Goal: Information Seeking & Learning: Learn about a topic

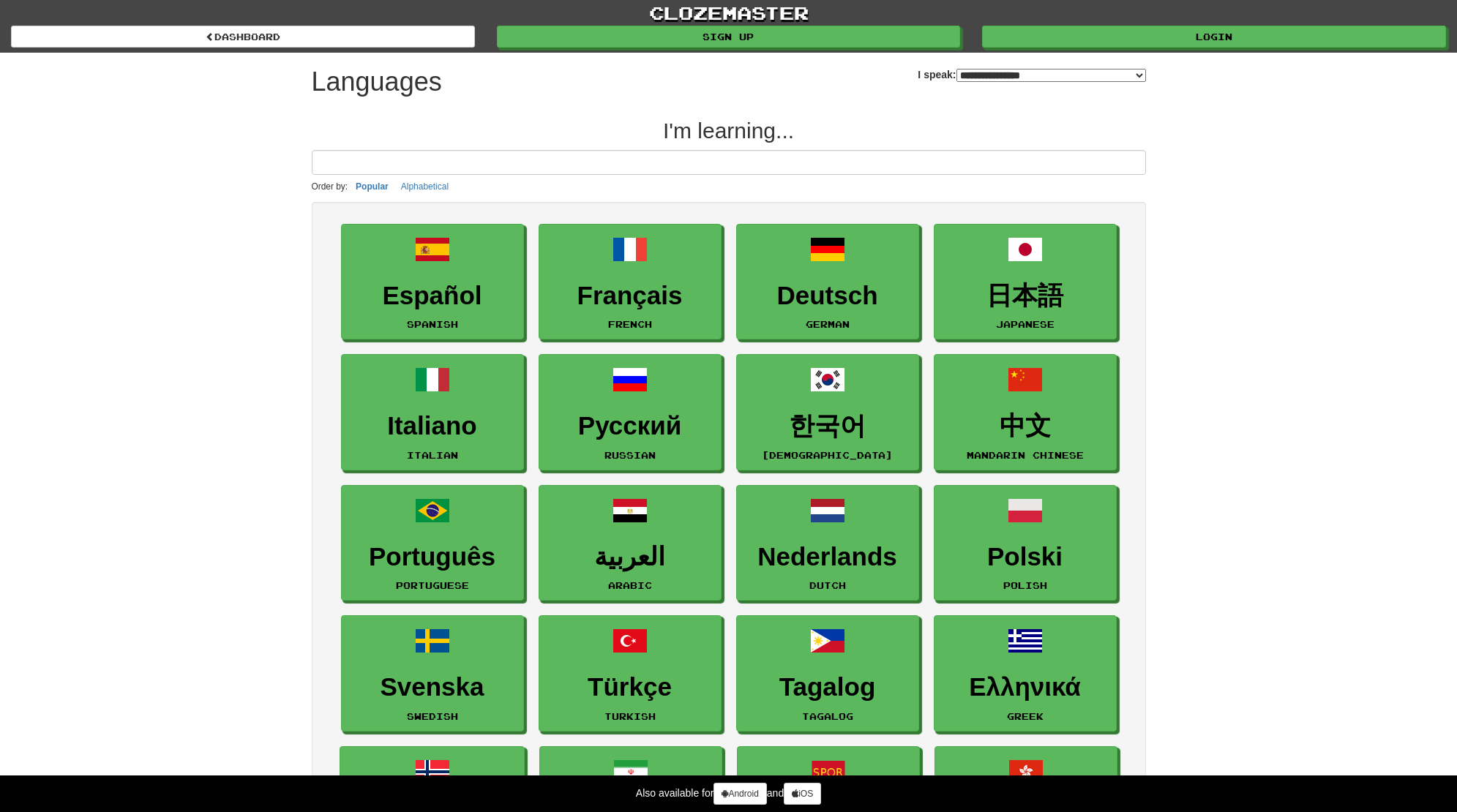
select select "*******"
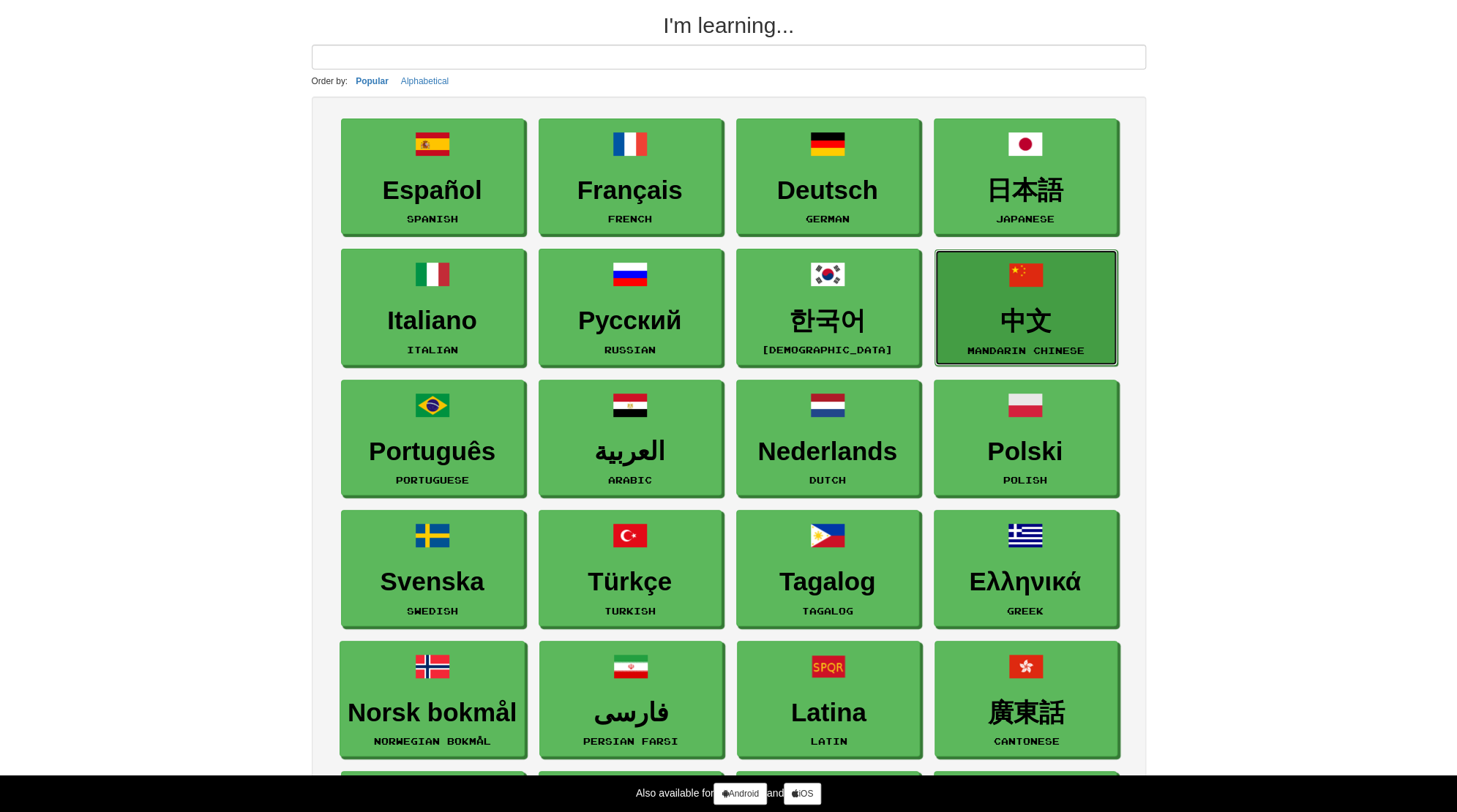
click at [1020, 334] on h3 "中文" at bounding box center [1025, 321] width 166 height 29
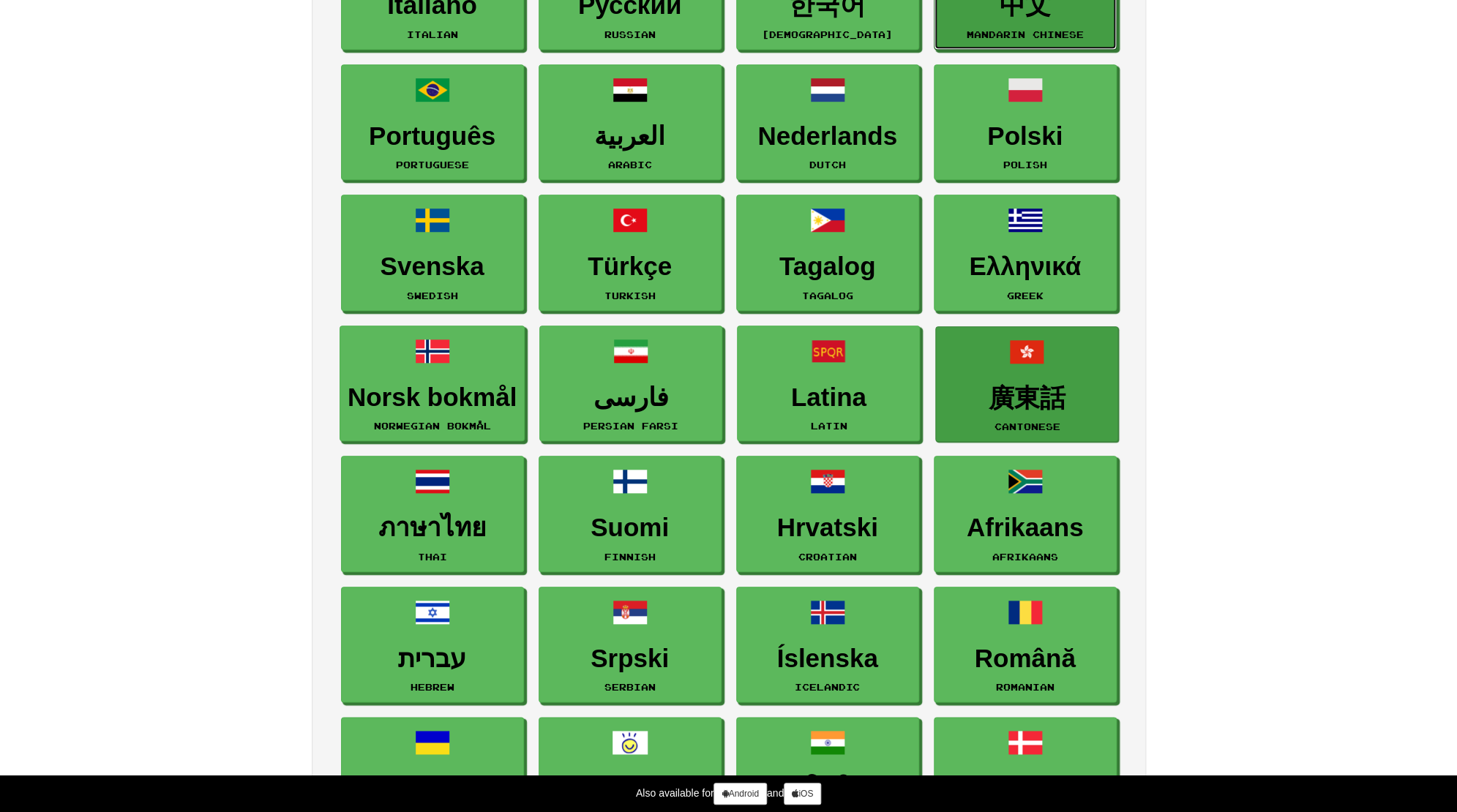
scroll to position [421, 0]
click at [1016, 407] on h3 "廣東話" at bounding box center [1026, 397] width 166 height 29
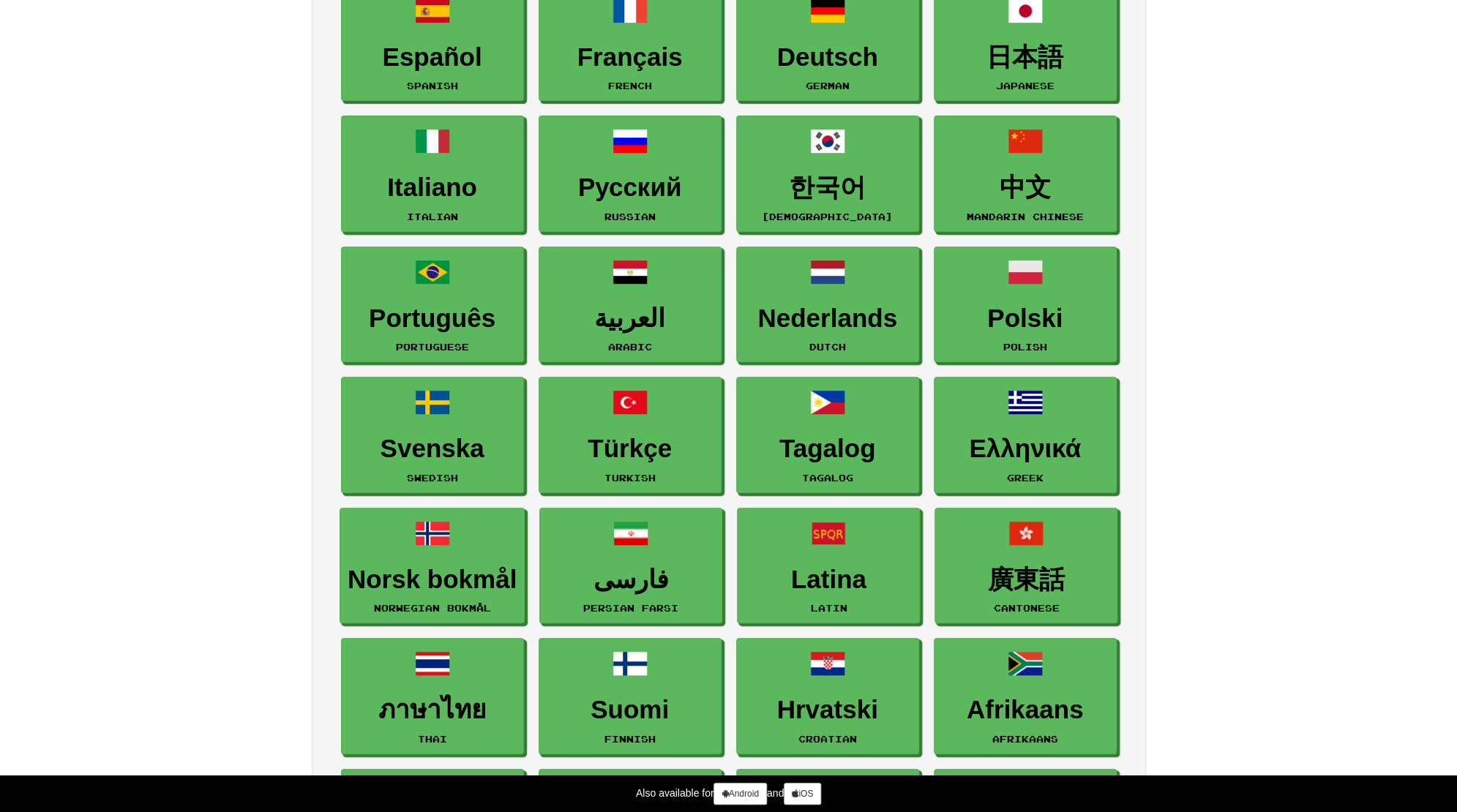
scroll to position [316, 0]
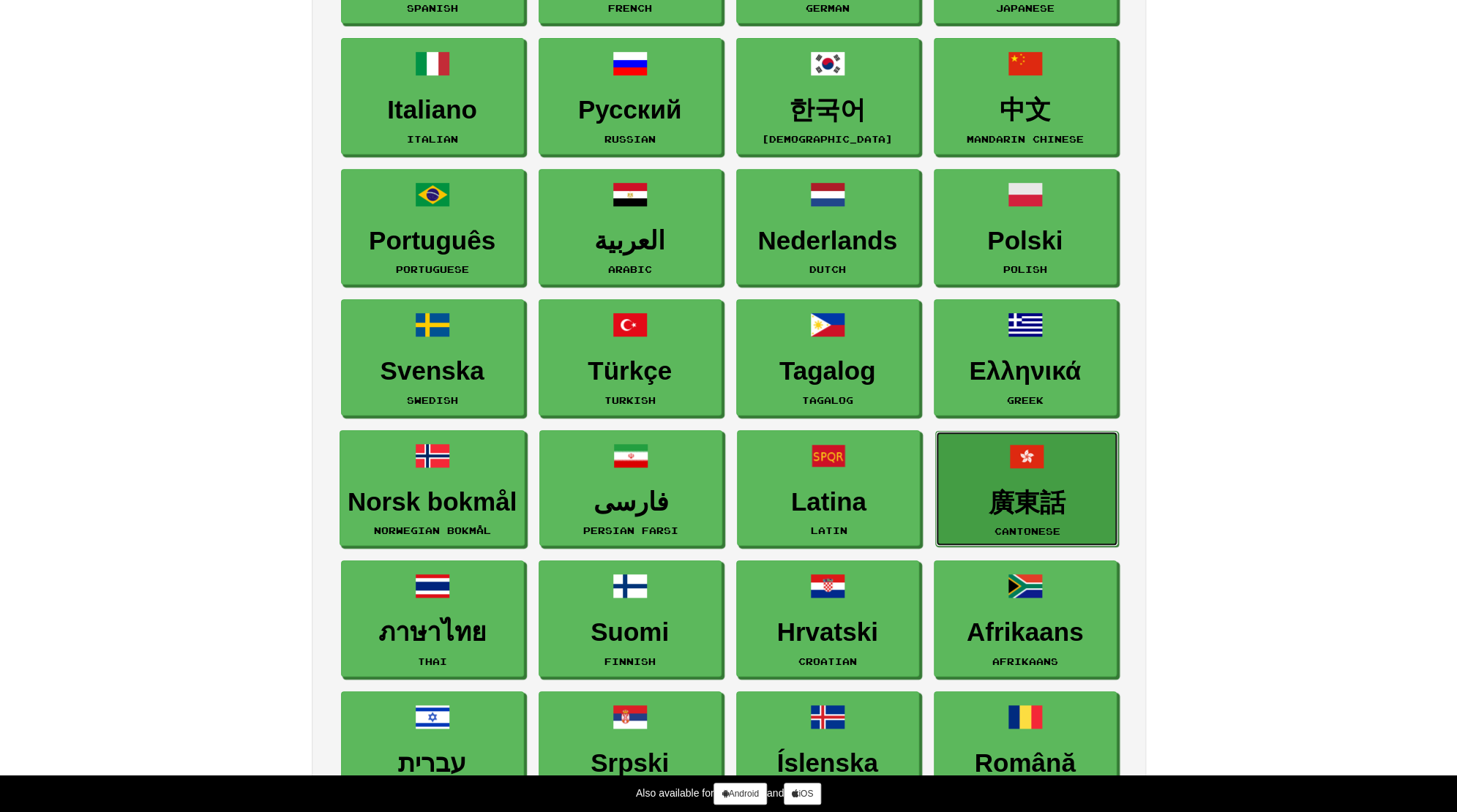
click at [1057, 495] on h3 "廣東話" at bounding box center [1026, 502] width 166 height 29
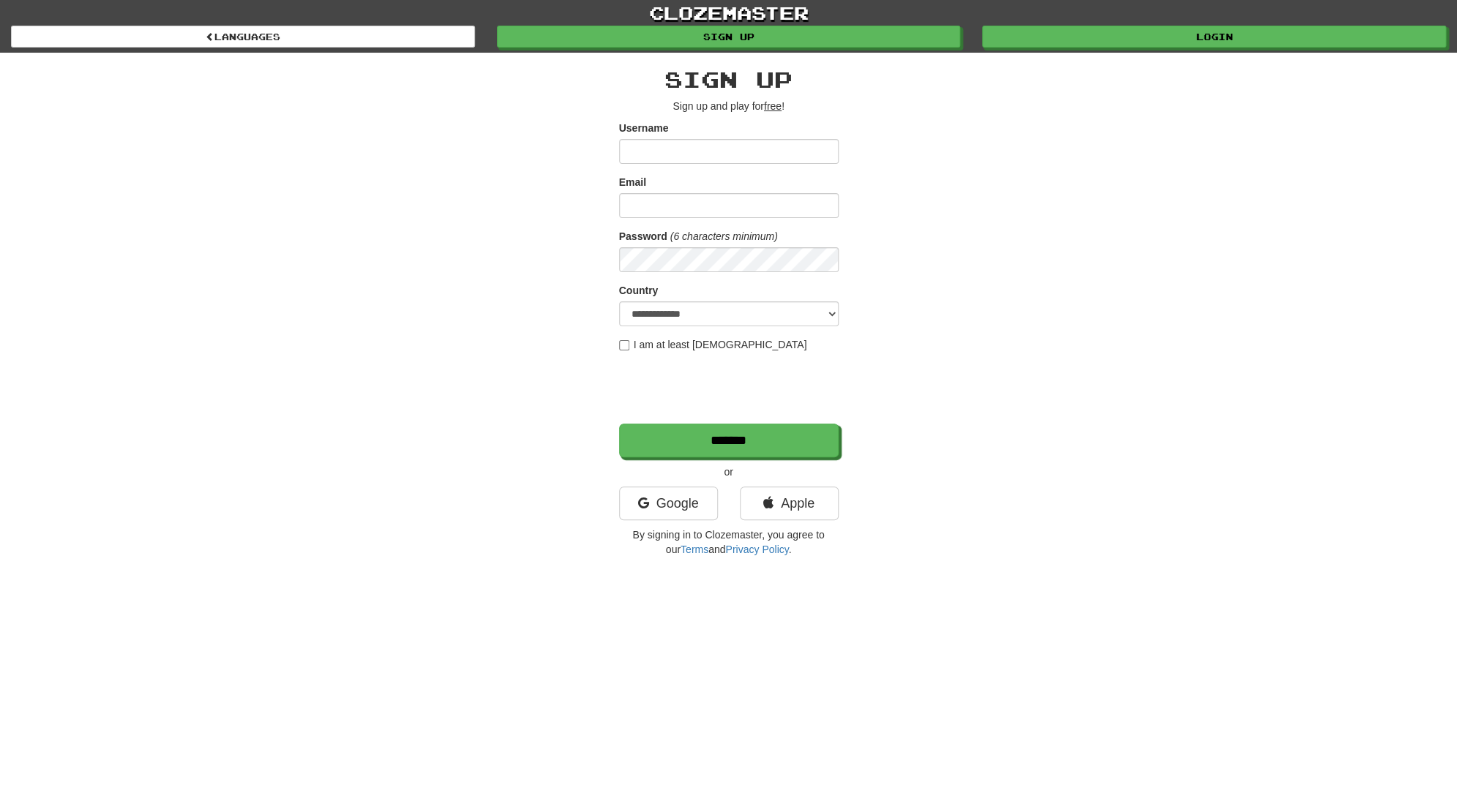
click at [739, 140] on input "Username" at bounding box center [729, 151] width 220 height 25
click at [364, 570] on div "**********" at bounding box center [728, 406] width 1457 height 812
click at [772, 159] on input "Username" at bounding box center [729, 151] width 220 height 25
paste input "**********"
type input "**********"
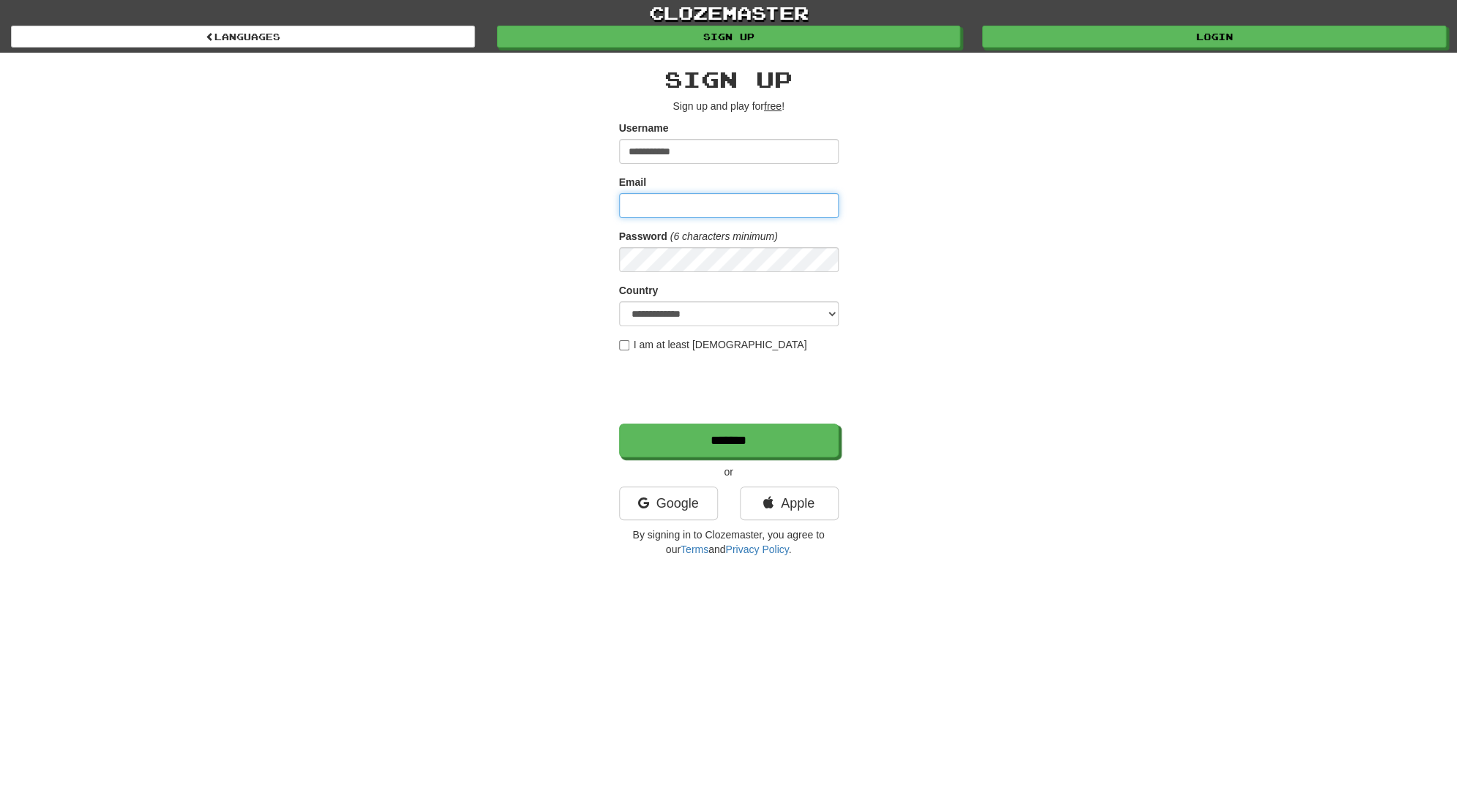
click at [781, 198] on input "Email" at bounding box center [729, 205] width 220 height 25
click at [619, 301] on select "**********" at bounding box center [729, 313] width 220 height 25
select select "**"
click option "*****" at bounding box center [0, 0] width 0 height 0
click at [704, 217] on input "Email" at bounding box center [729, 205] width 220 height 25
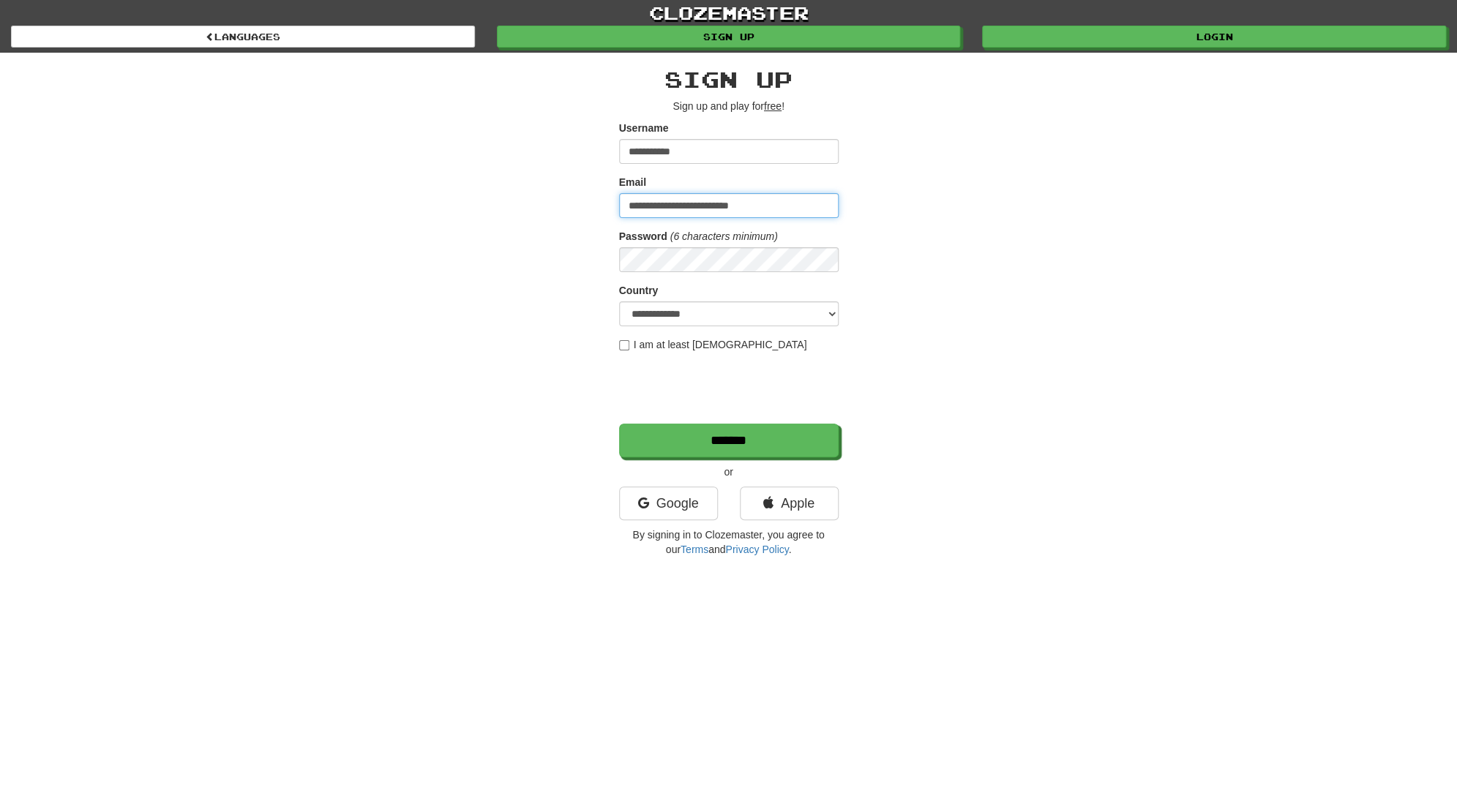
type input "**********"
click at [672, 452] on input "*******" at bounding box center [730, 441] width 220 height 34
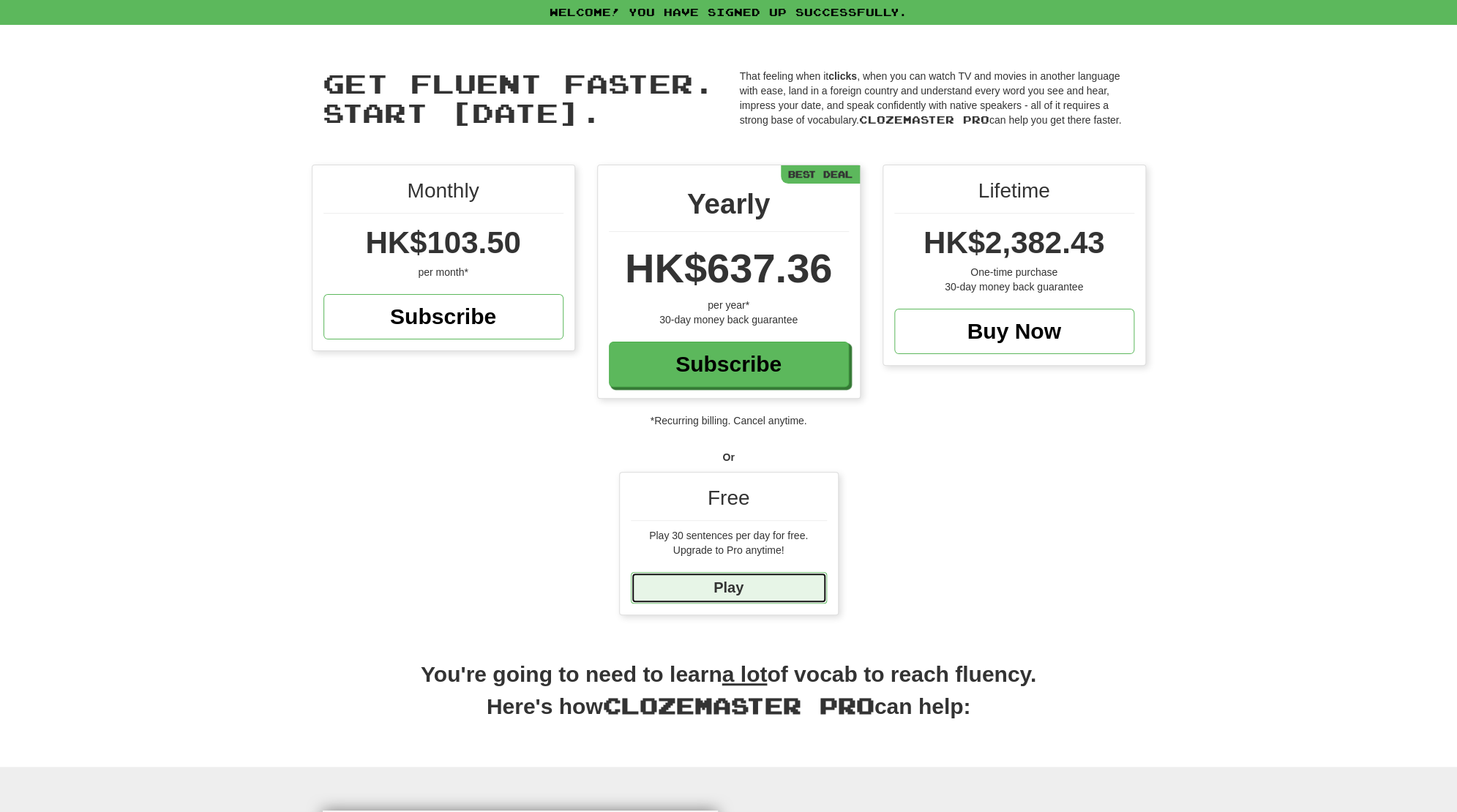
click at [807, 595] on link "Play" at bounding box center [729, 588] width 196 height 32
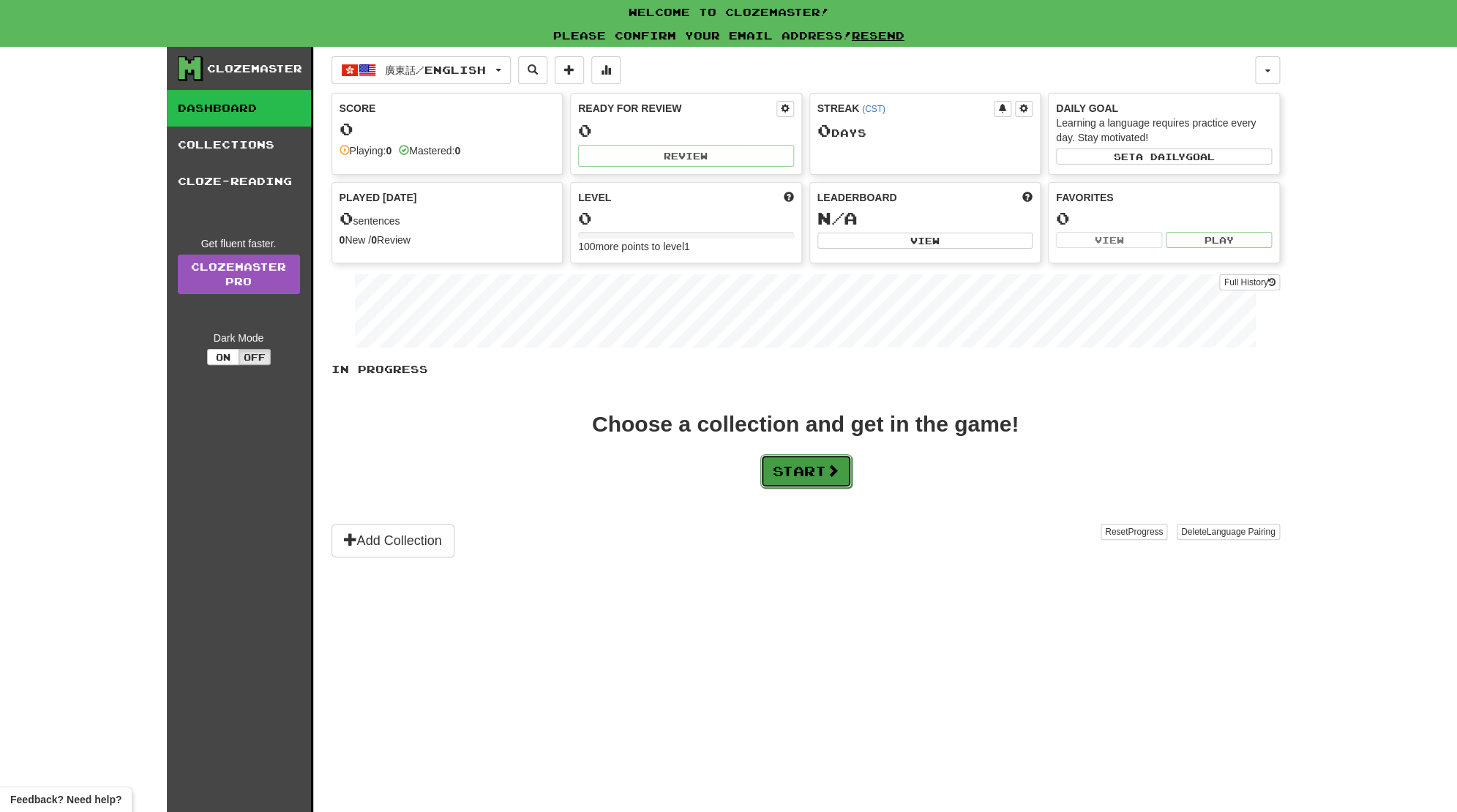
click at [816, 467] on button "Start" at bounding box center [805, 471] width 91 height 34
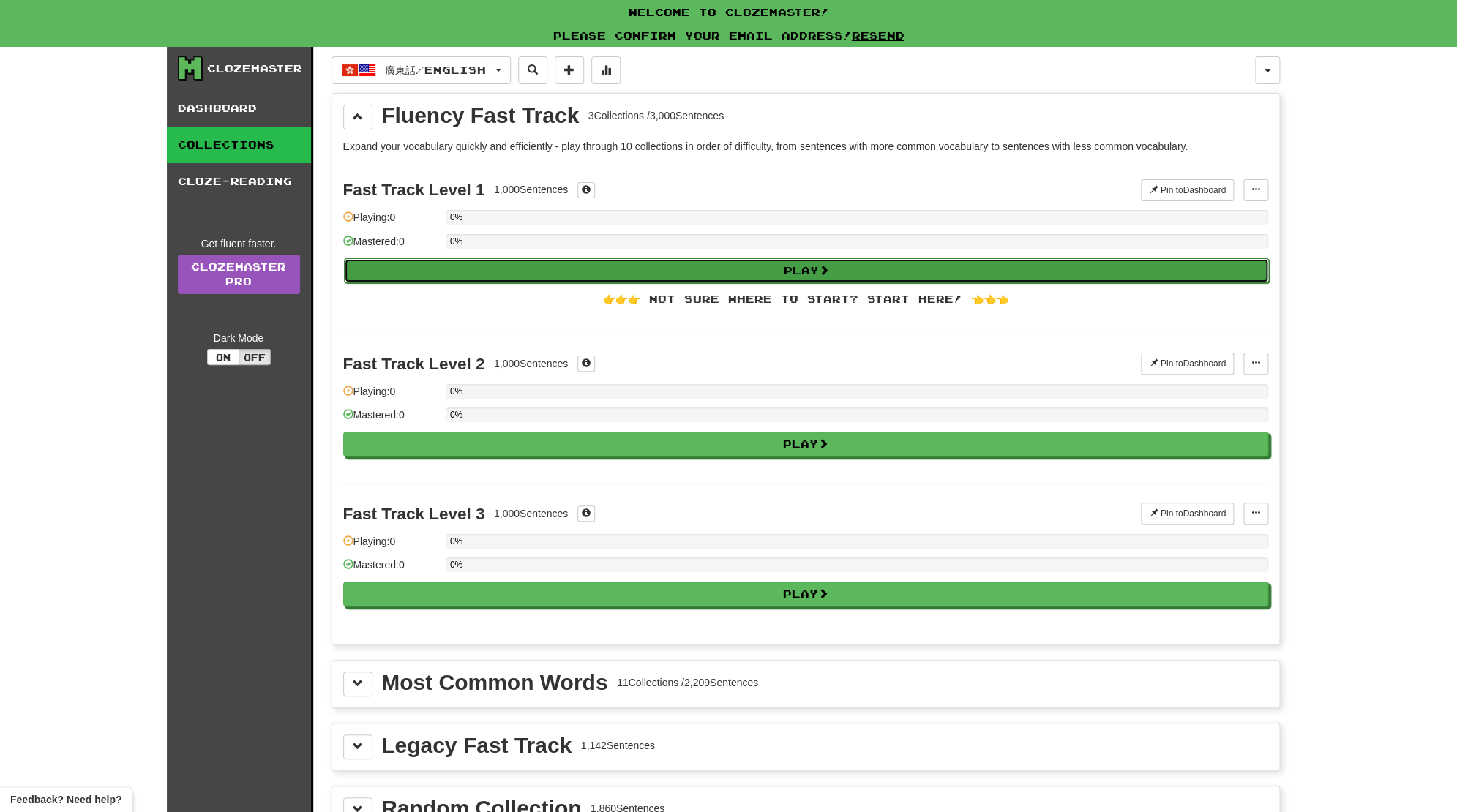
click at [757, 275] on button "Play" at bounding box center [806, 270] width 925 height 25
select select "**"
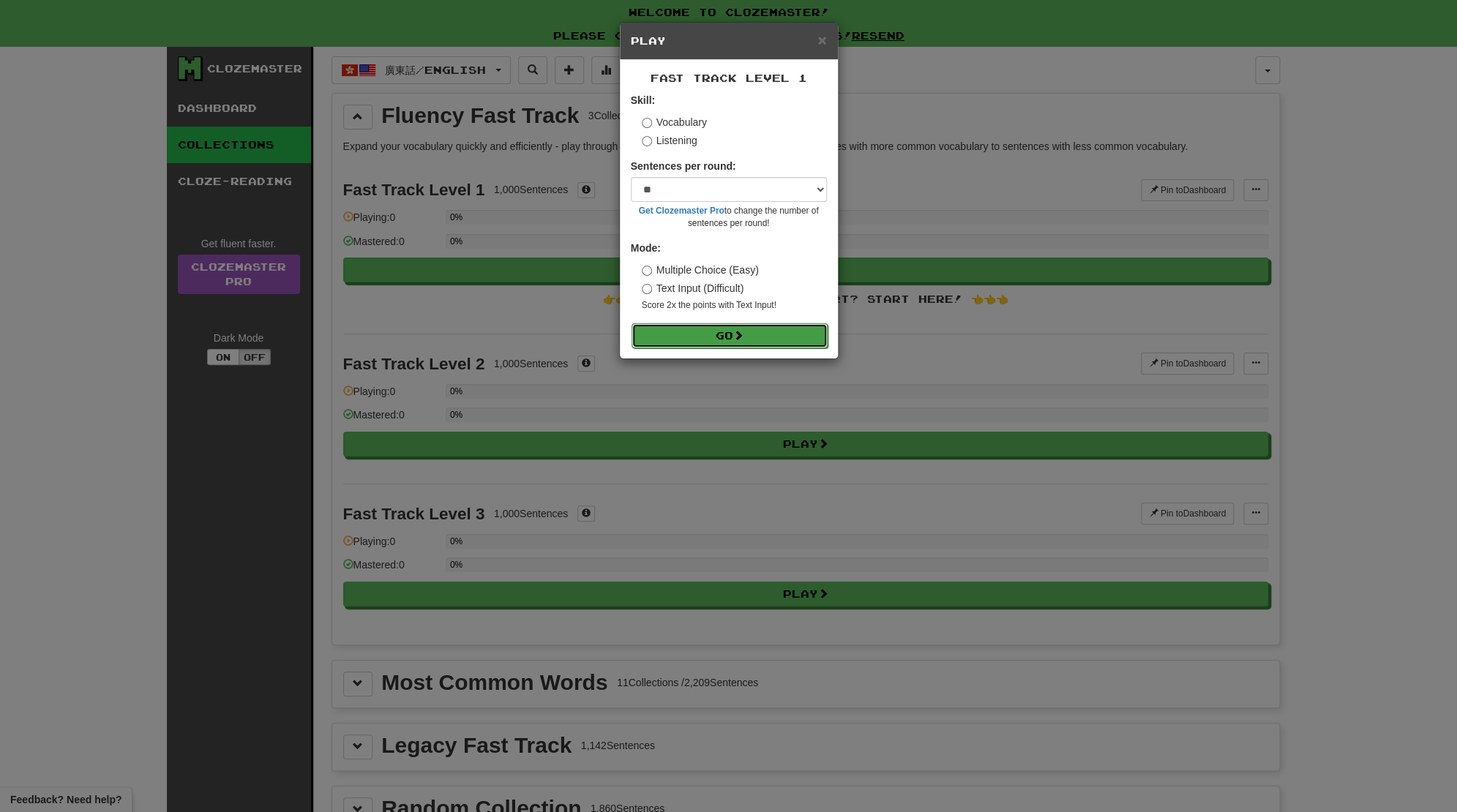
click at [766, 338] on button "Go" at bounding box center [729, 335] width 196 height 25
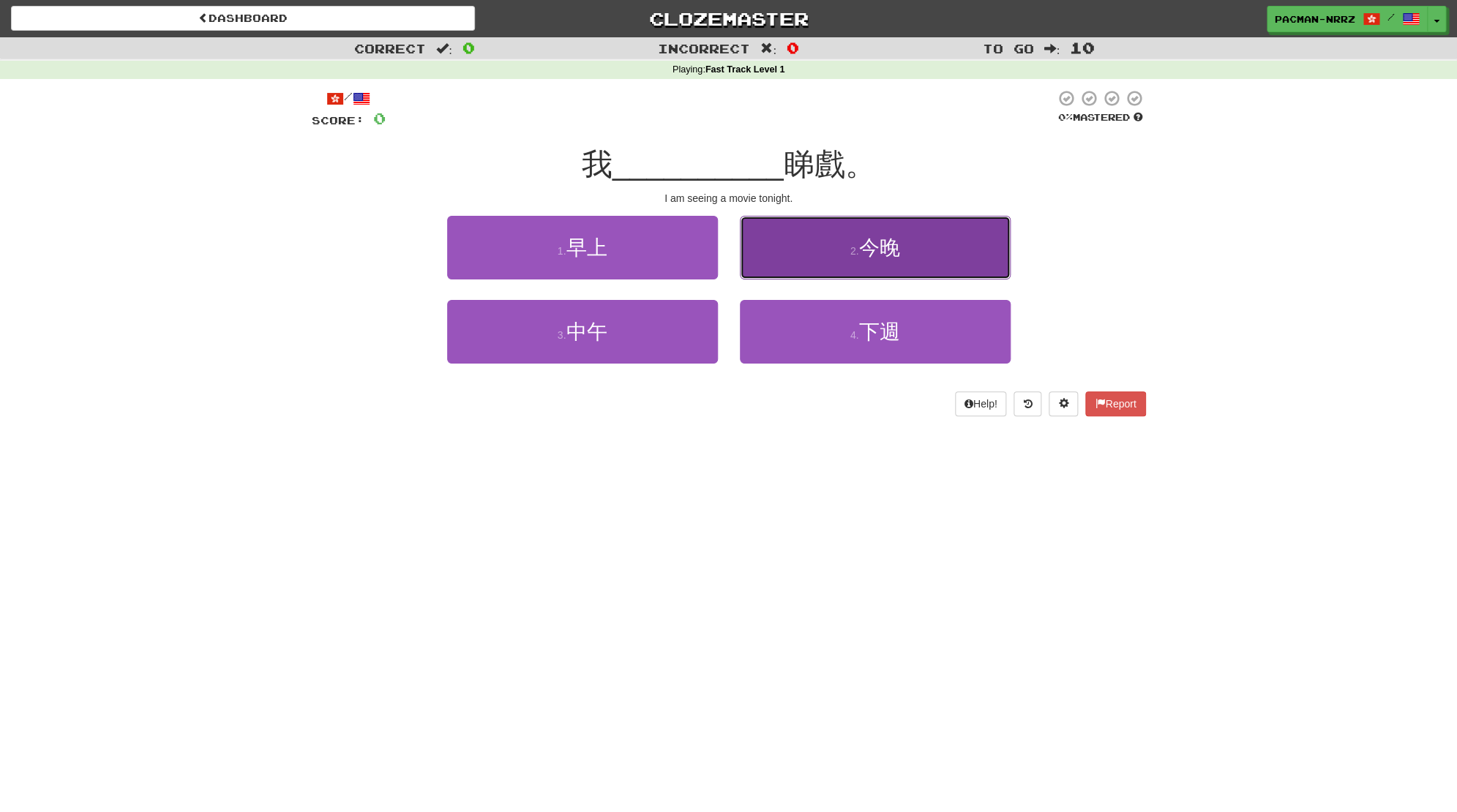
click at [824, 257] on button "2 . 今晚" at bounding box center [875, 248] width 270 height 63
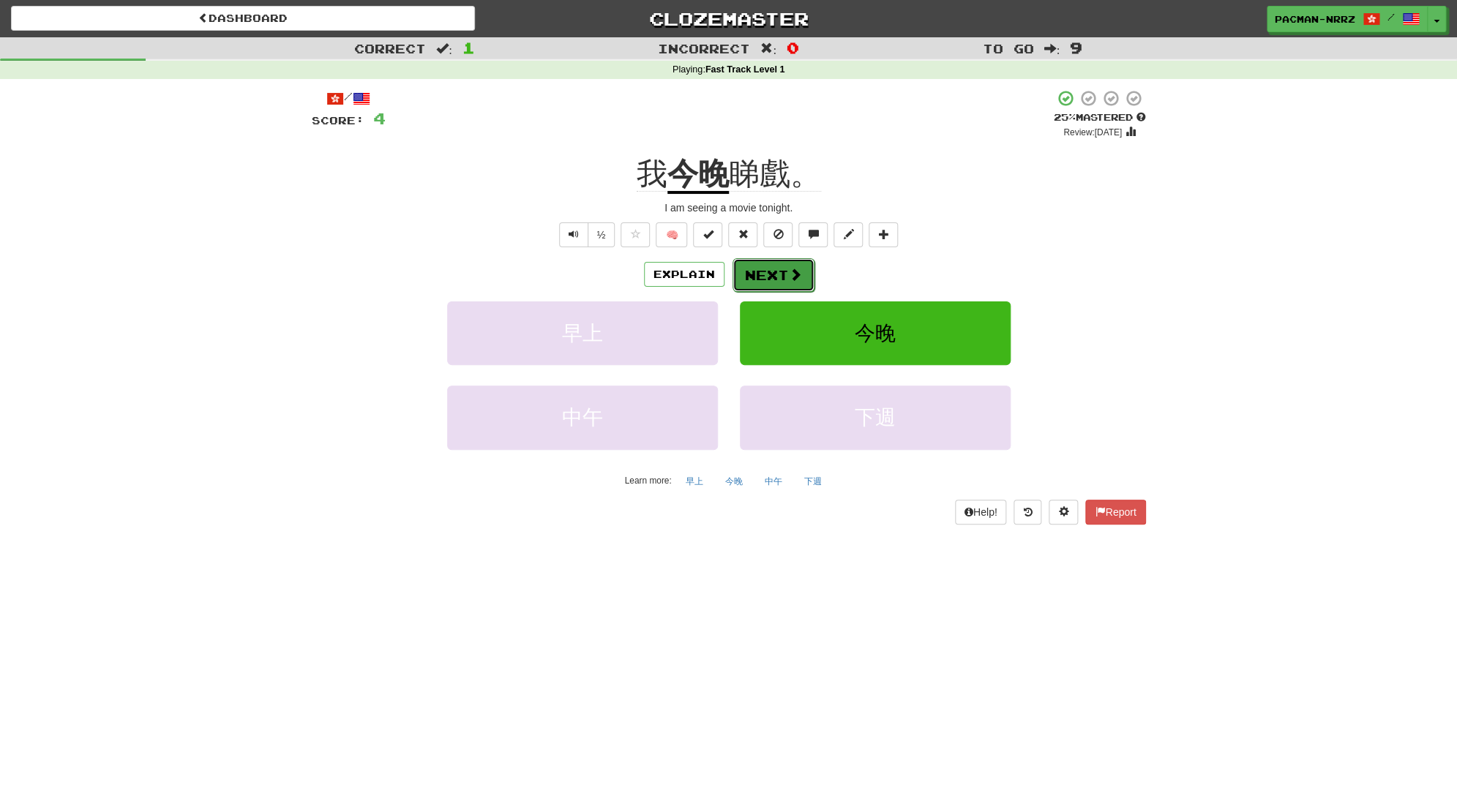
click at [743, 270] on button "Next" at bounding box center [773, 275] width 82 height 34
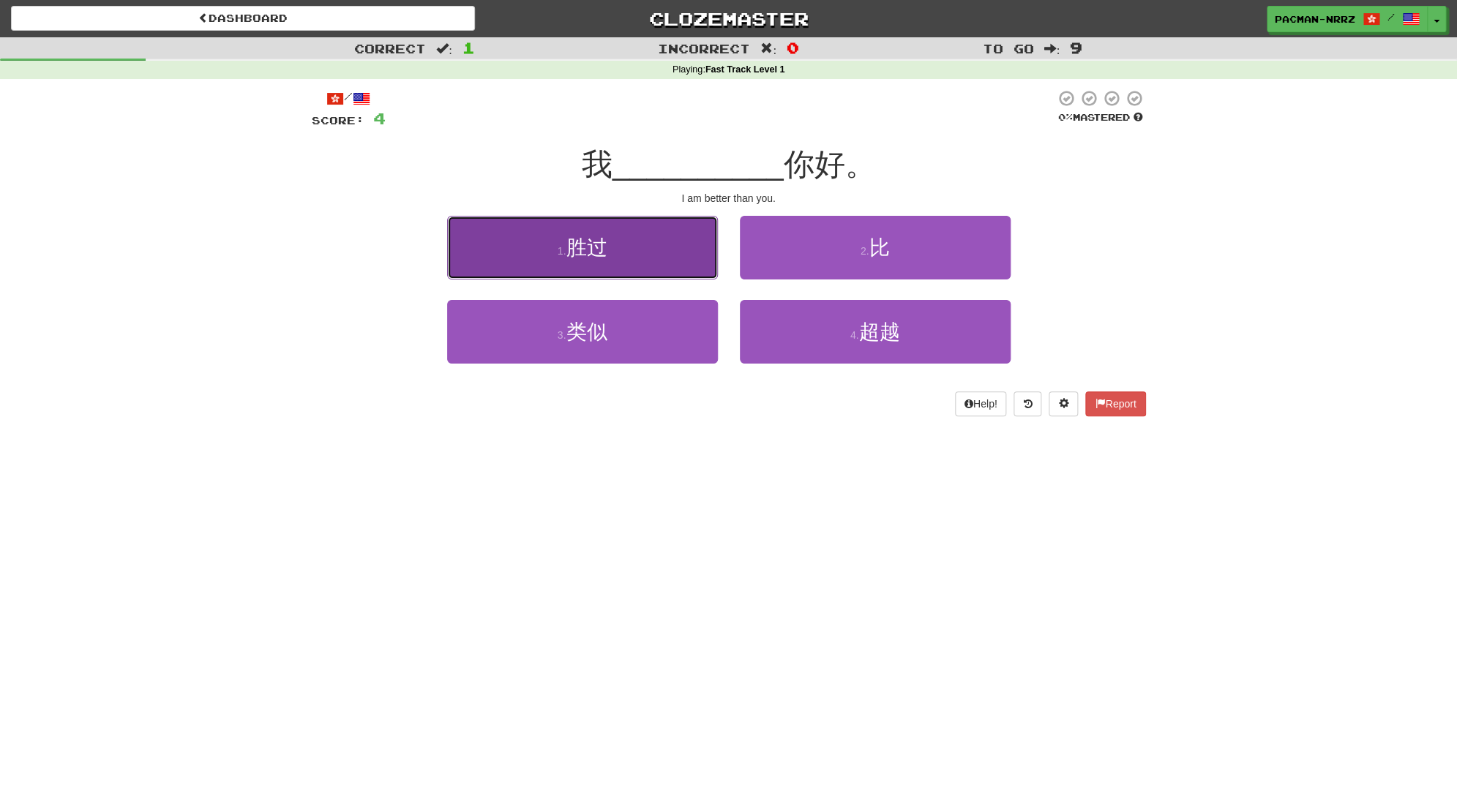
click at [548, 255] on button "1 . 胜过" at bounding box center [581, 248] width 270 height 63
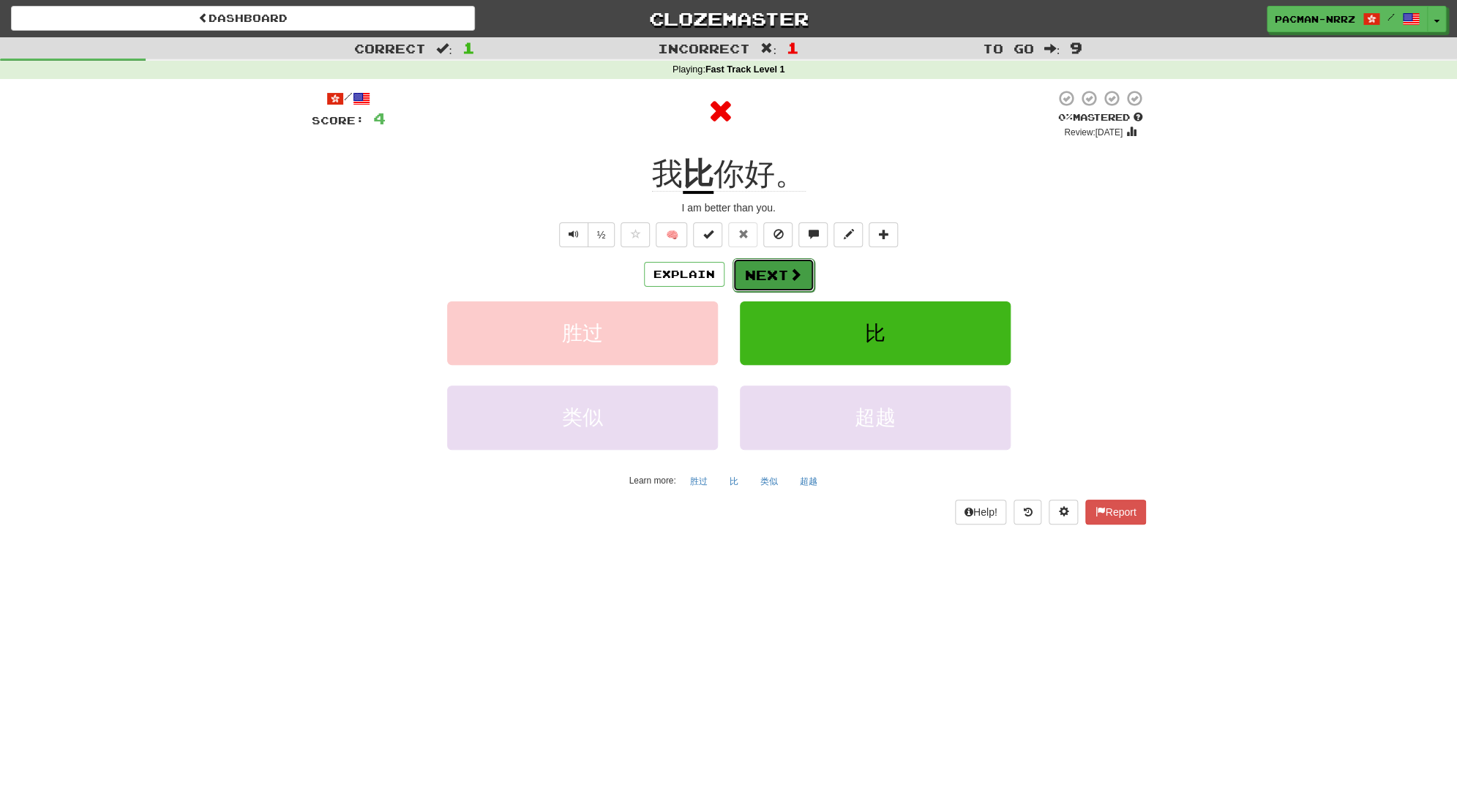
click at [771, 275] on button "Next" at bounding box center [773, 275] width 82 height 34
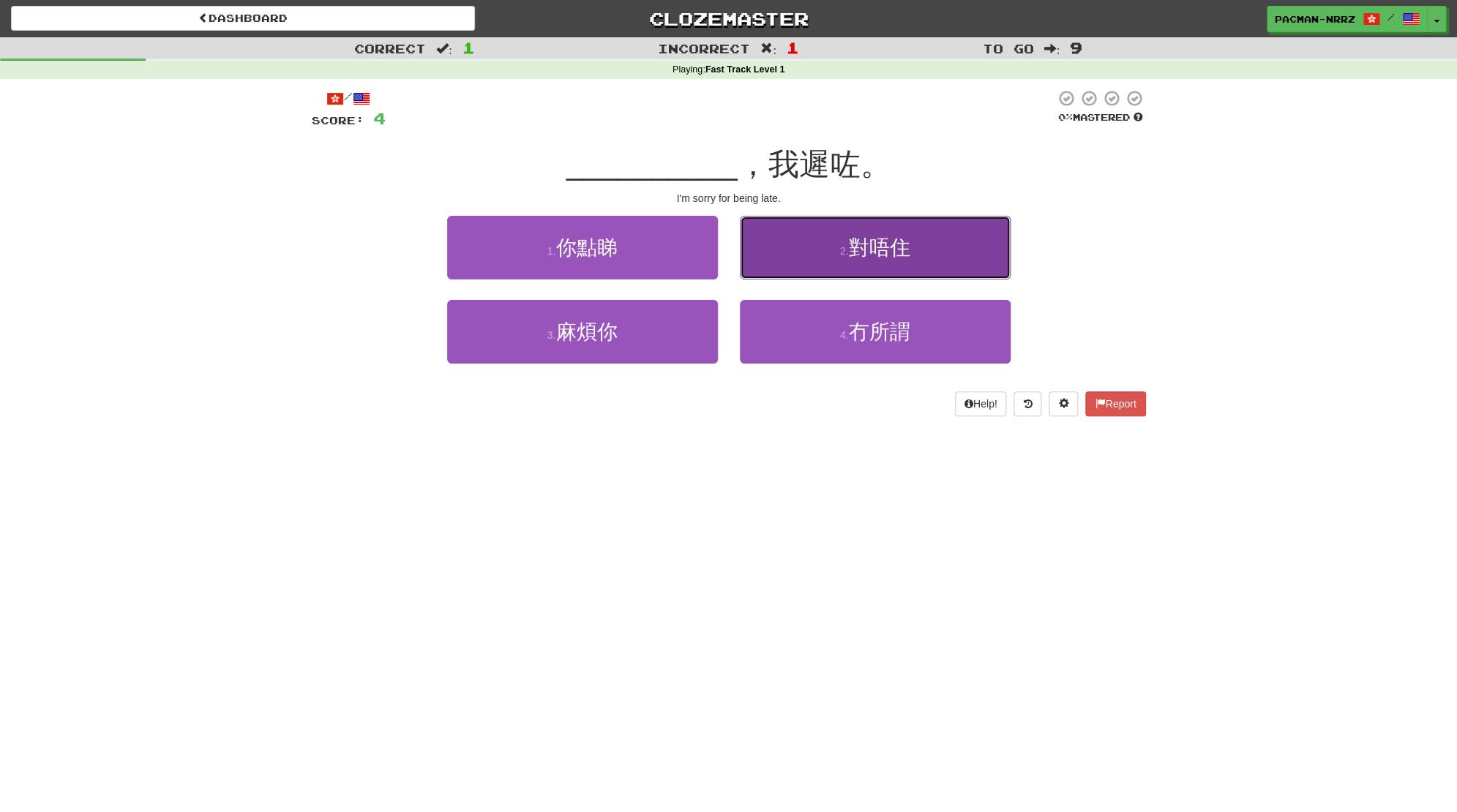
click at [812, 261] on button "2 . 對唔住" at bounding box center [875, 248] width 270 height 63
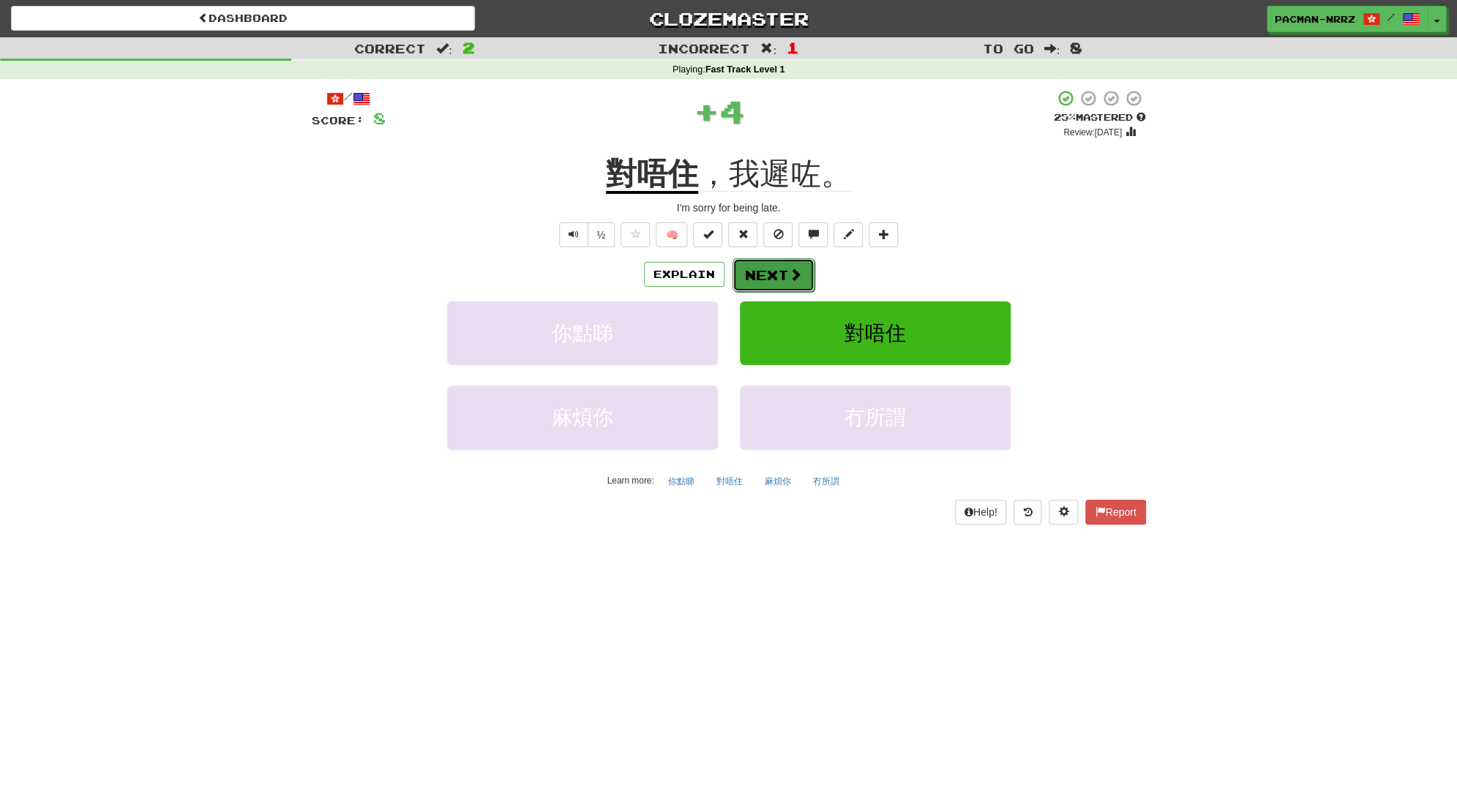
click at [774, 273] on button "Next" at bounding box center [773, 275] width 82 height 34
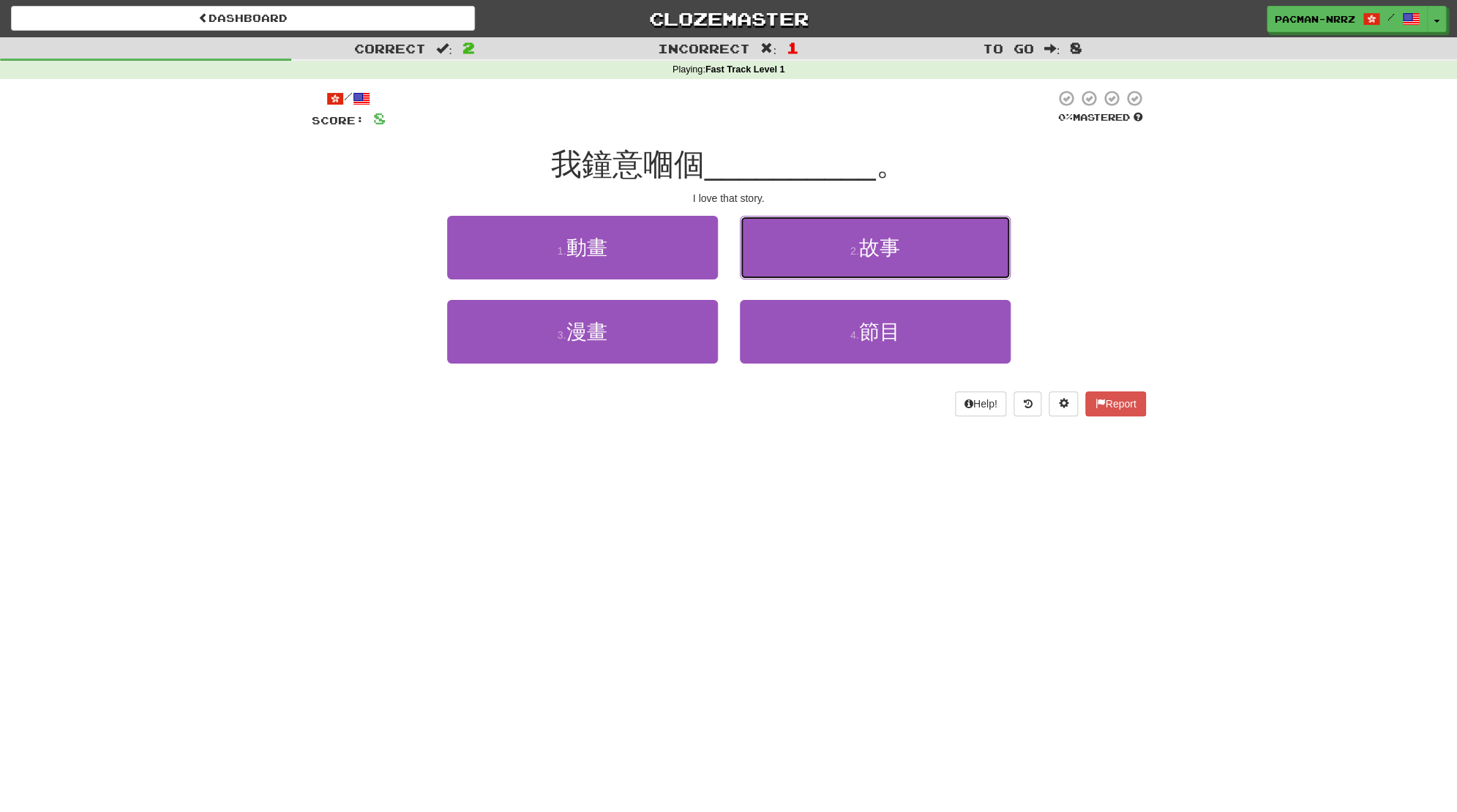
click at [774, 273] on button "2 . 故事" at bounding box center [875, 248] width 270 height 63
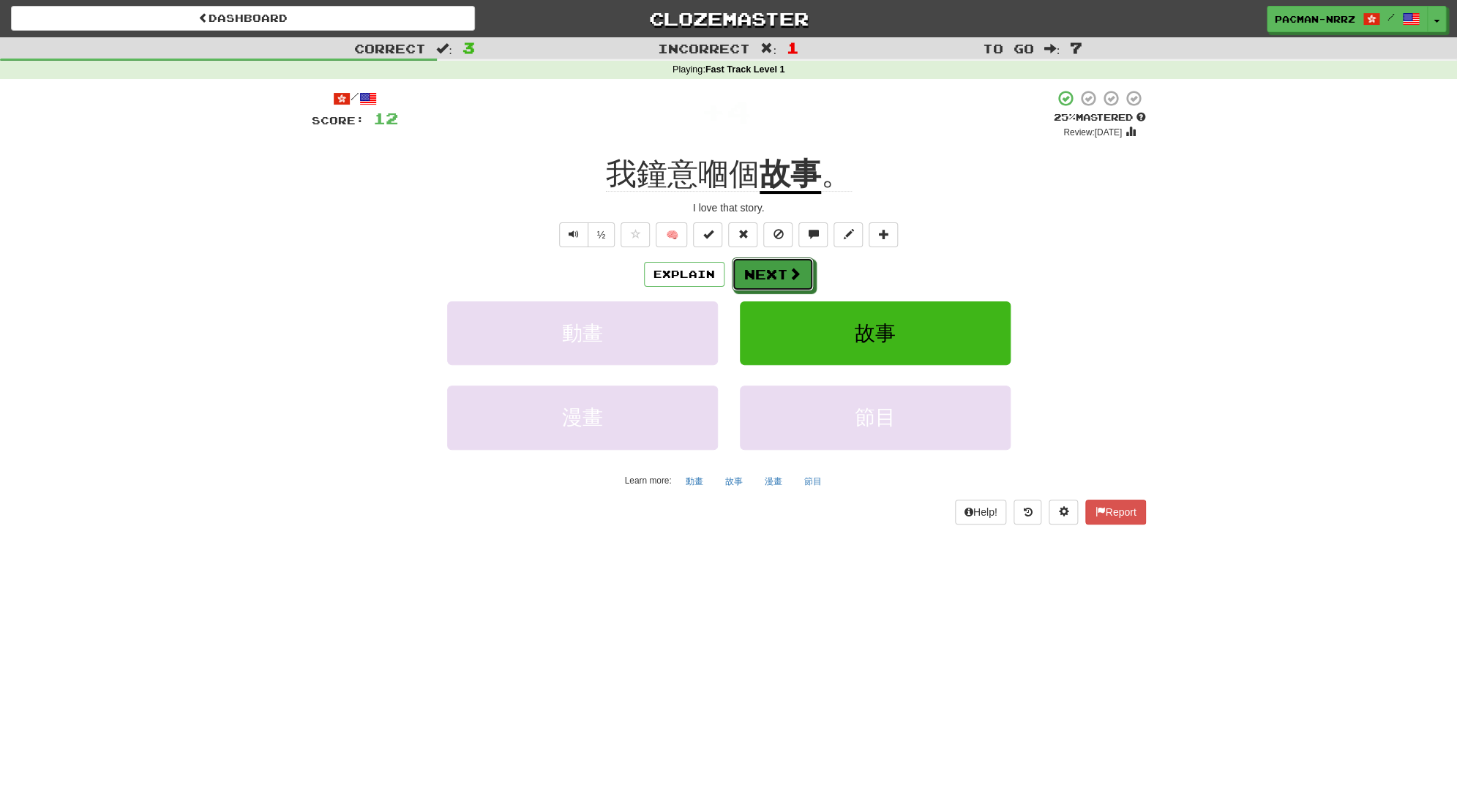
click at [774, 273] on button "Next" at bounding box center [773, 274] width 82 height 34
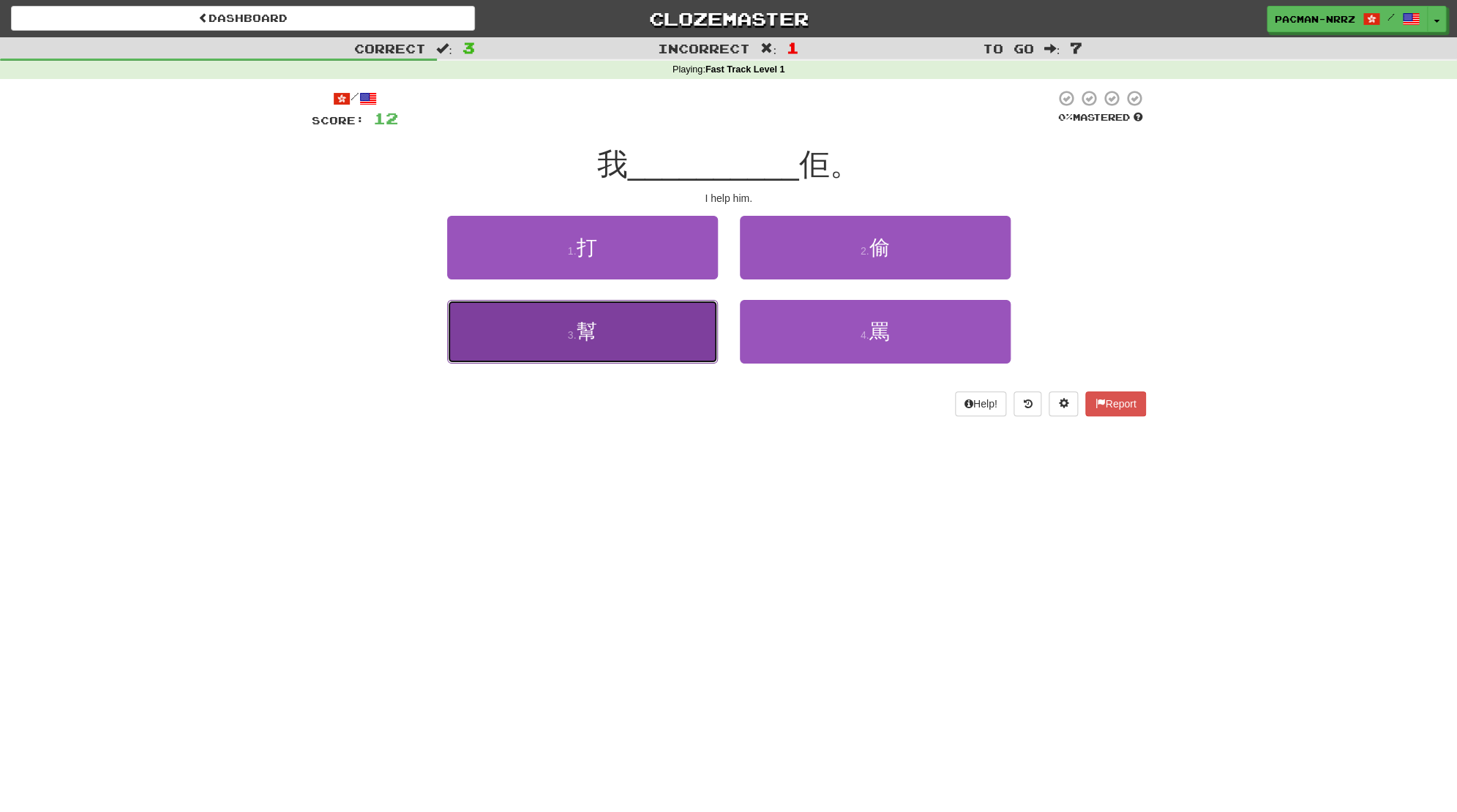
click at [640, 332] on button "3 . 幫" at bounding box center [581, 332] width 270 height 63
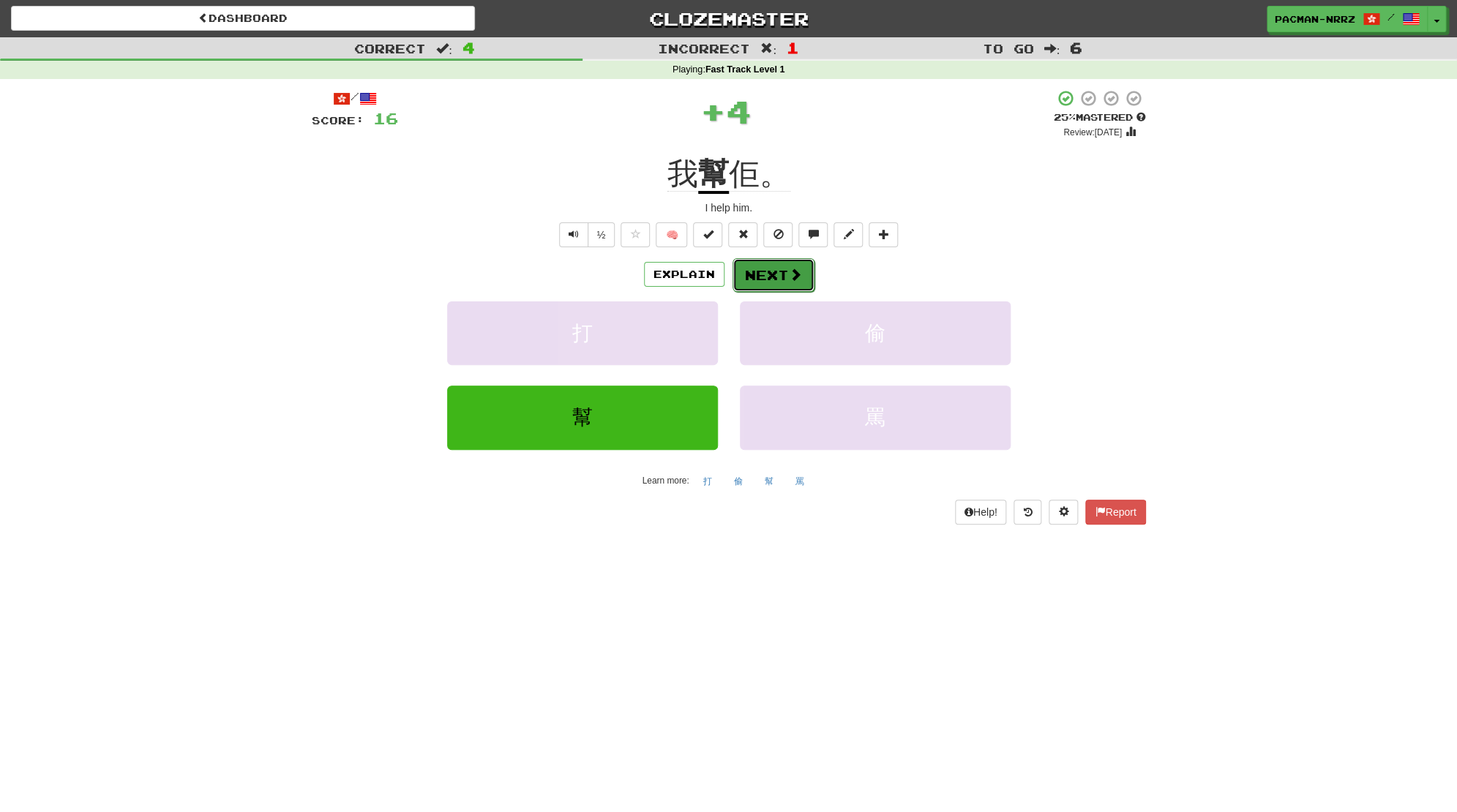
click at [791, 278] on span at bounding box center [794, 273] width 13 height 13
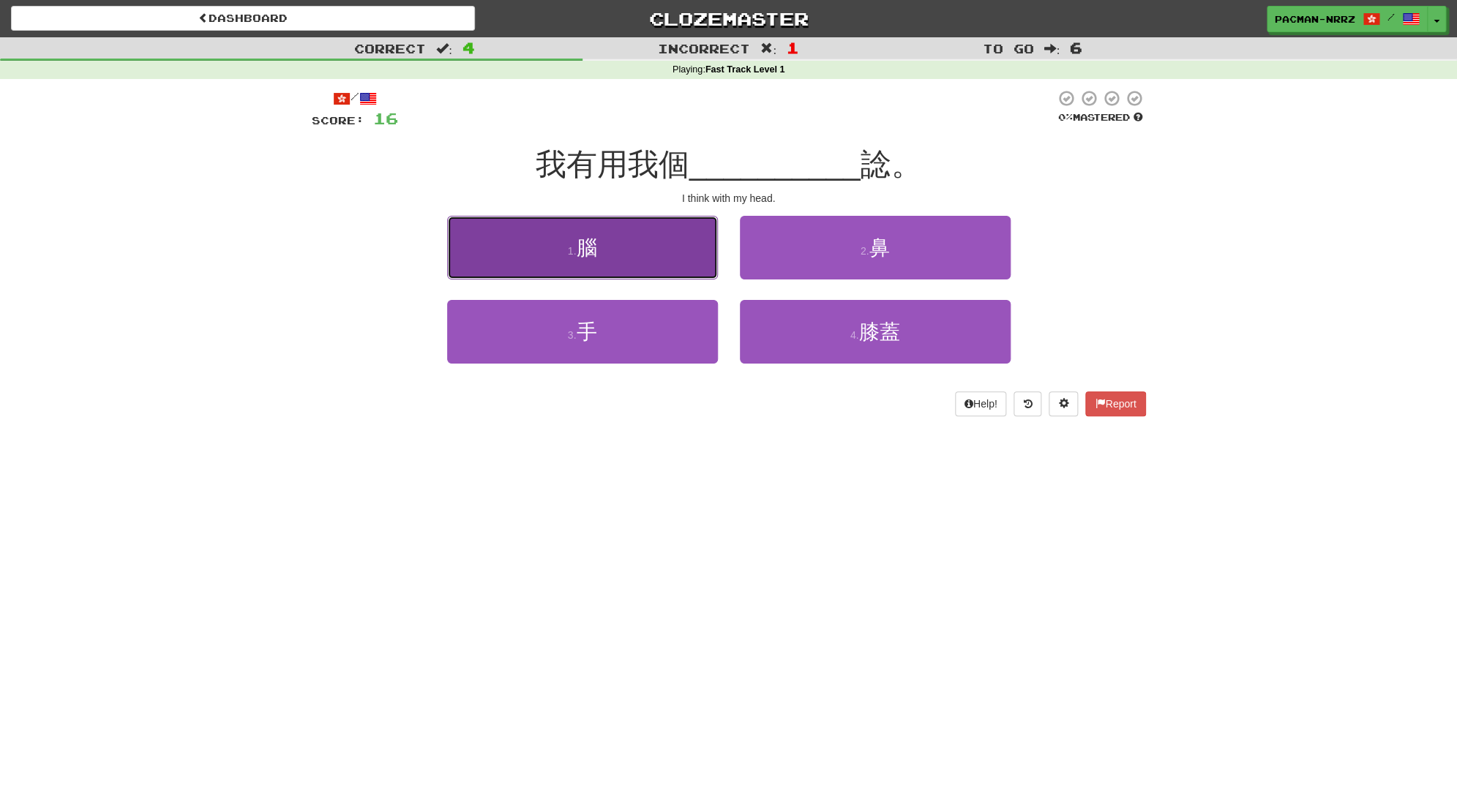
click at [641, 261] on button "1 . 腦" at bounding box center [581, 248] width 270 height 63
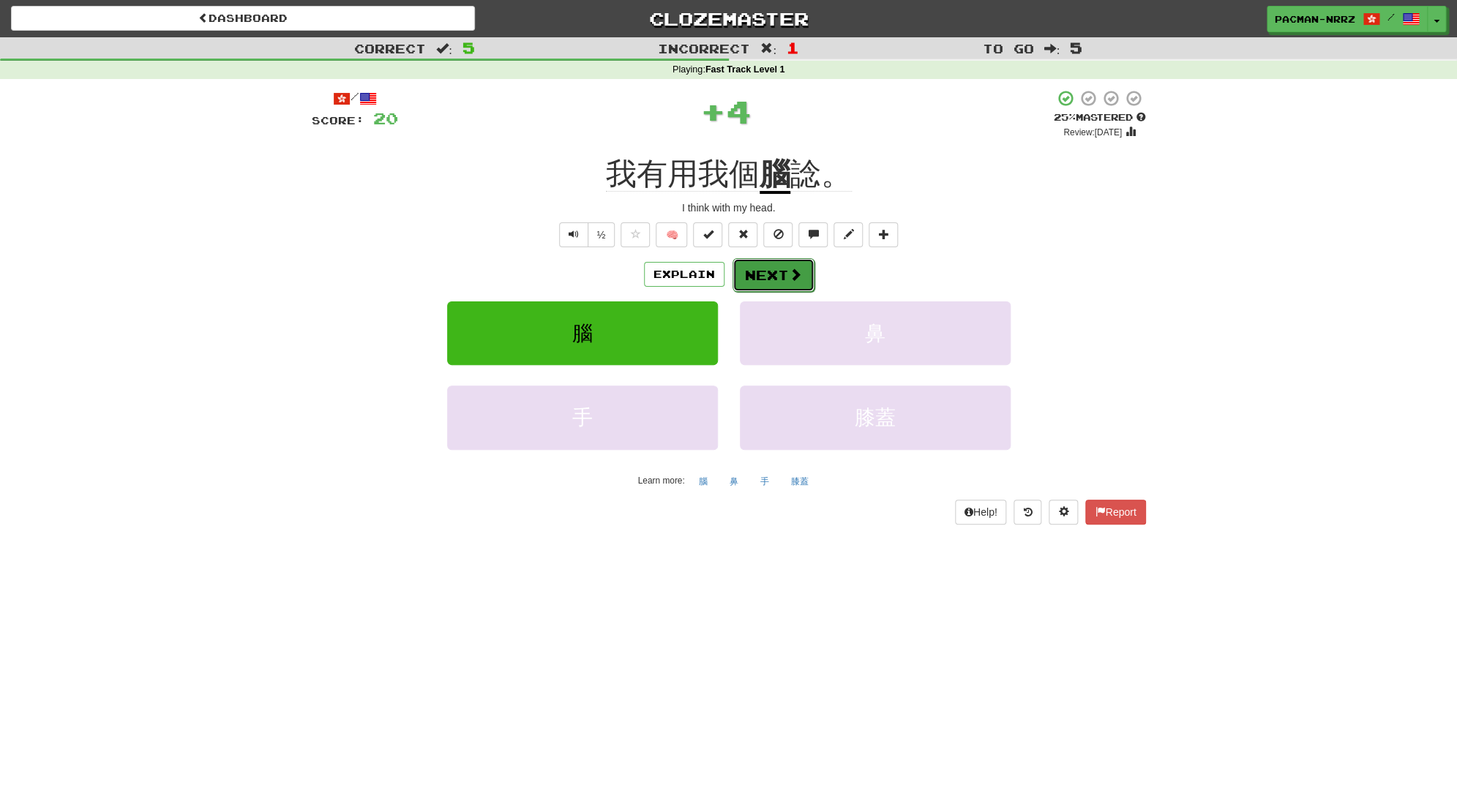
click at [794, 279] on span at bounding box center [794, 273] width 13 height 13
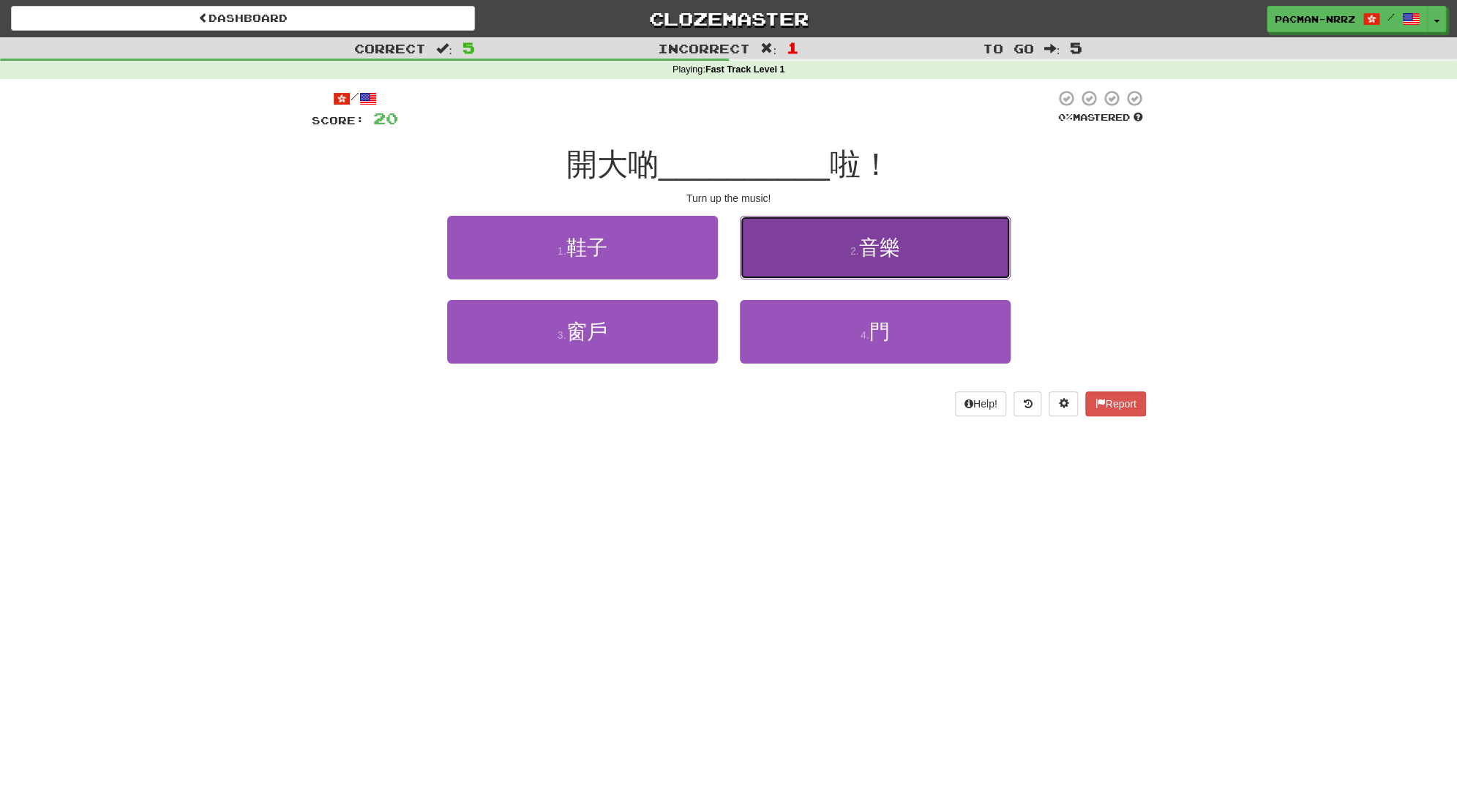
click at [805, 254] on button "2 . 音樂" at bounding box center [875, 248] width 270 height 63
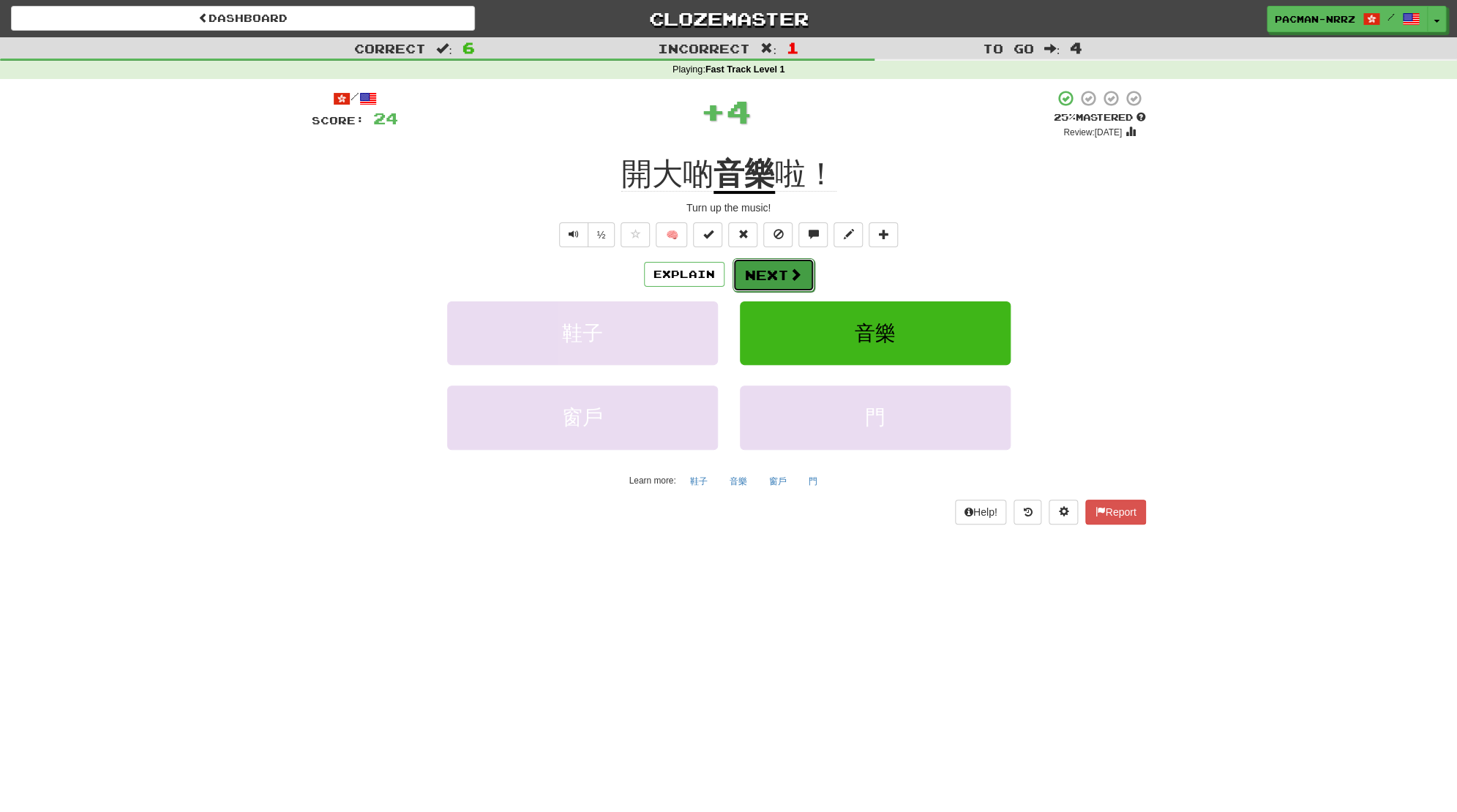
click at [788, 270] on span at bounding box center [794, 273] width 13 height 13
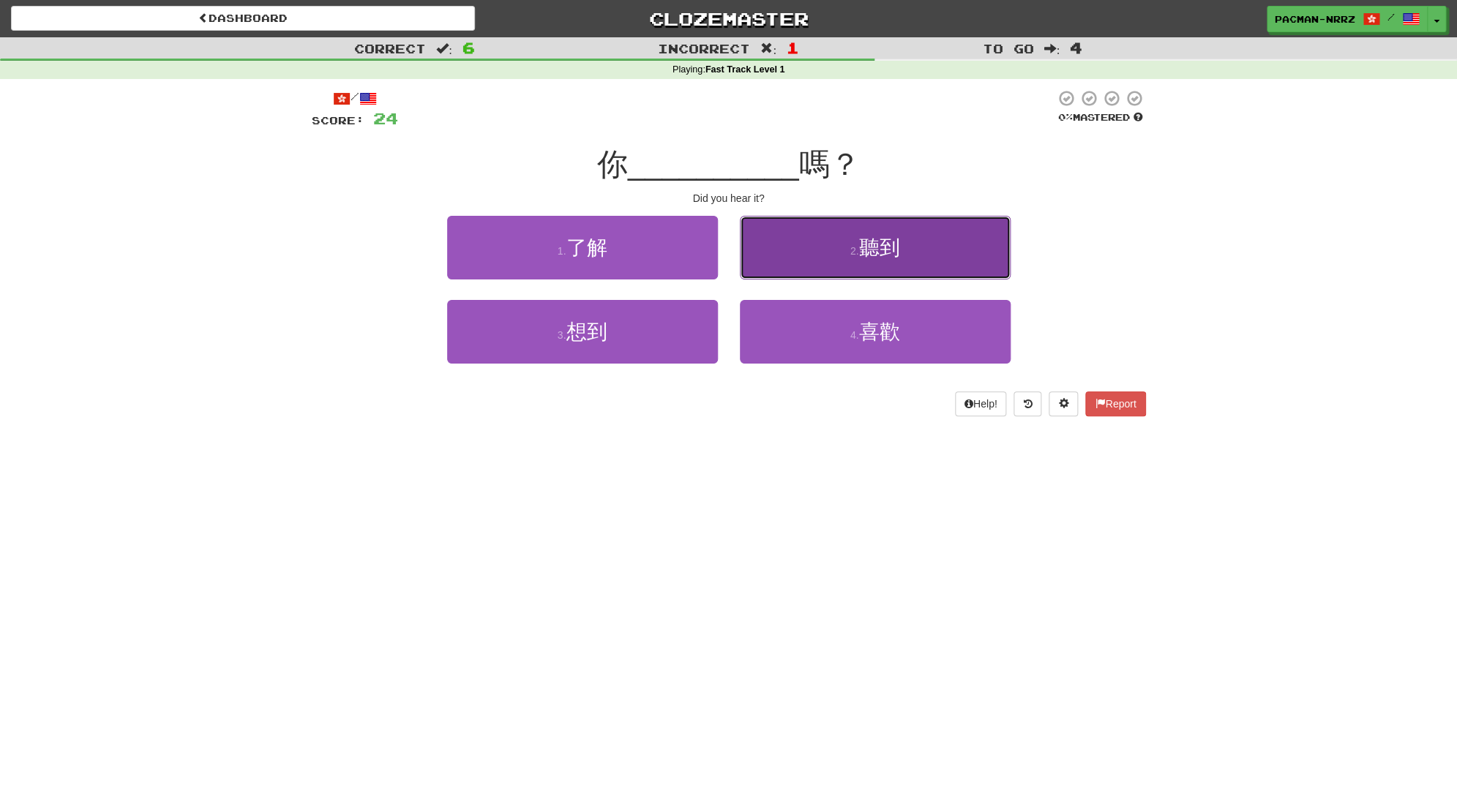
click at [816, 273] on button "2 . 聽到" at bounding box center [875, 248] width 270 height 63
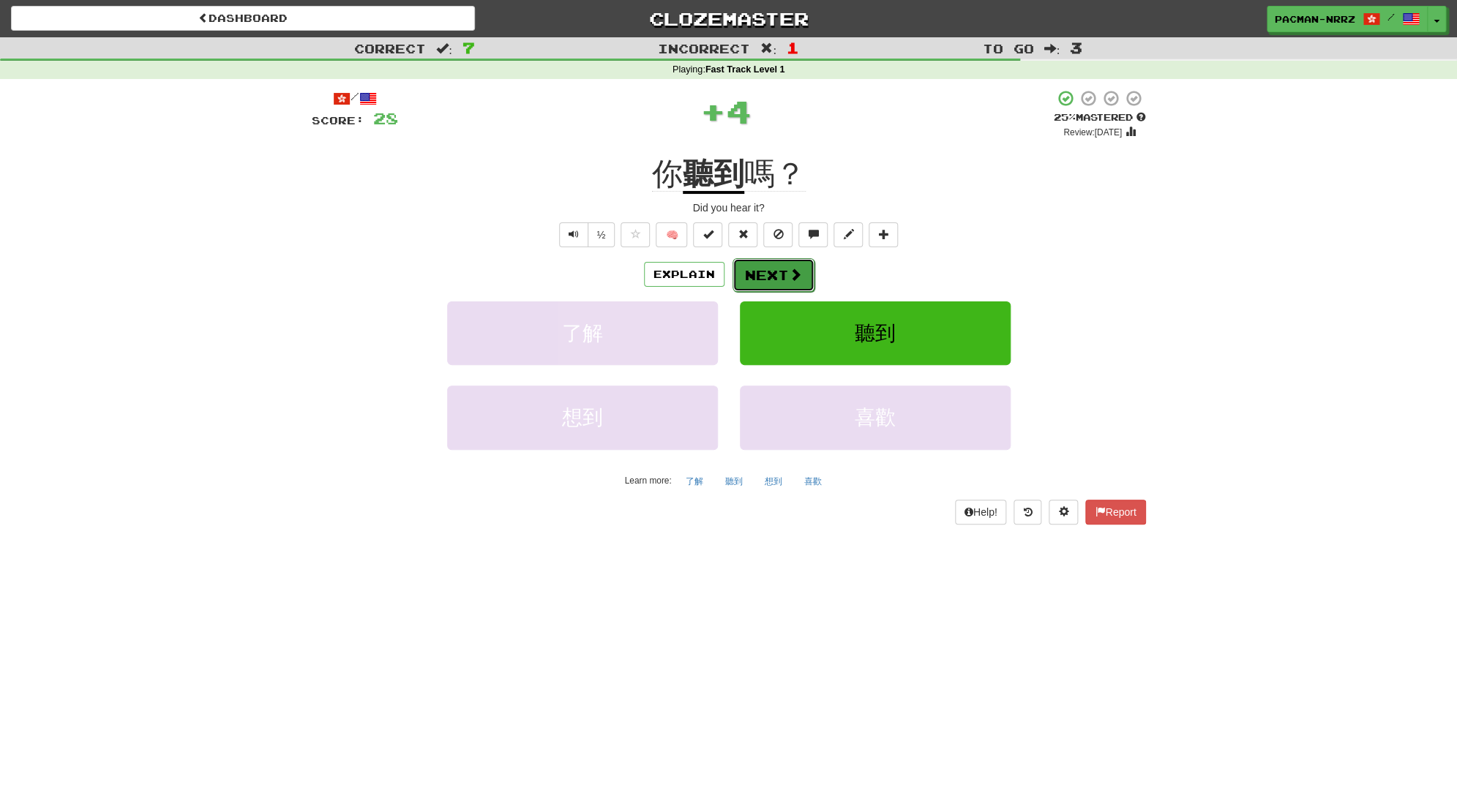
click at [777, 275] on button "Next" at bounding box center [773, 275] width 82 height 34
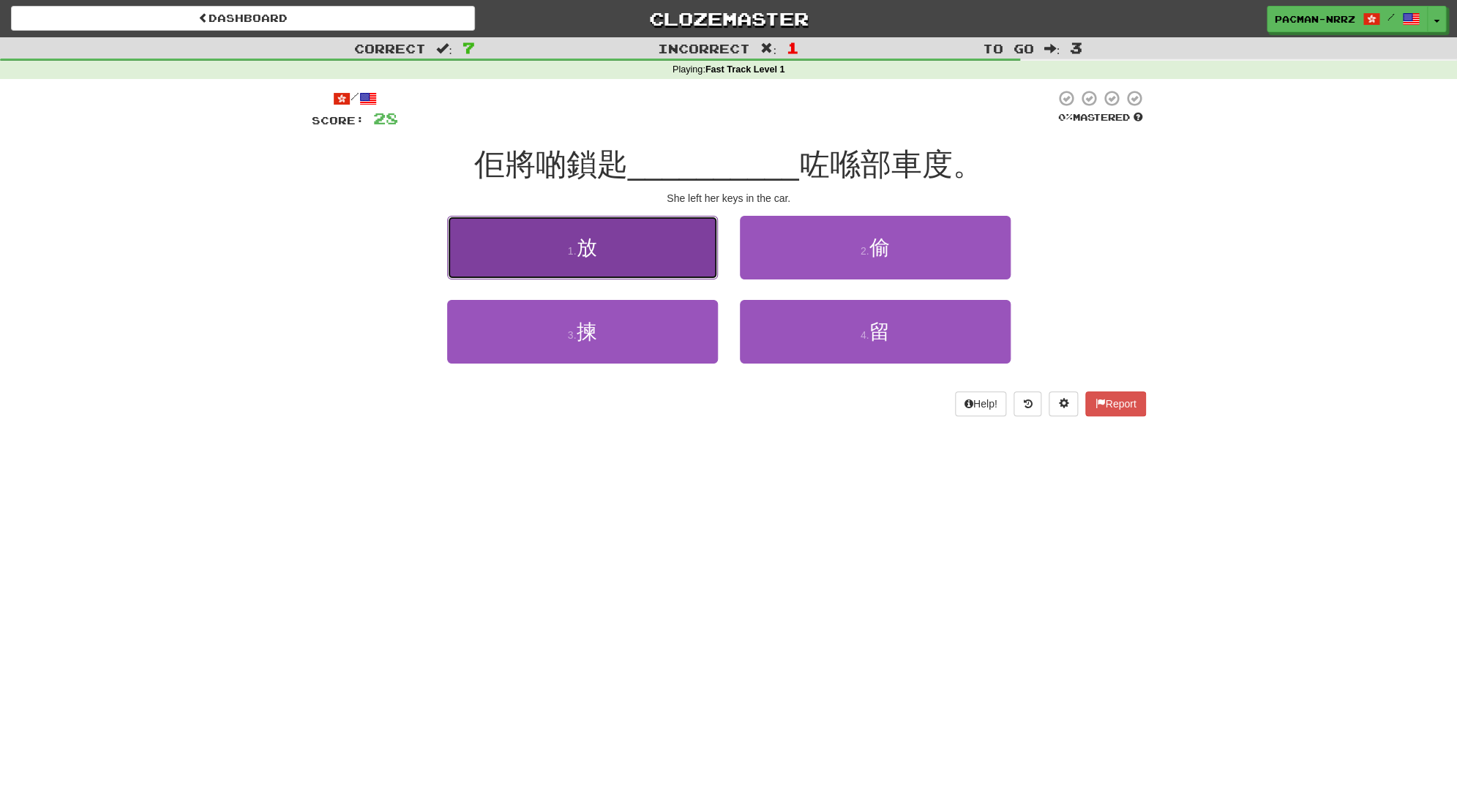
click at [648, 246] on button "1 . 放" at bounding box center [581, 248] width 270 height 63
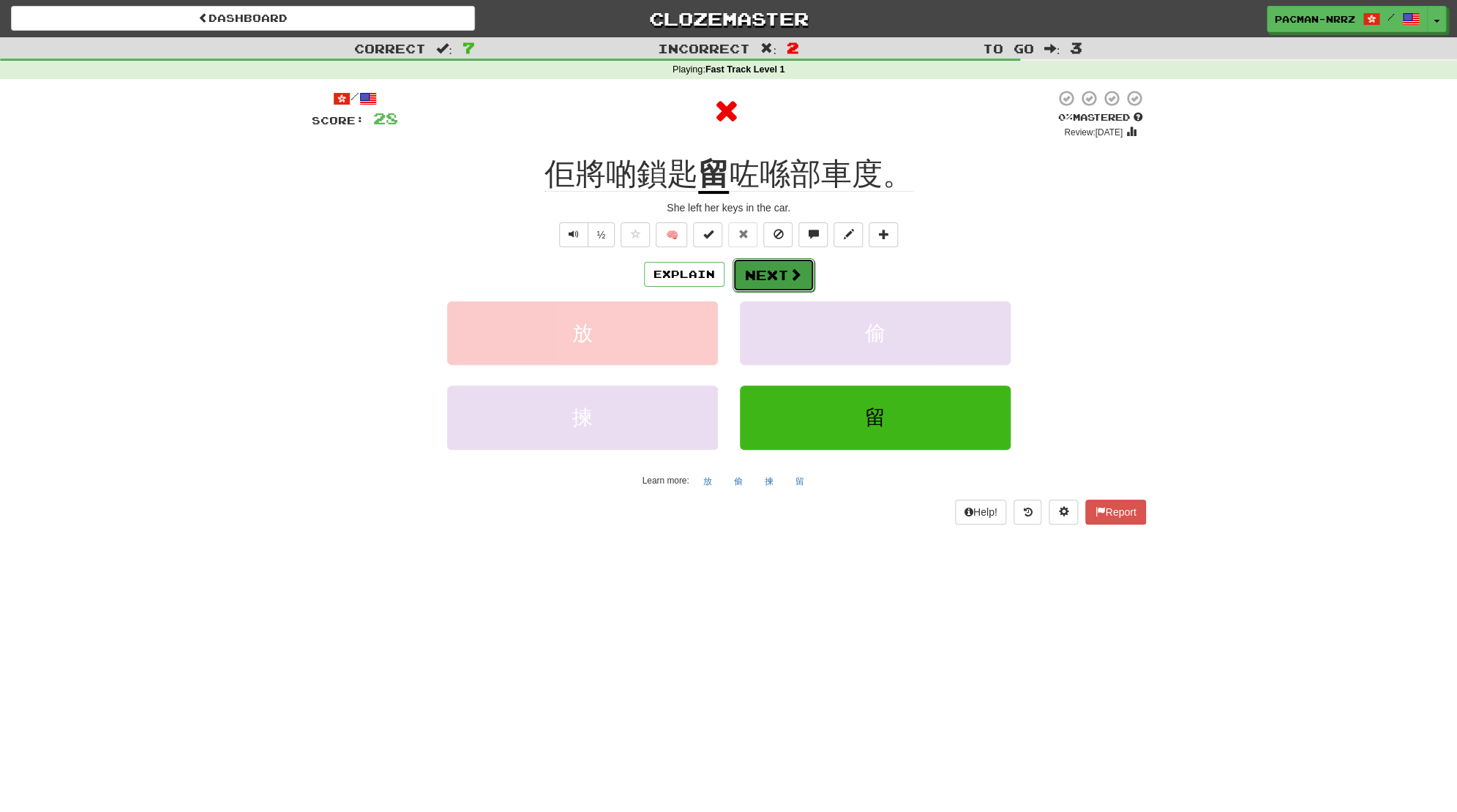
click at [769, 275] on button "Next" at bounding box center [773, 275] width 82 height 34
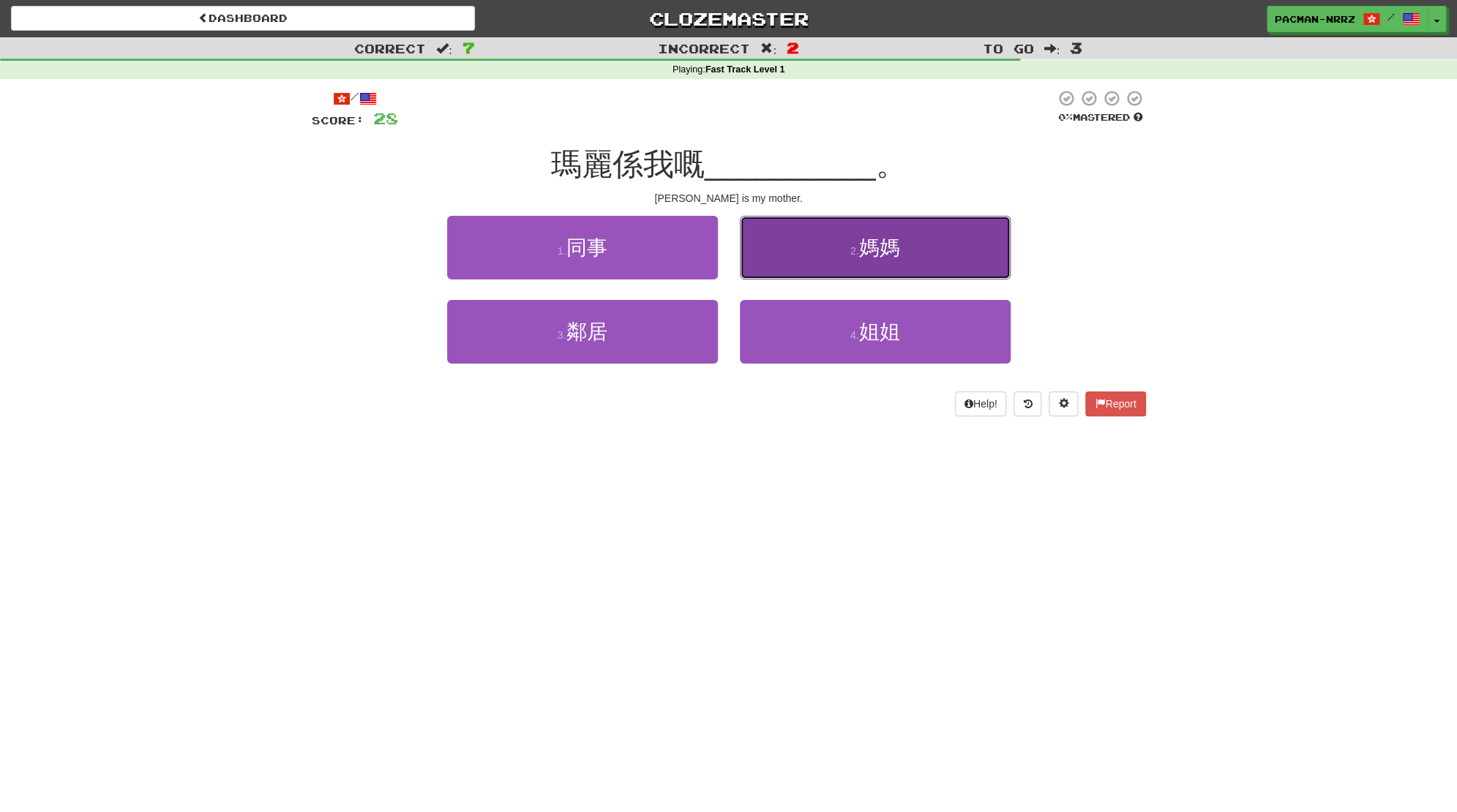
click at [870, 238] on span "媽媽" at bounding box center [878, 248] width 41 height 23
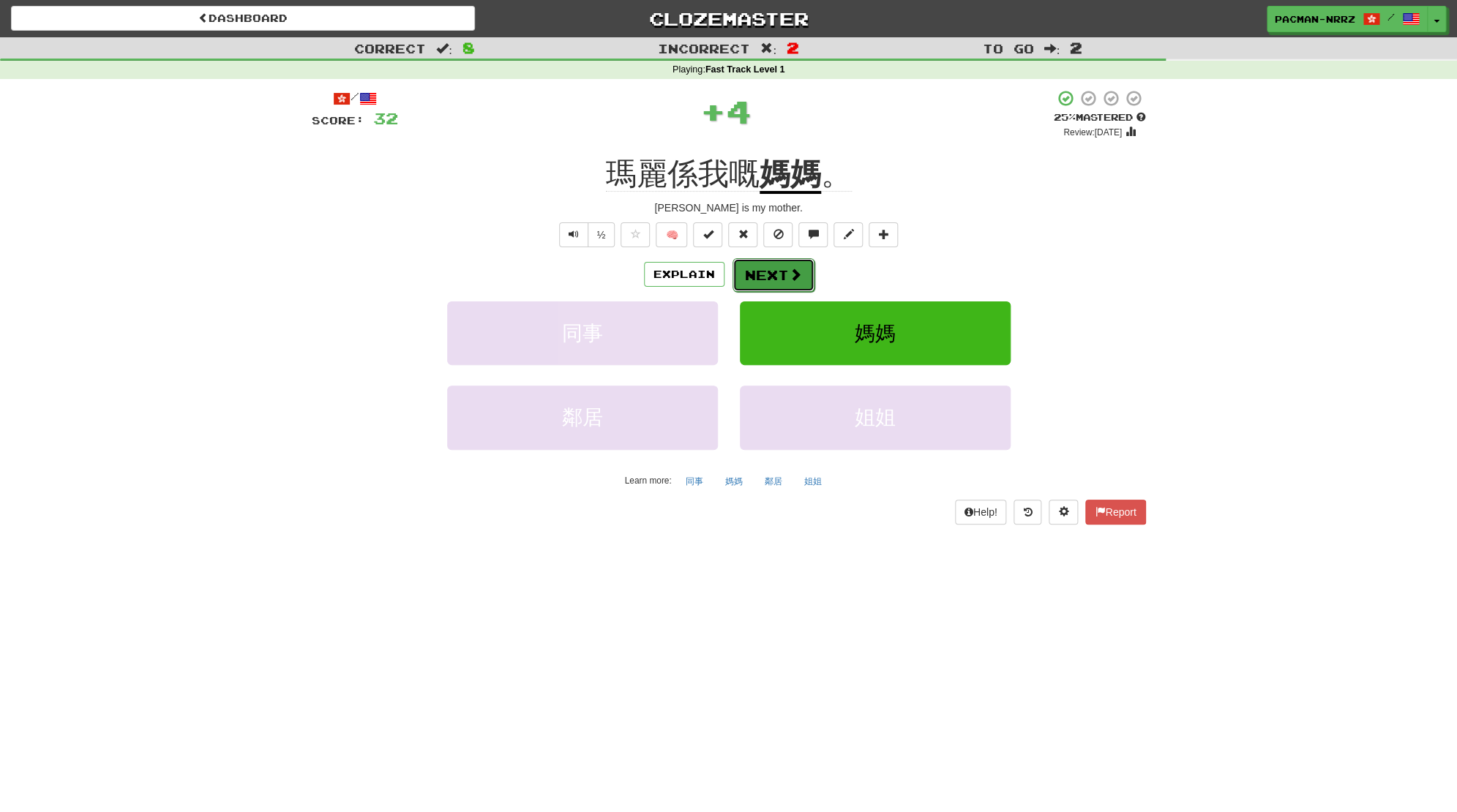
click at [764, 284] on button "Next" at bounding box center [773, 275] width 82 height 34
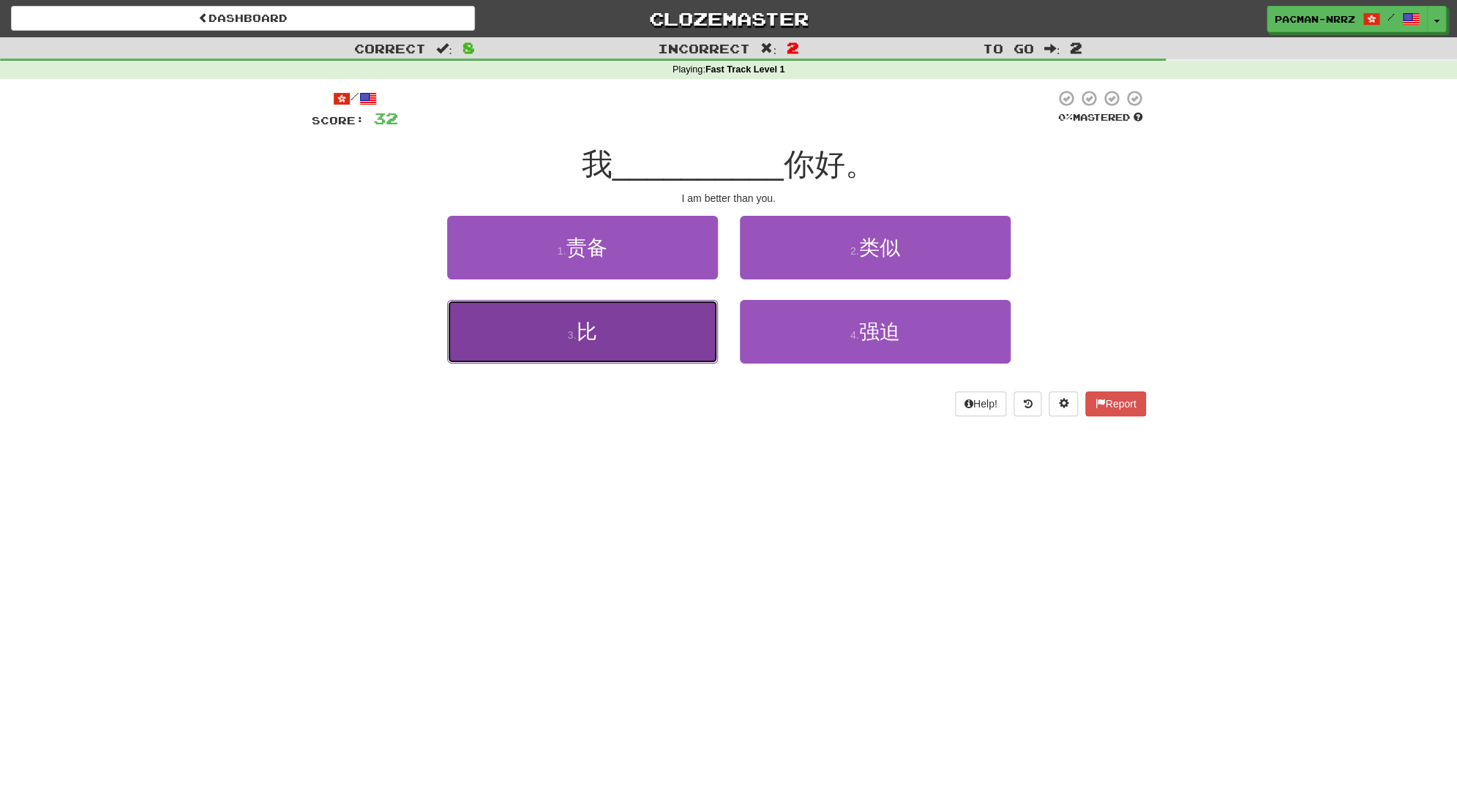
click at [700, 334] on button "3 . 比" at bounding box center [581, 332] width 270 height 63
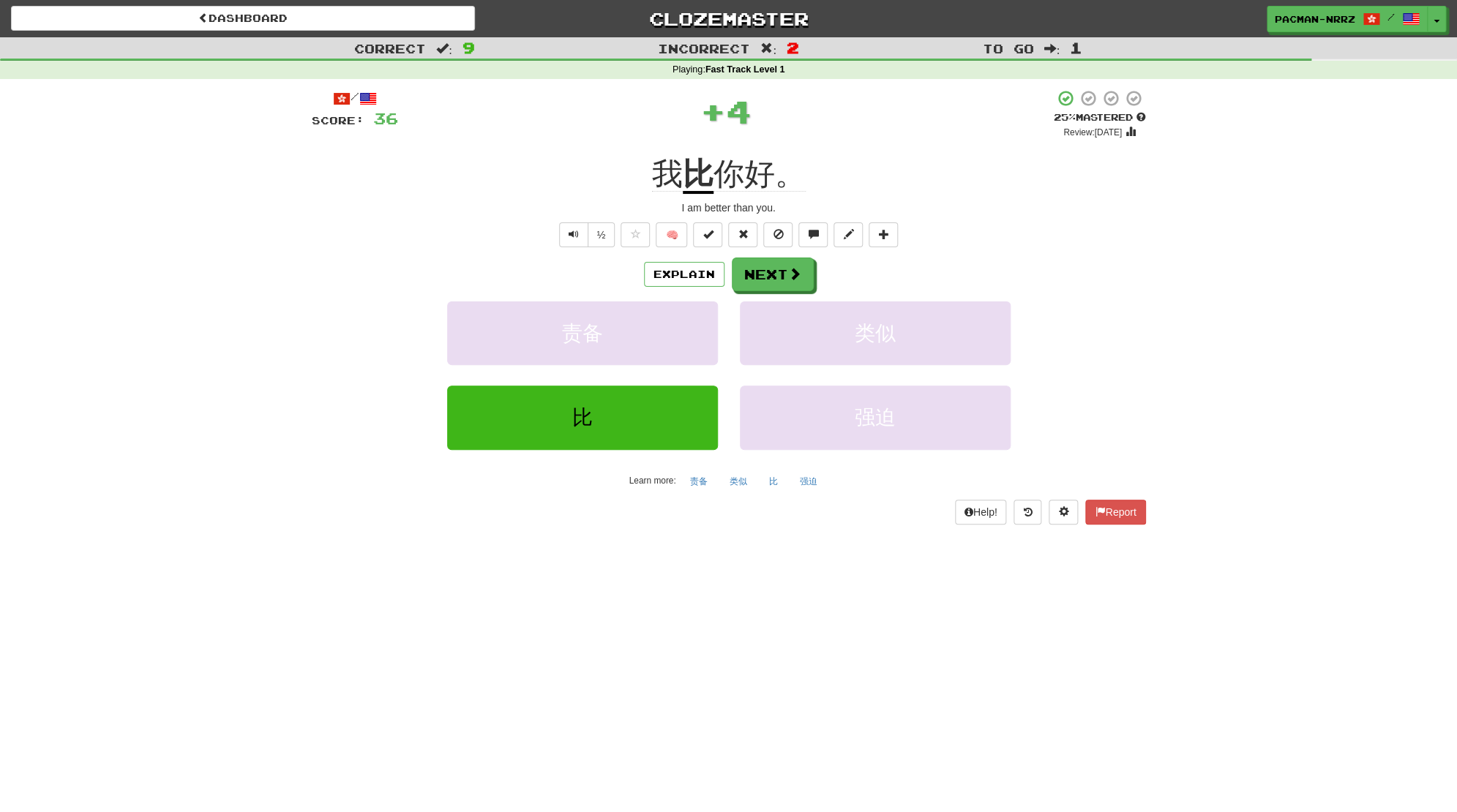
click at [790, 254] on div "/ Score: 36 + 4 25 % Mastered Review: 2025-08-22 我 比 你好。 I am better than you. …" at bounding box center [729, 306] width 834 height 435
click at [773, 266] on button "Next" at bounding box center [773, 275] width 82 height 34
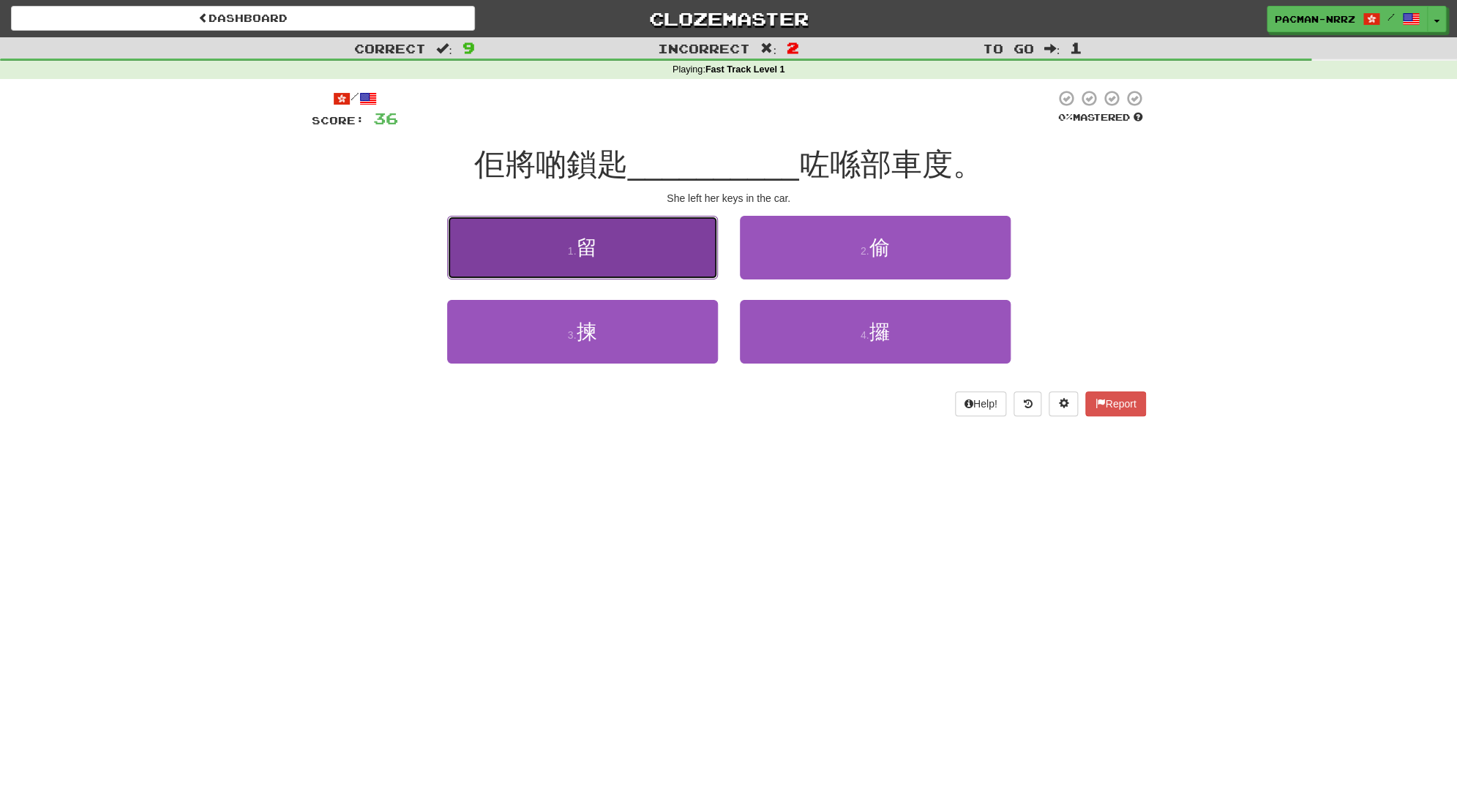
click at [692, 259] on button "1 . 留" at bounding box center [581, 248] width 270 height 63
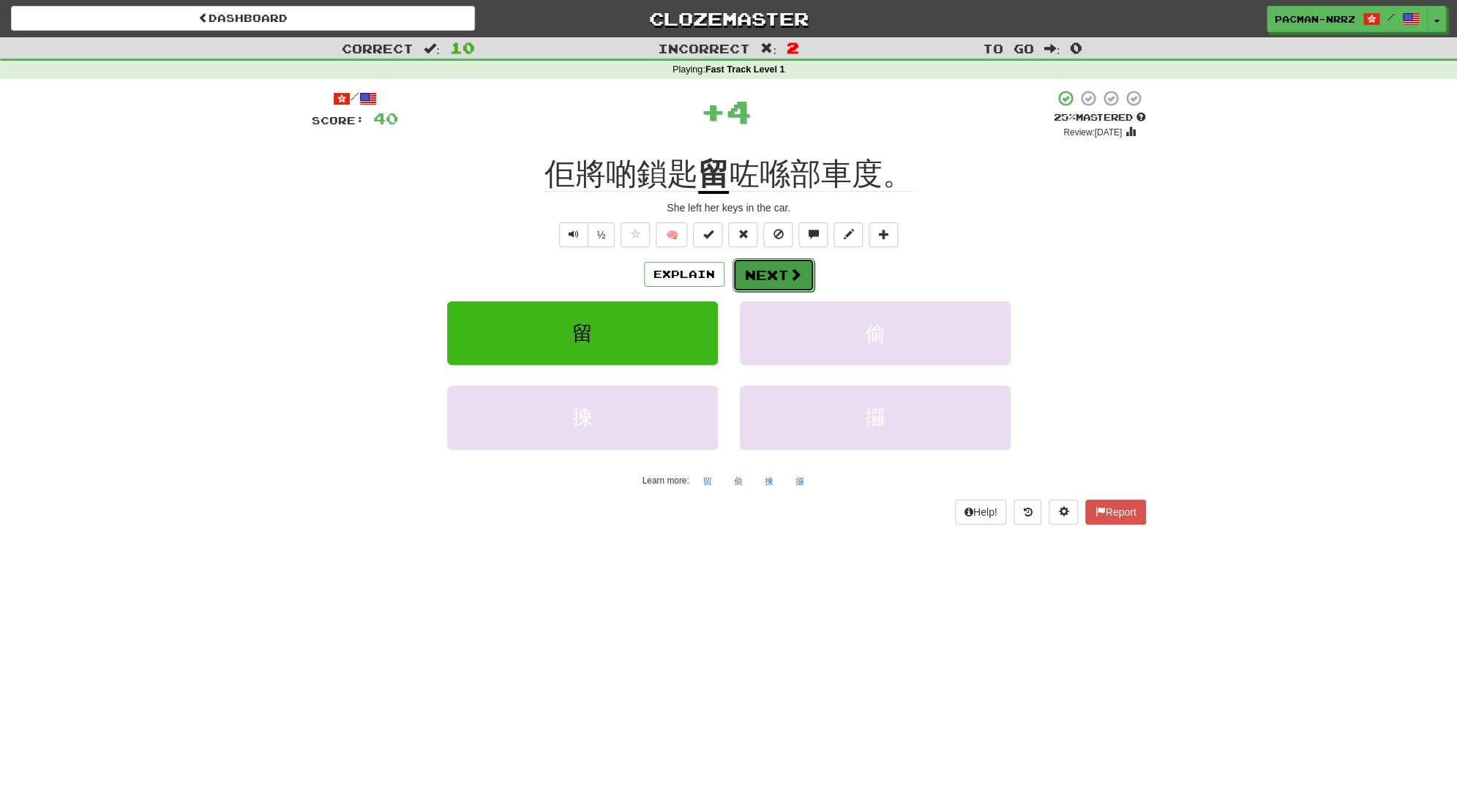
click at [777, 265] on button "Next" at bounding box center [773, 275] width 82 height 34
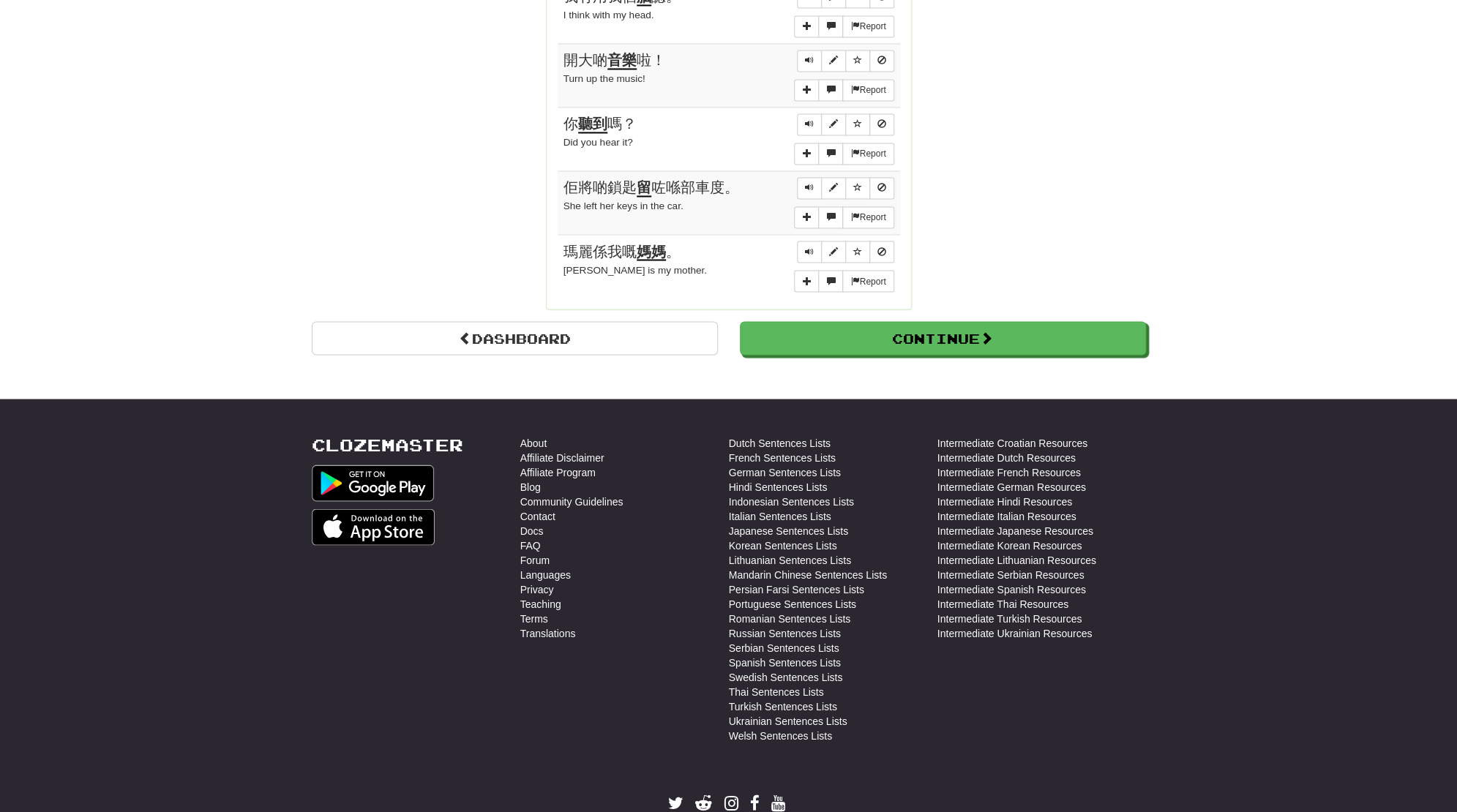
scroll to position [1264, 0]
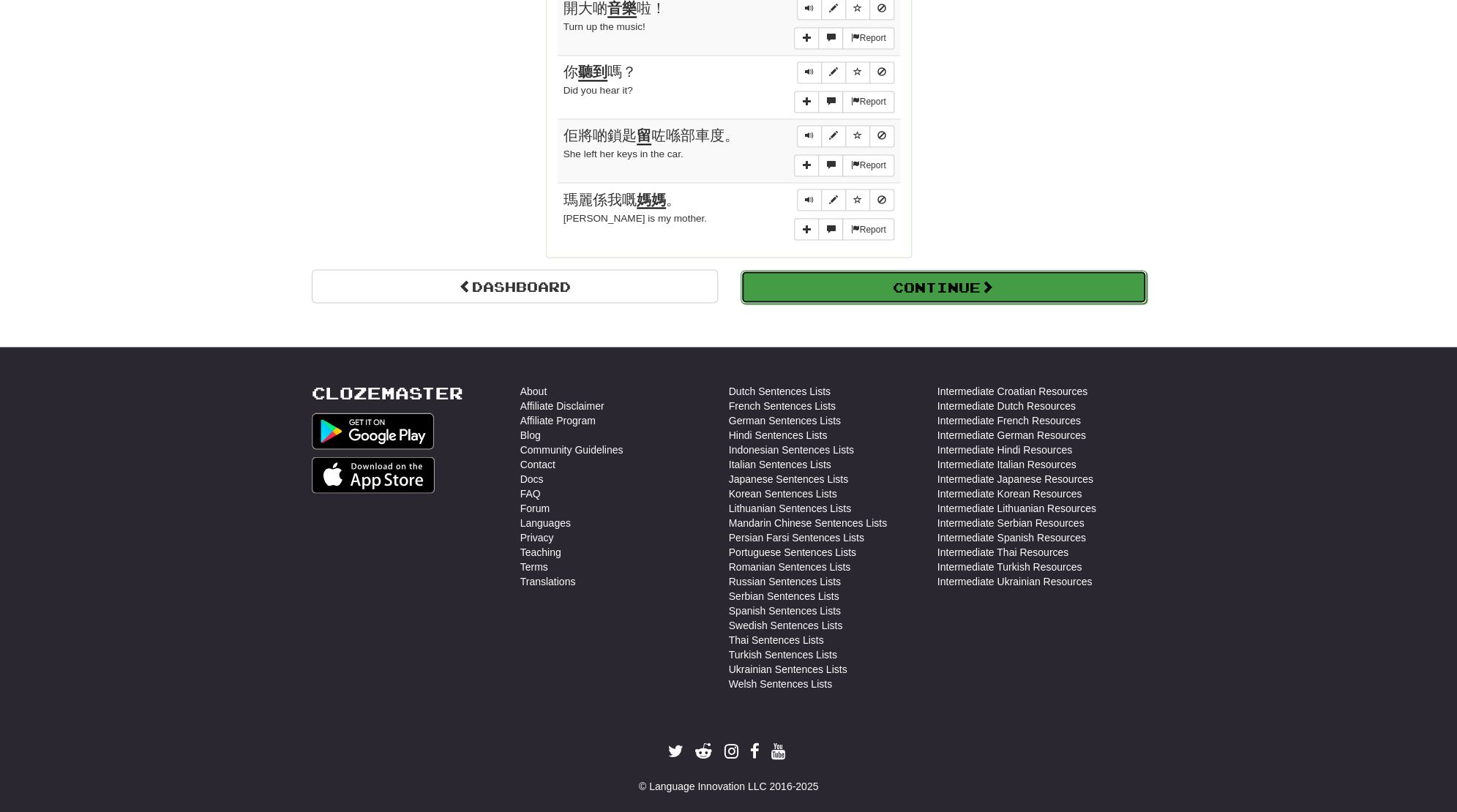
click at [986, 300] on button "Continue" at bounding box center [944, 287] width 406 height 34
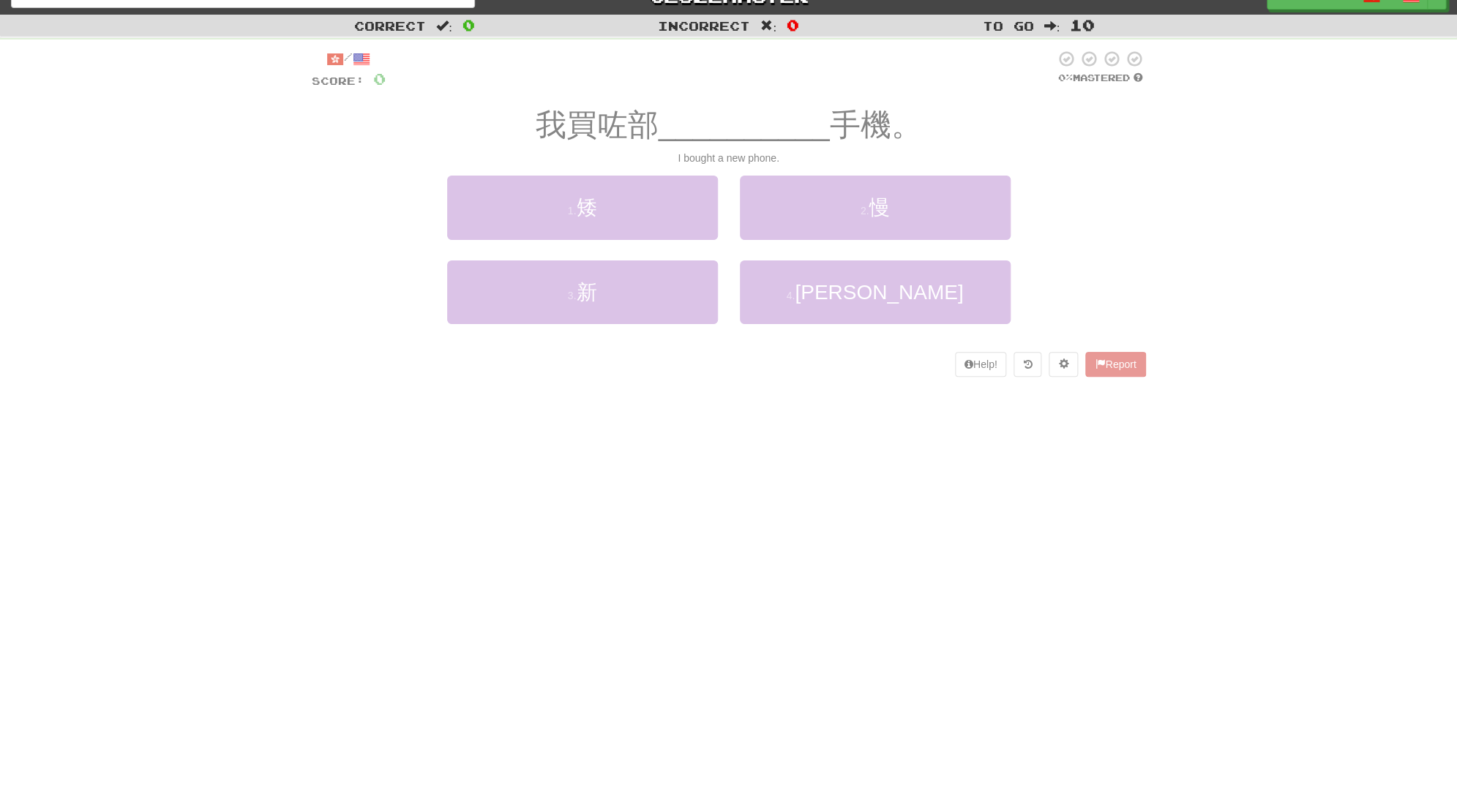
scroll to position [0, 0]
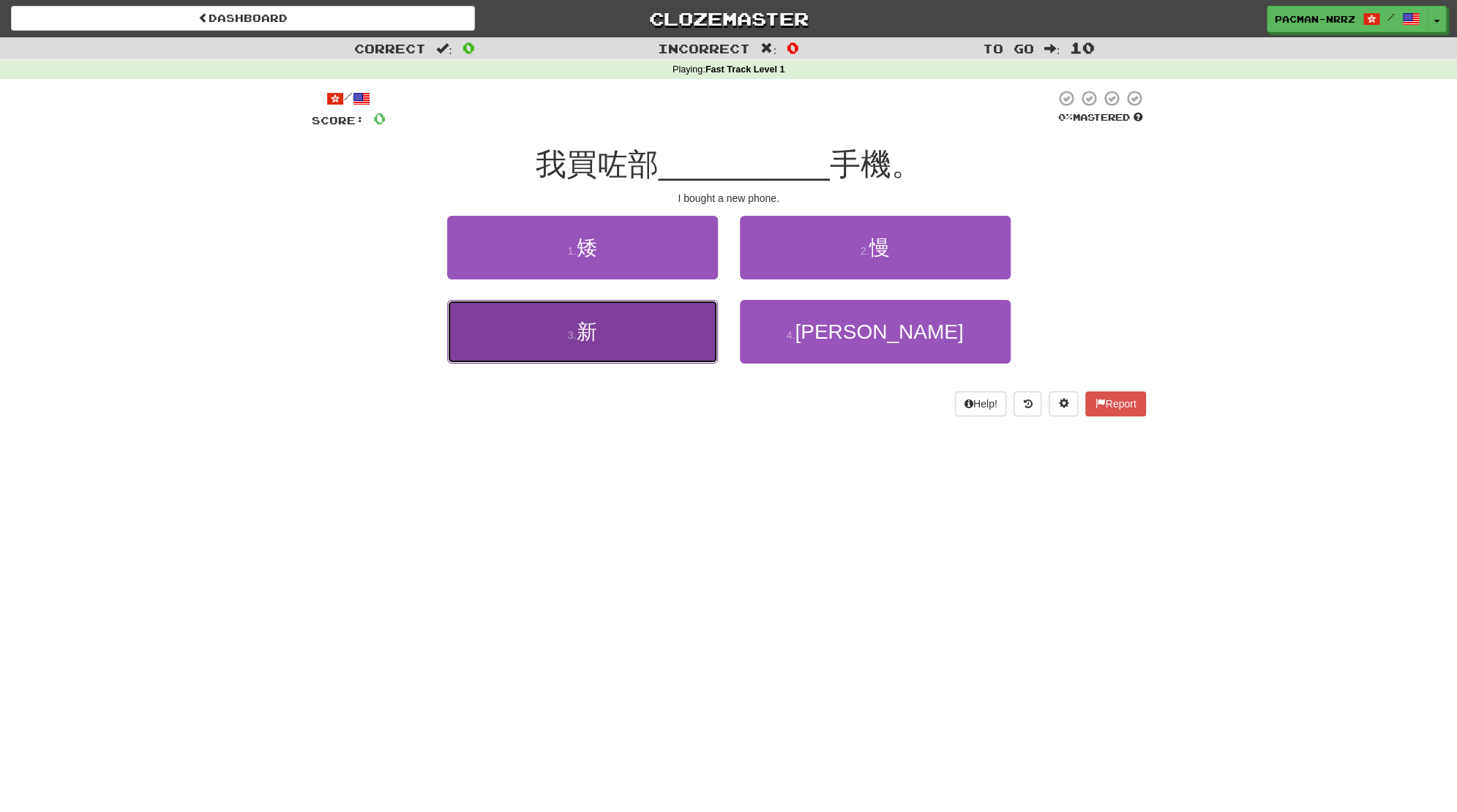
click at [676, 327] on button "3 . 新" at bounding box center [581, 332] width 270 height 63
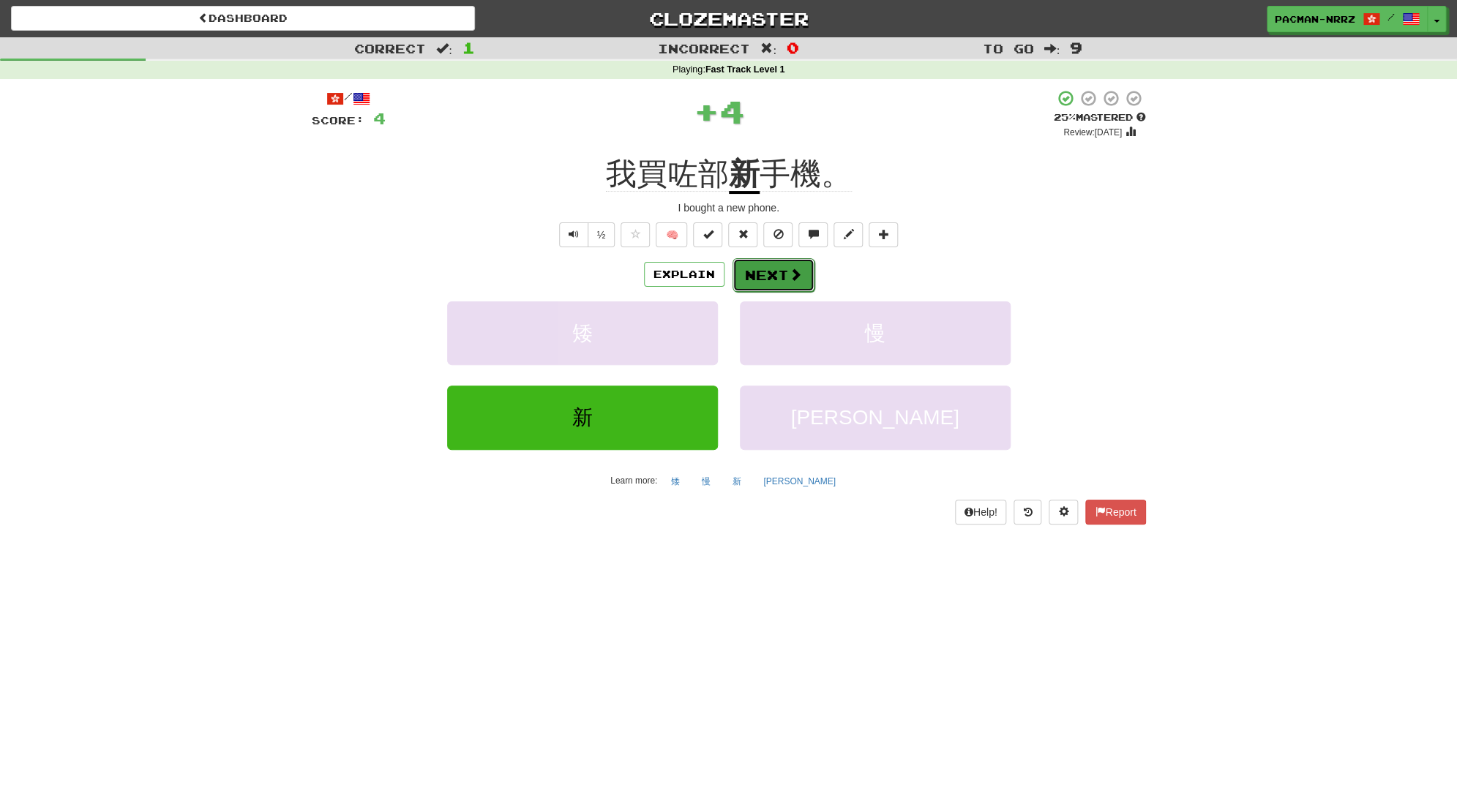
click at [781, 268] on button "Next" at bounding box center [773, 275] width 82 height 34
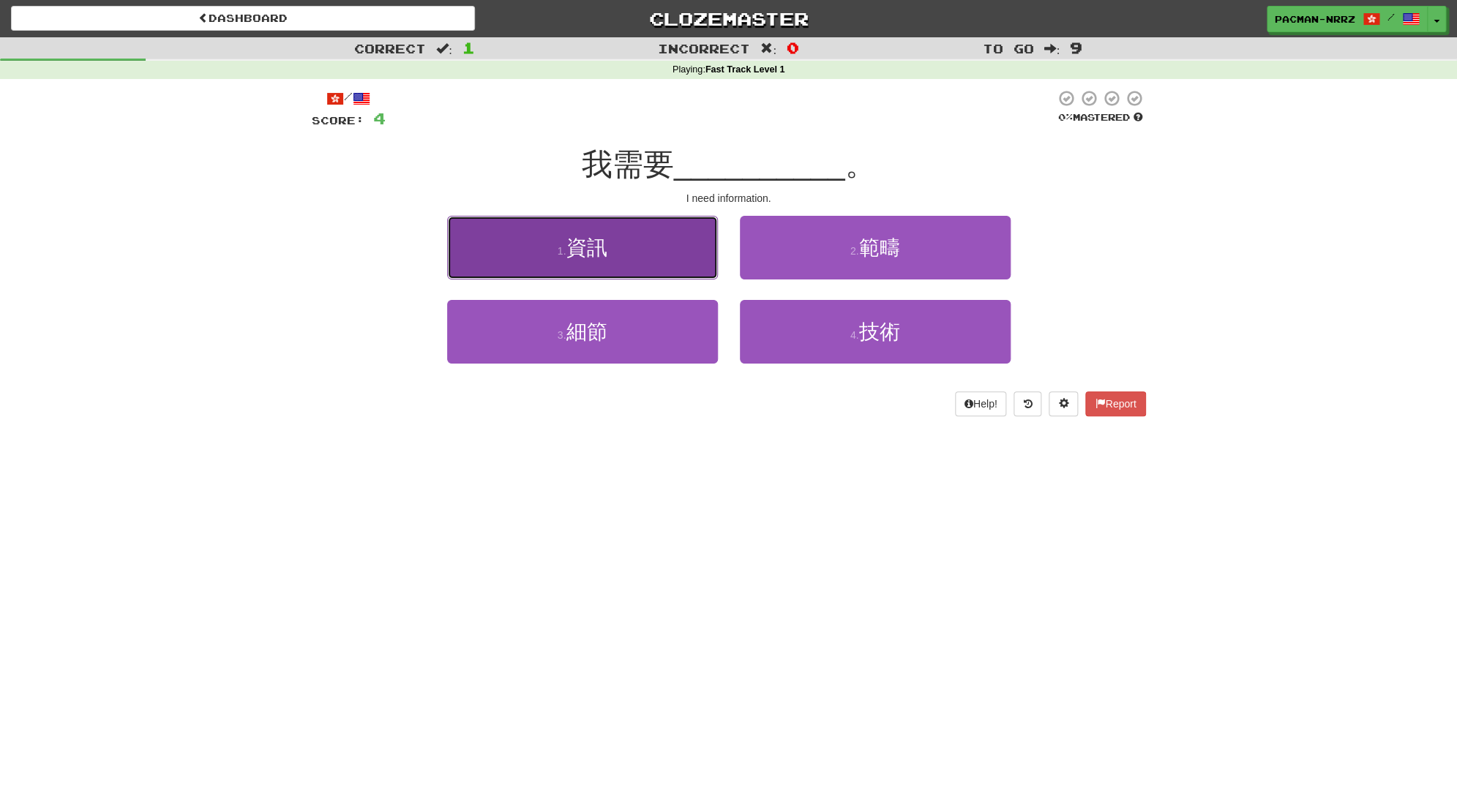
click at [671, 271] on button "1 . 資訊" at bounding box center [581, 248] width 270 height 63
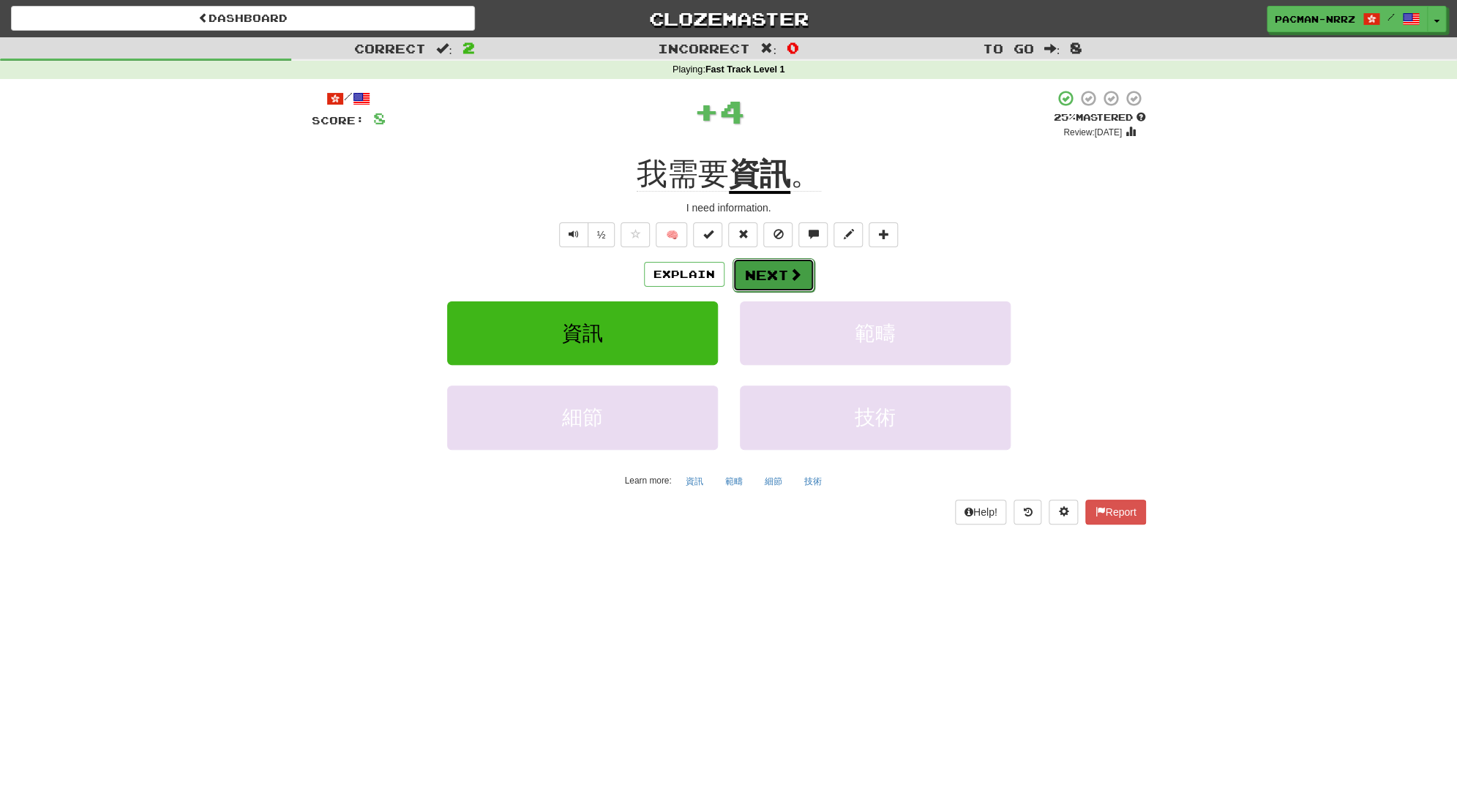
click at [784, 286] on button "Next" at bounding box center [773, 275] width 82 height 34
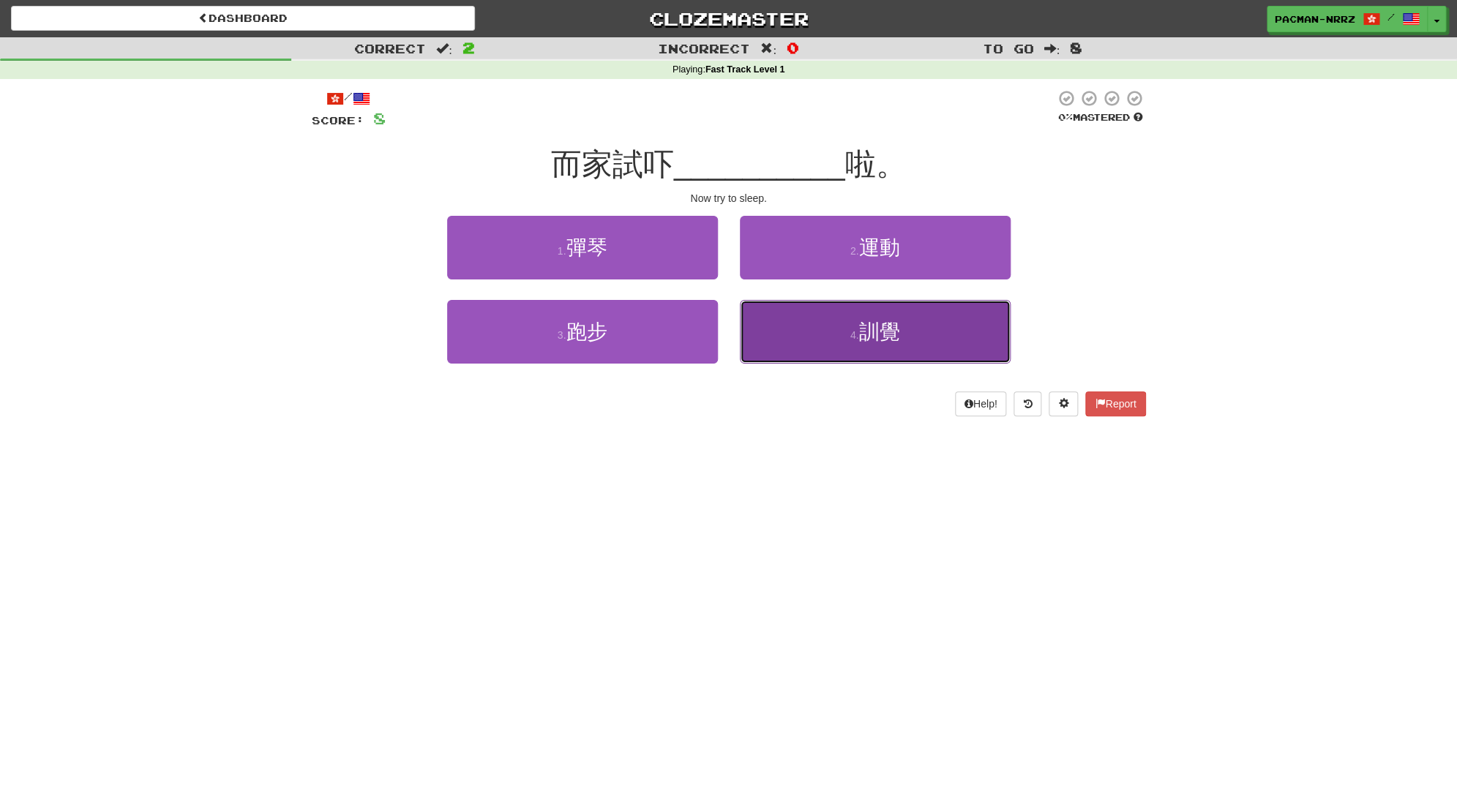
click at [813, 332] on button "4 . 訓覺" at bounding box center [875, 332] width 270 height 63
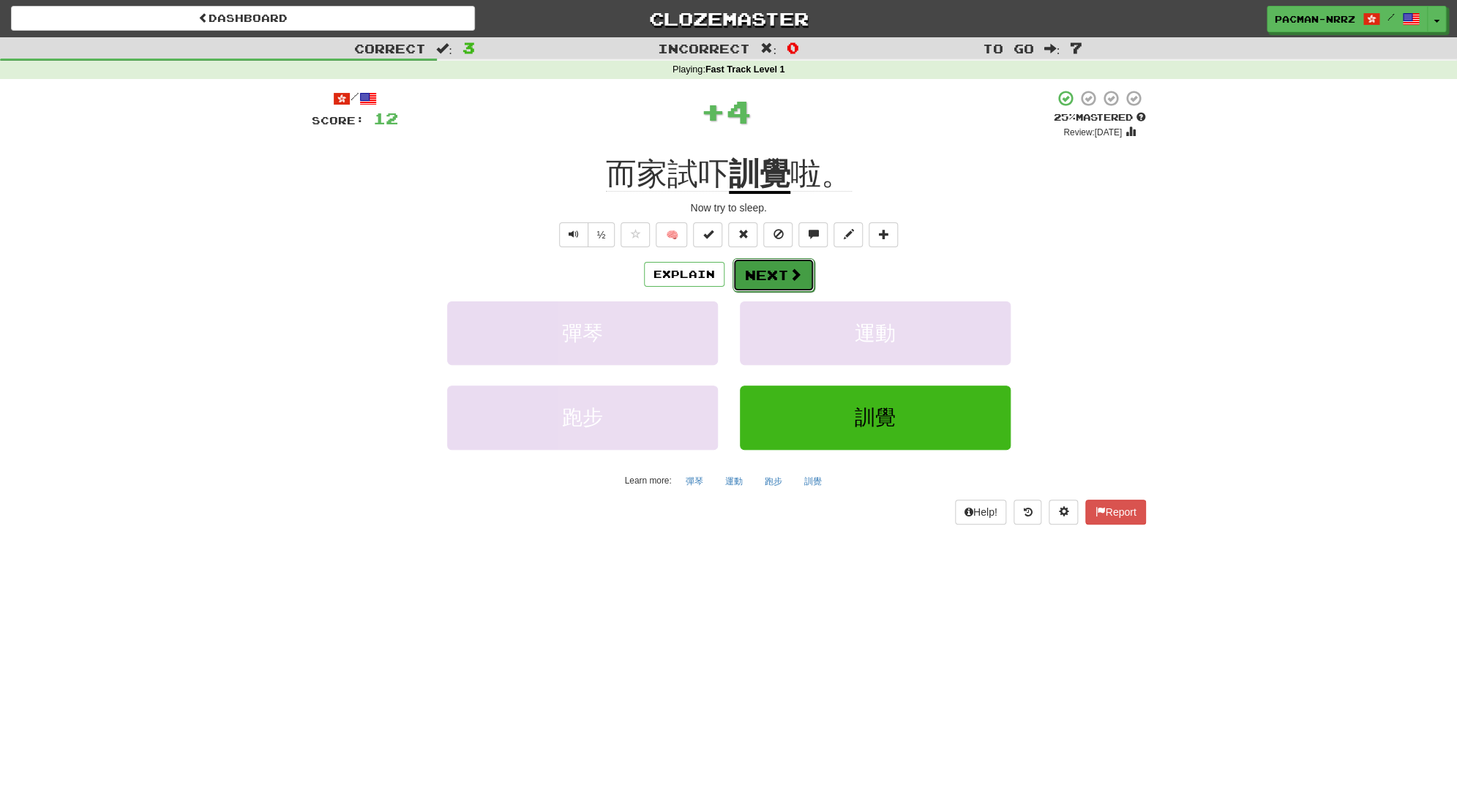
click at [772, 280] on button "Next" at bounding box center [773, 275] width 82 height 34
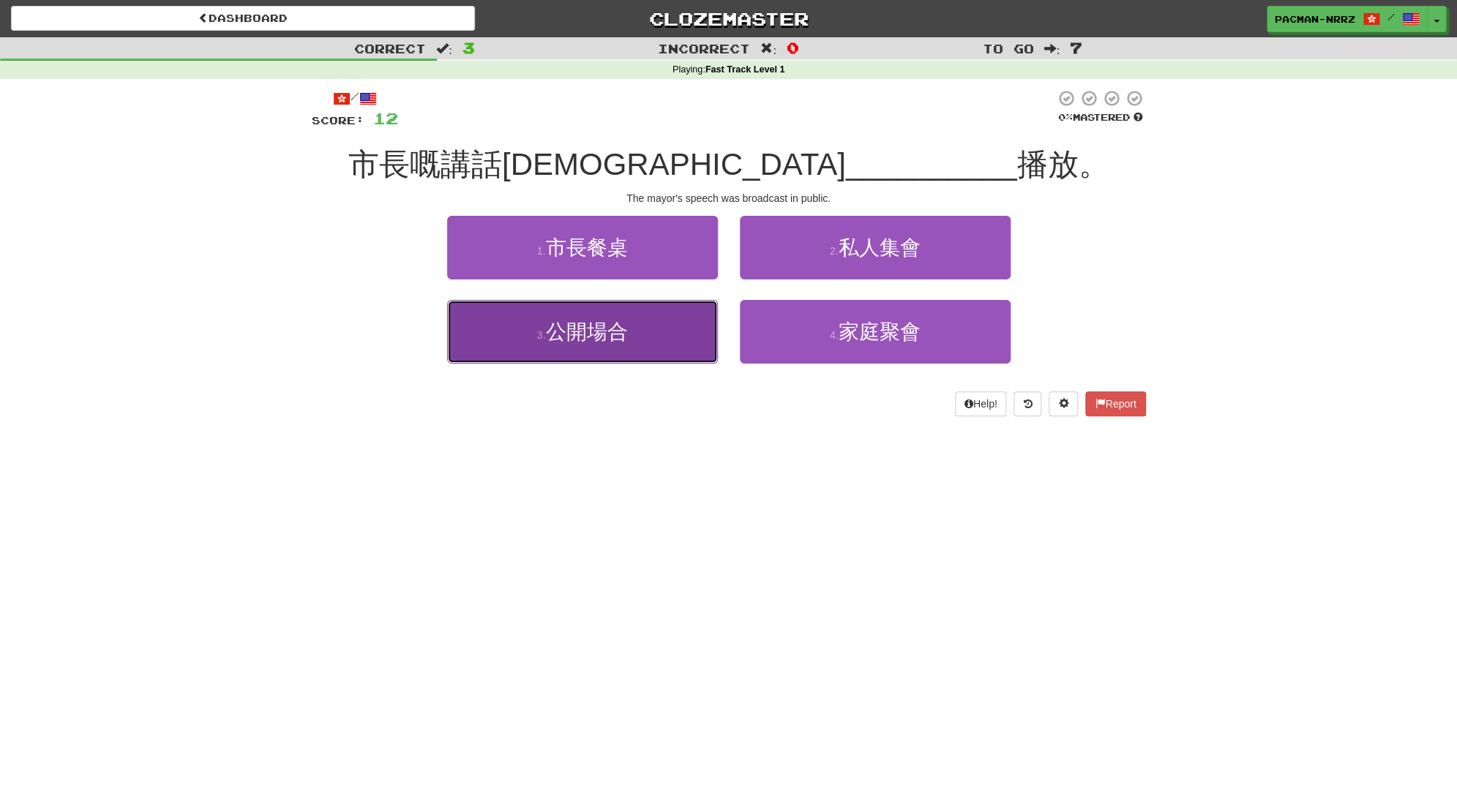
click at [622, 343] on span "公開場合" at bounding box center [585, 332] width 82 height 23
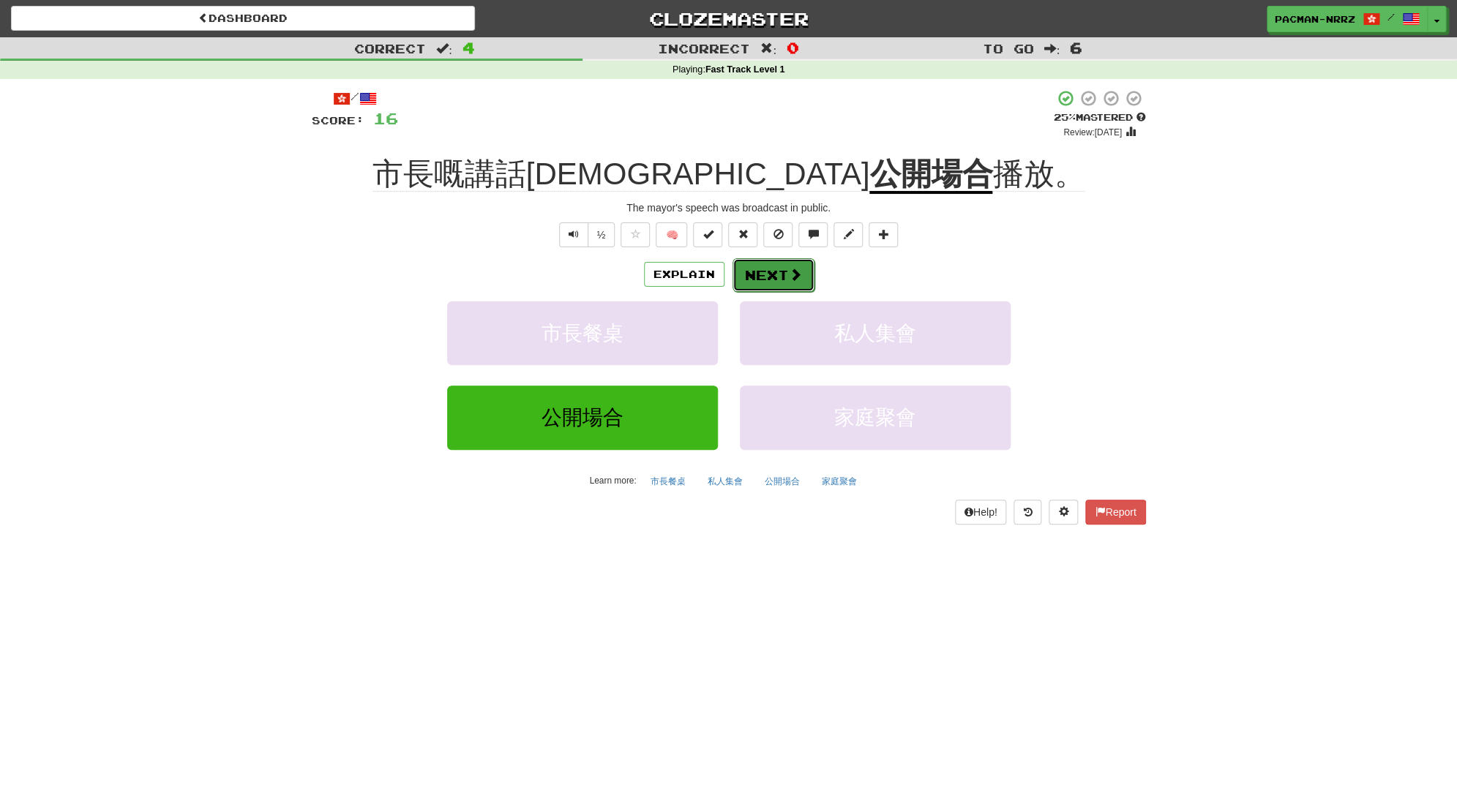
click at [788, 282] on button "Next" at bounding box center [773, 275] width 82 height 34
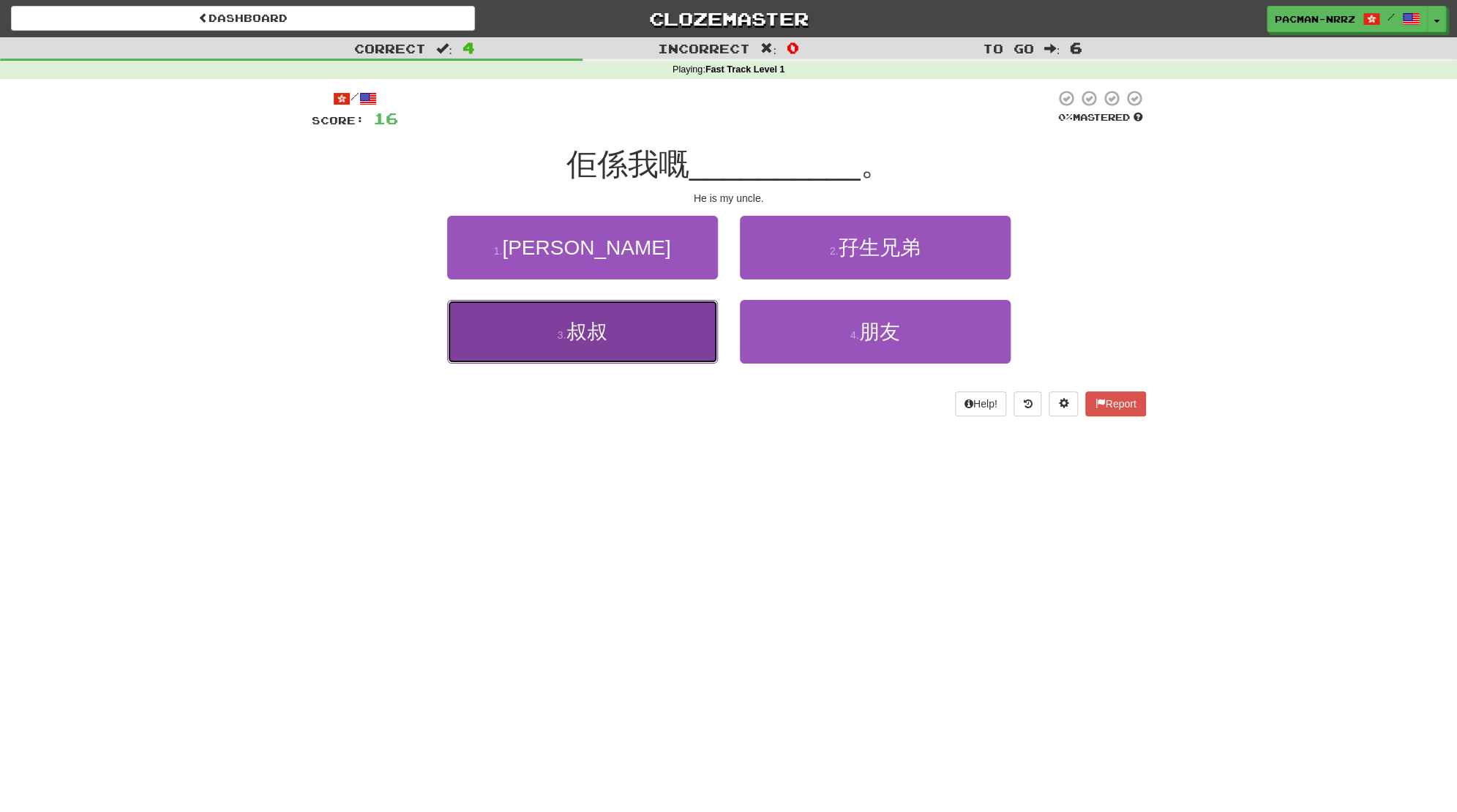
click at [652, 316] on button "3 . 叔叔" at bounding box center [581, 332] width 270 height 63
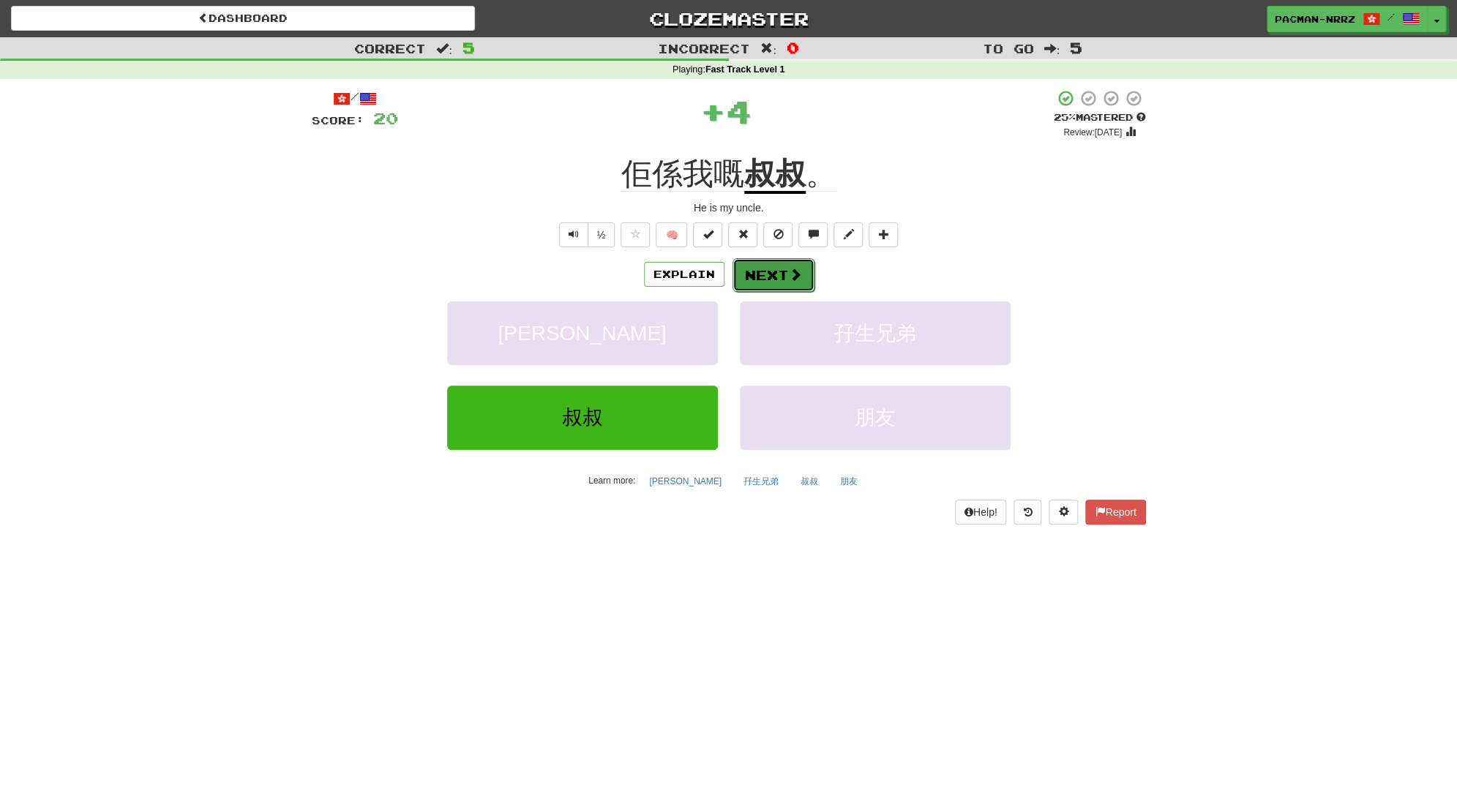
click at [782, 278] on button "Next" at bounding box center [773, 275] width 82 height 34
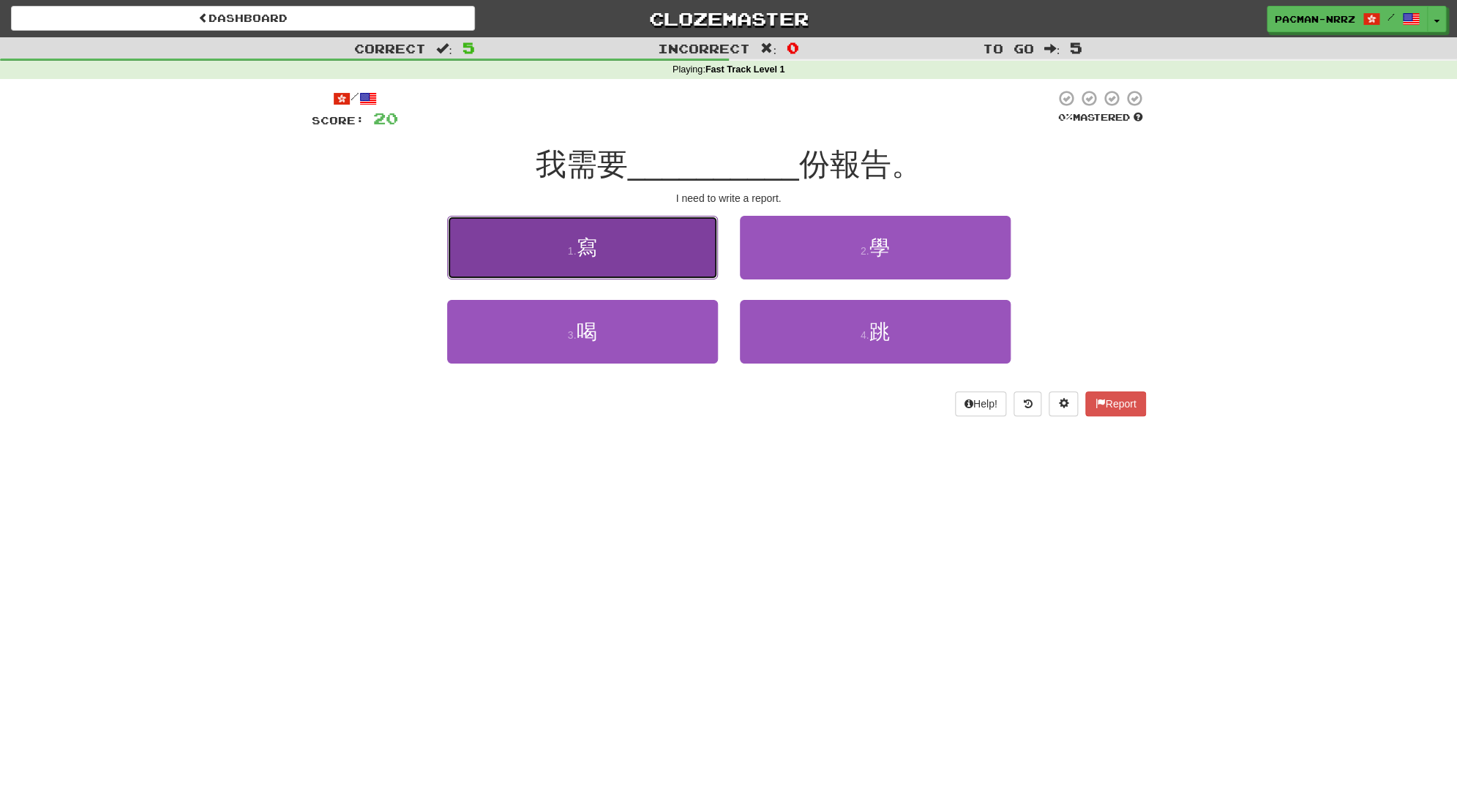
click at [689, 268] on button "1 . 寫" at bounding box center [581, 248] width 270 height 63
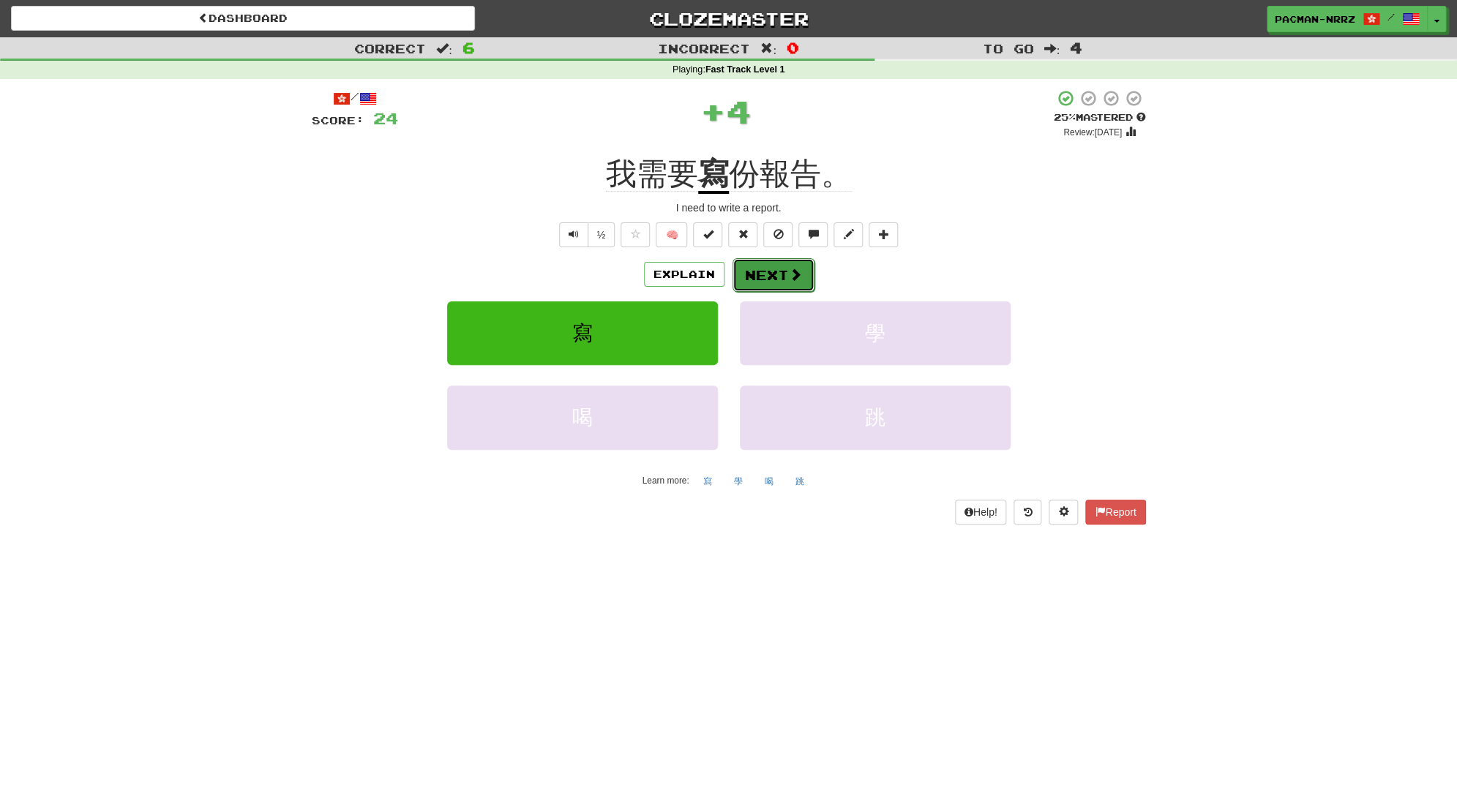
click at [808, 278] on button "Next" at bounding box center [773, 275] width 82 height 34
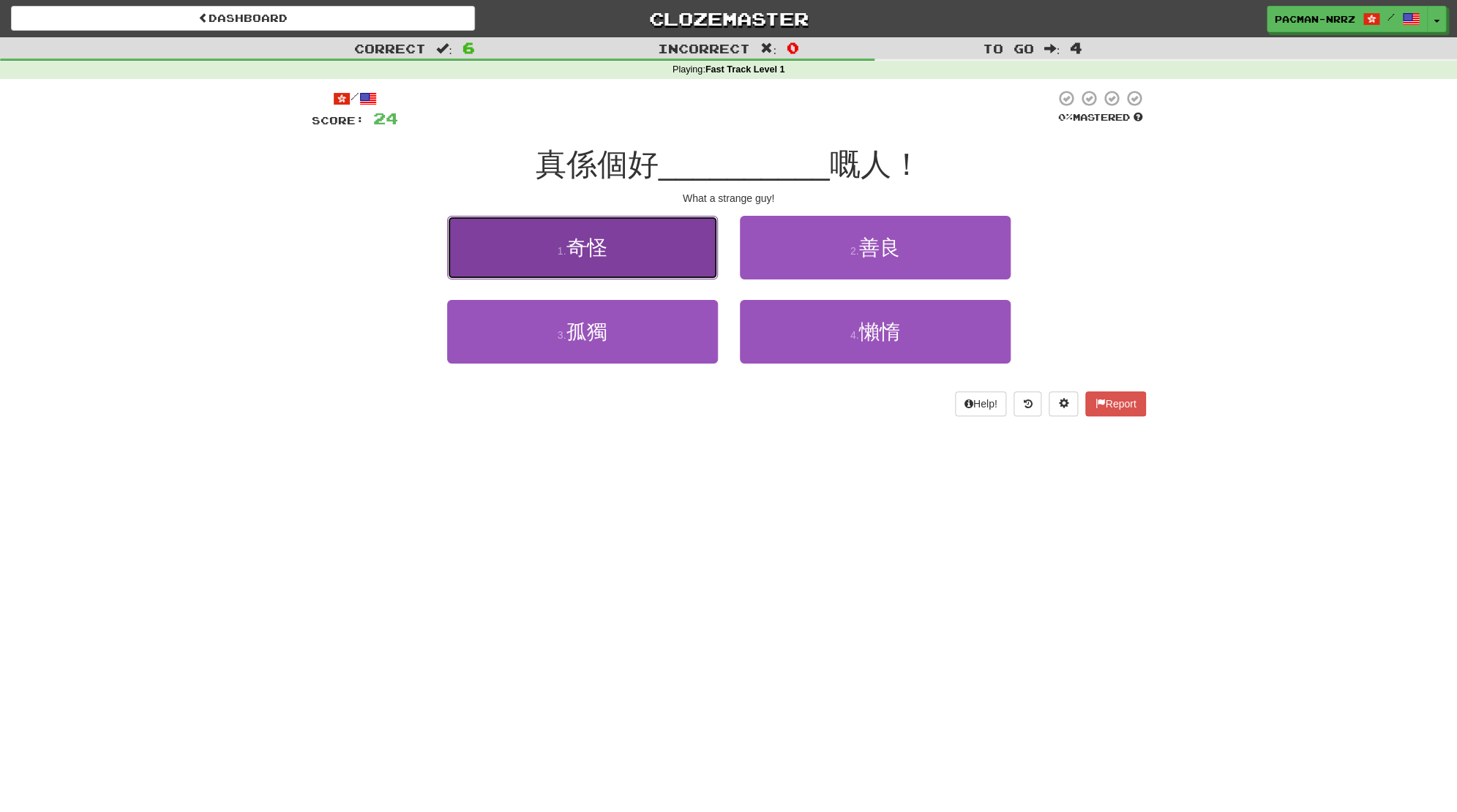
click at [590, 253] on span "奇怪" at bounding box center [585, 248] width 41 height 23
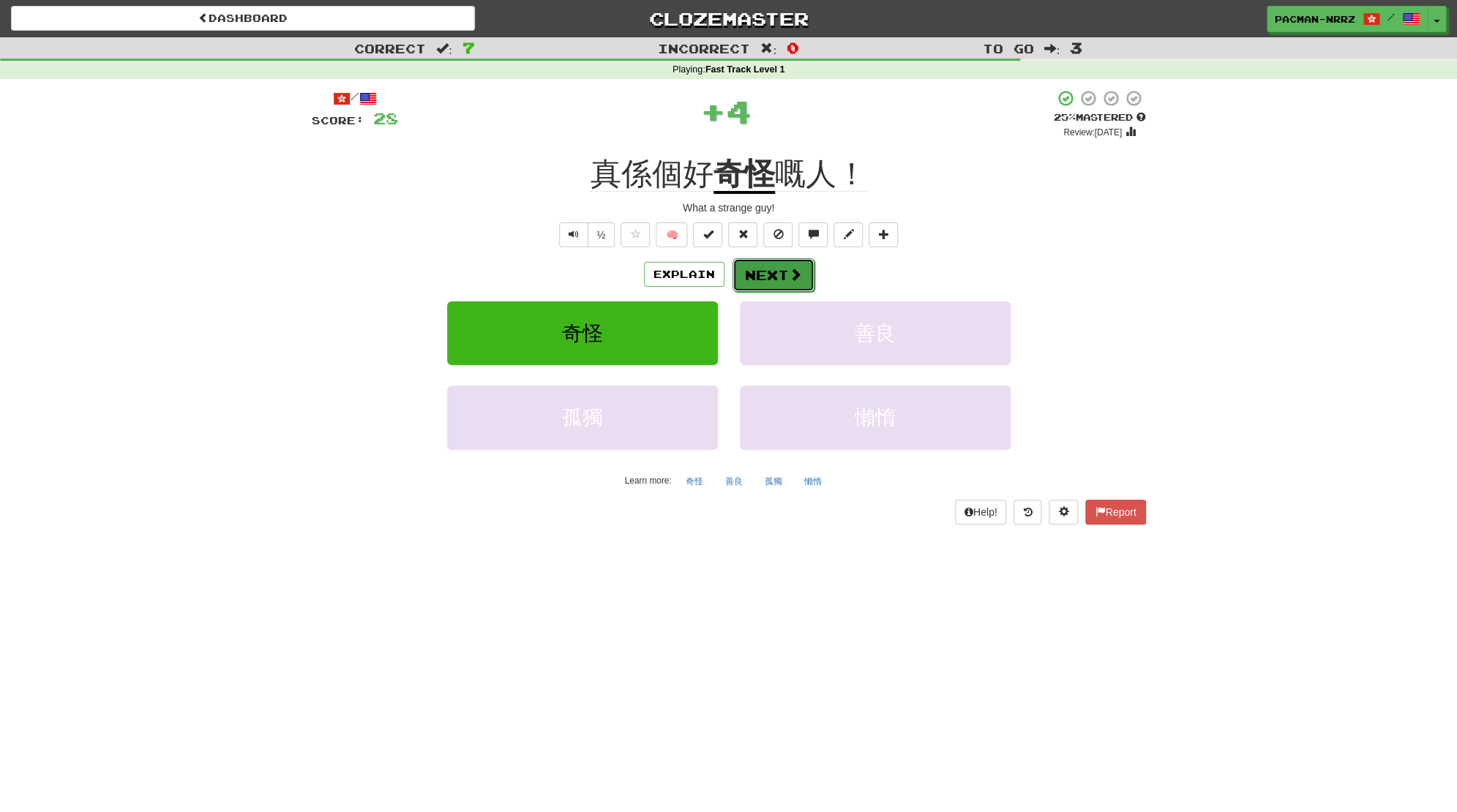
click at [776, 273] on button "Next" at bounding box center [773, 275] width 82 height 34
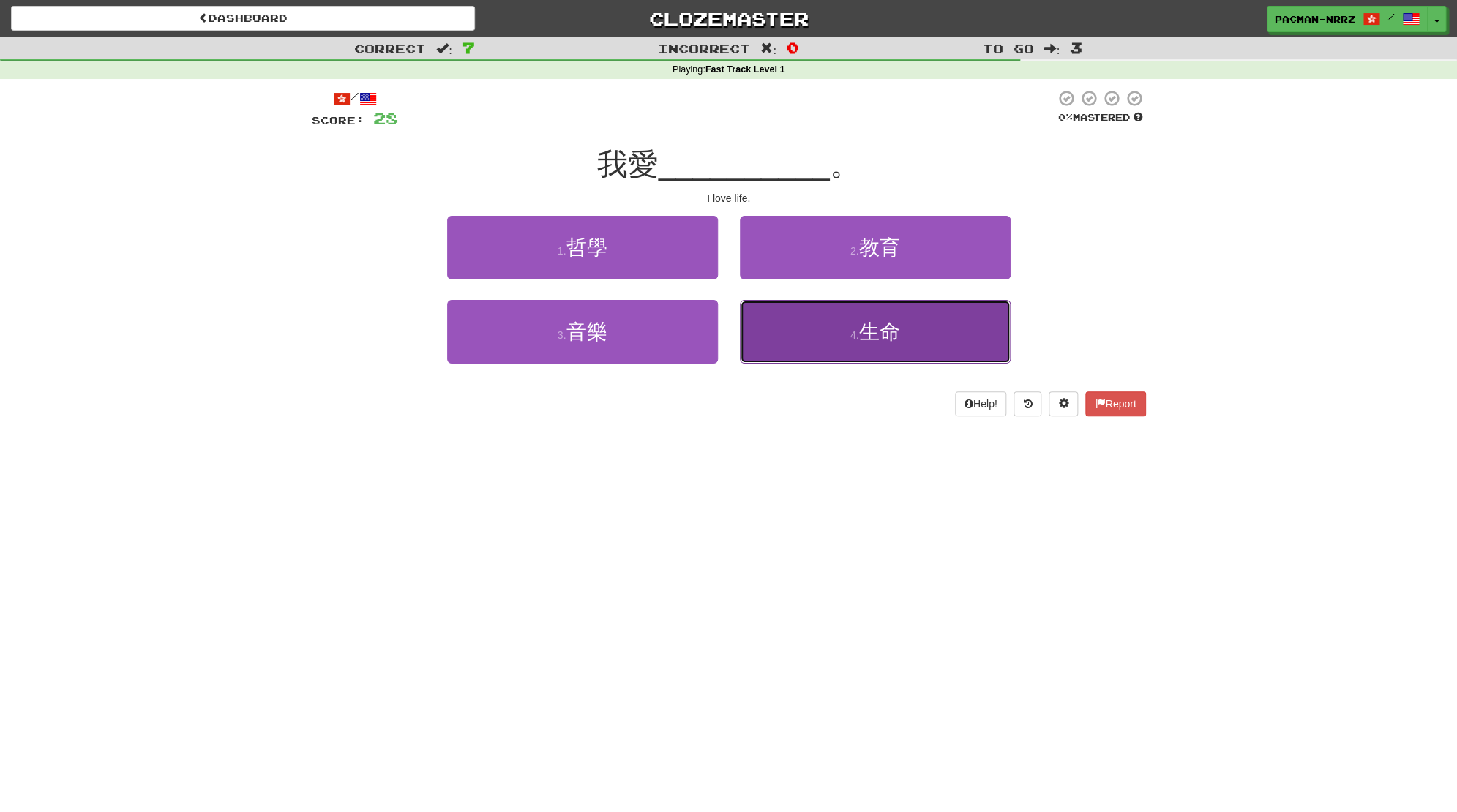
click at [856, 340] on small "4 ." at bounding box center [854, 335] width 9 height 12
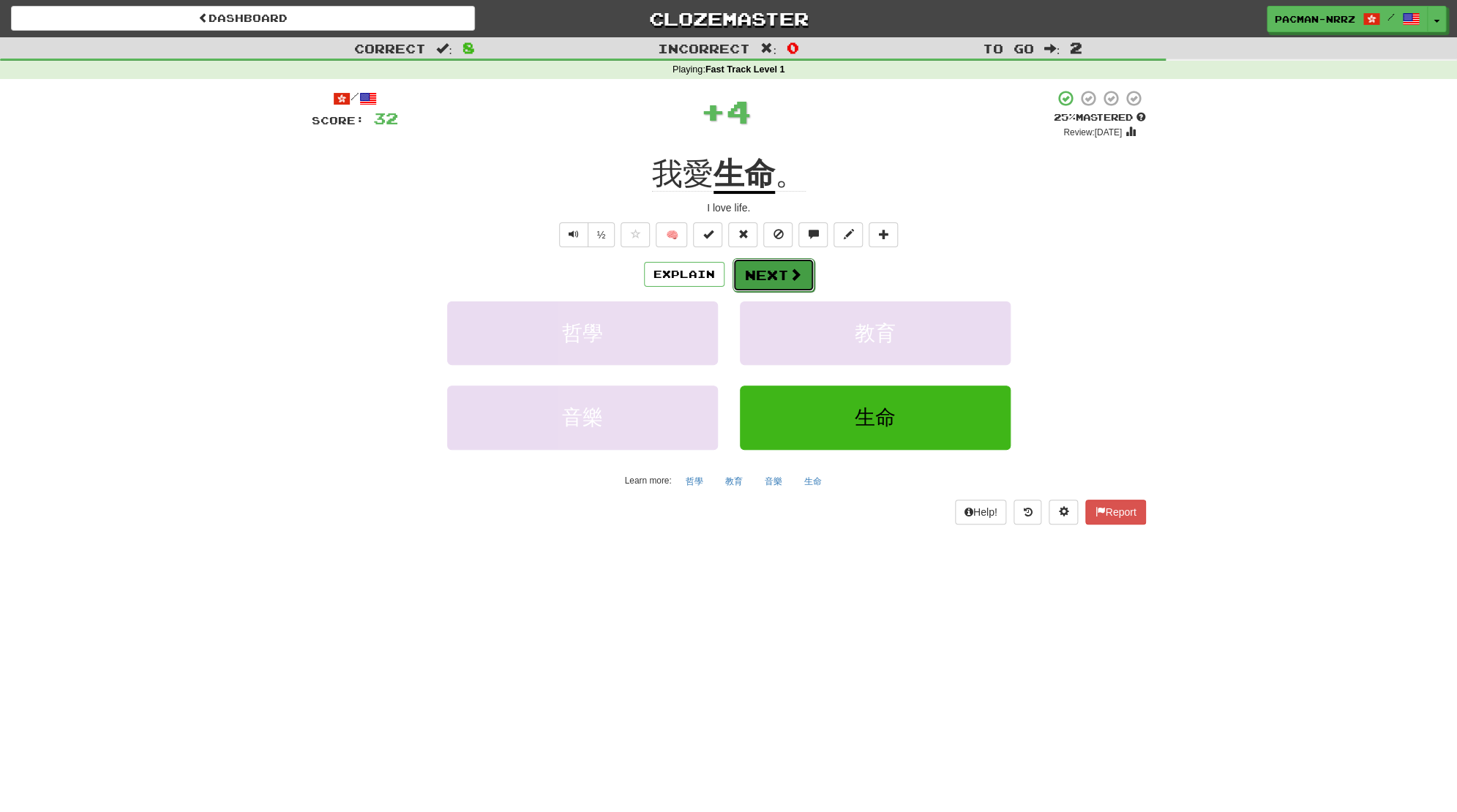
click at [773, 270] on button "Next" at bounding box center [773, 275] width 82 height 34
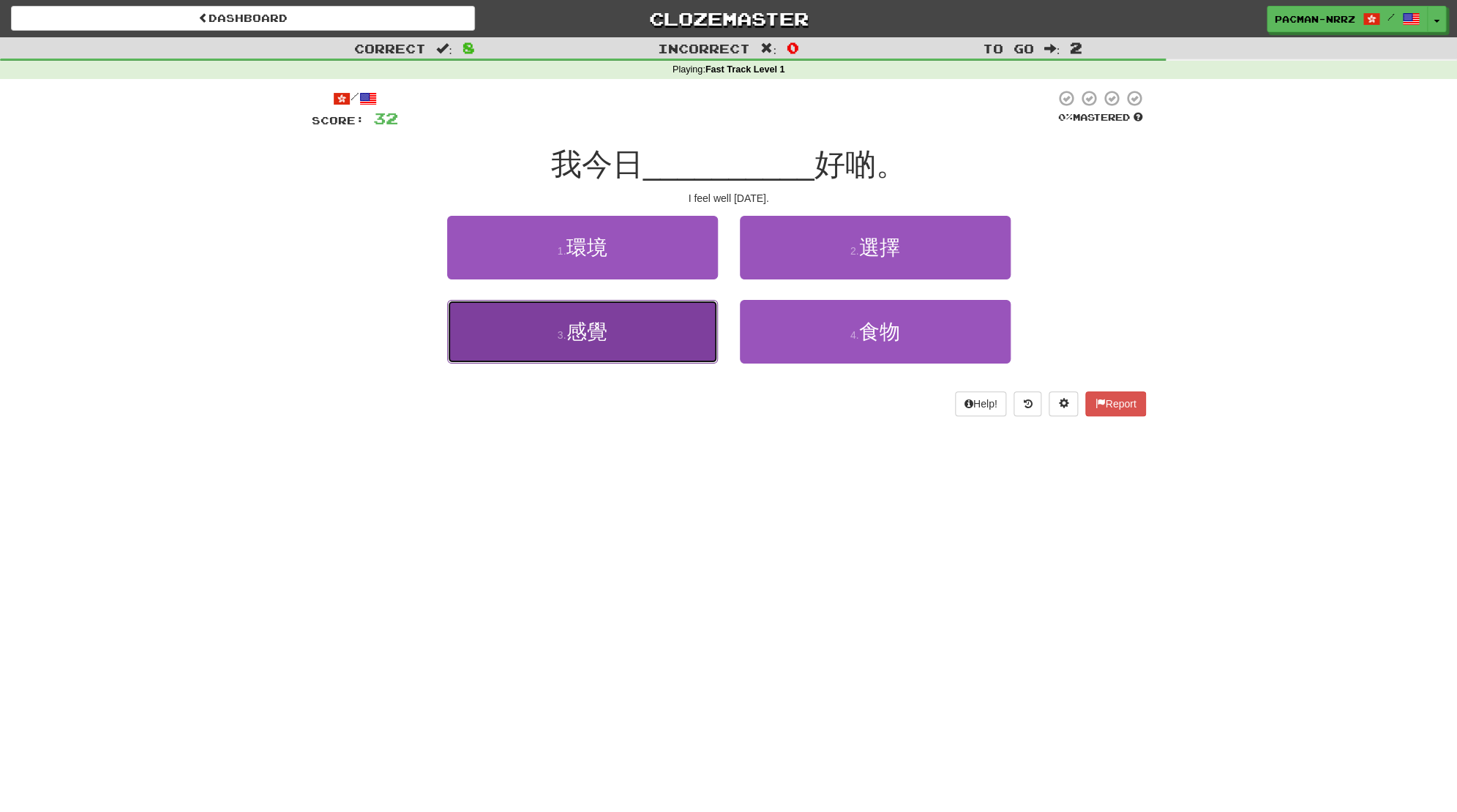
click at [665, 326] on button "3 . 感覺" at bounding box center [581, 332] width 270 height 63
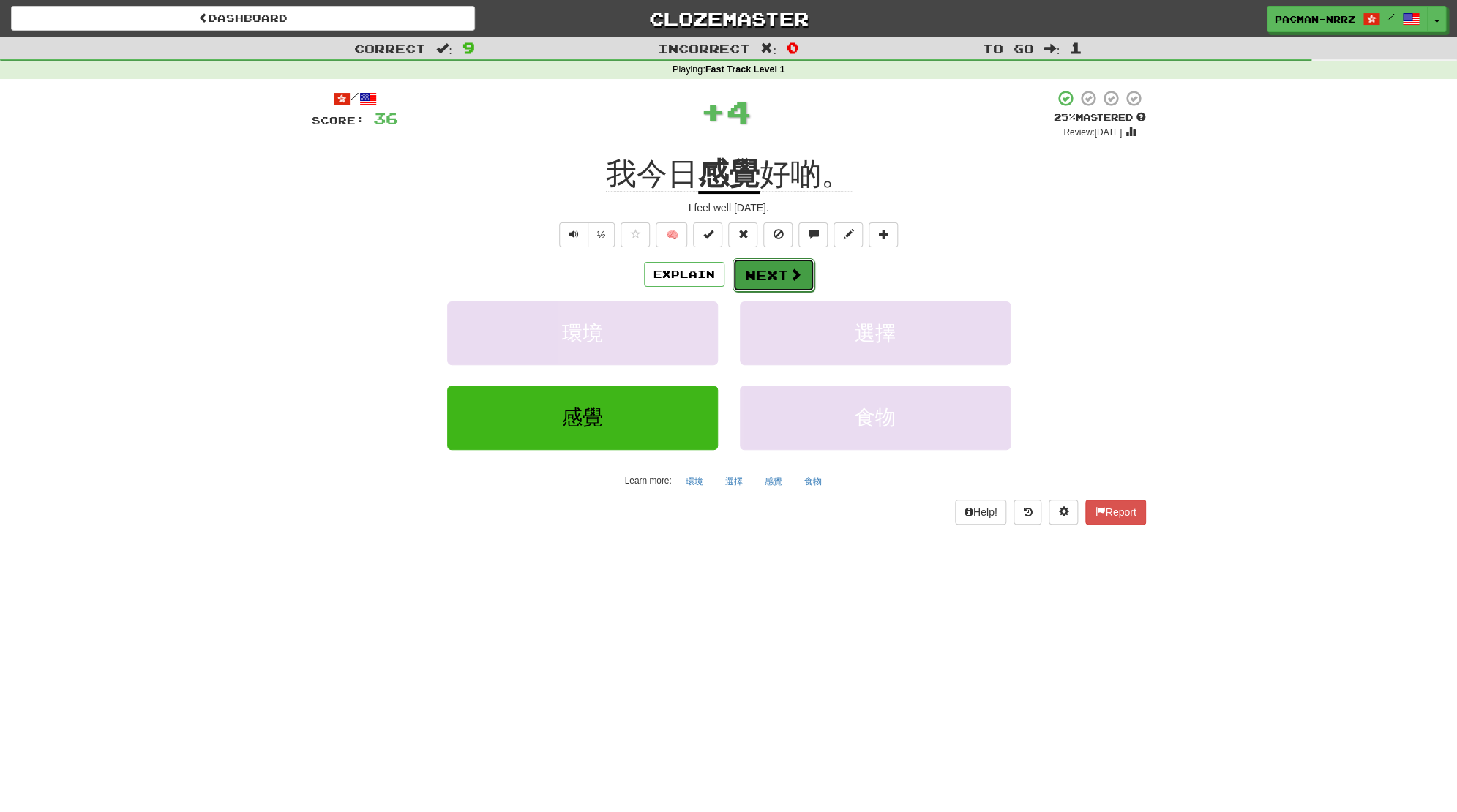
click at [772, 273] on button "Next" at bounding box center [773, 275] width 82 height 34
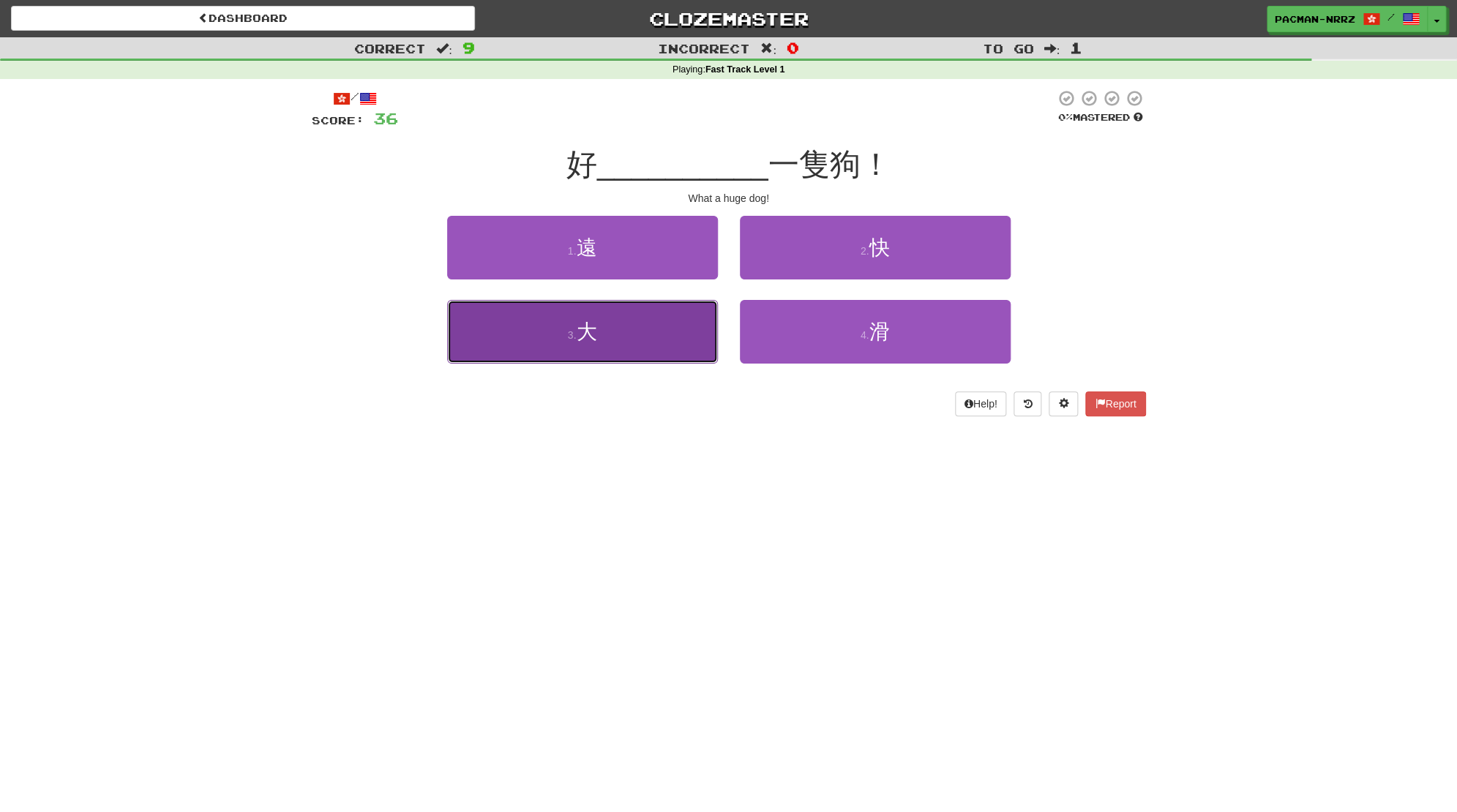
click at [589, 343] on span "大" at bounding box center [585, 332] width 21 height 23
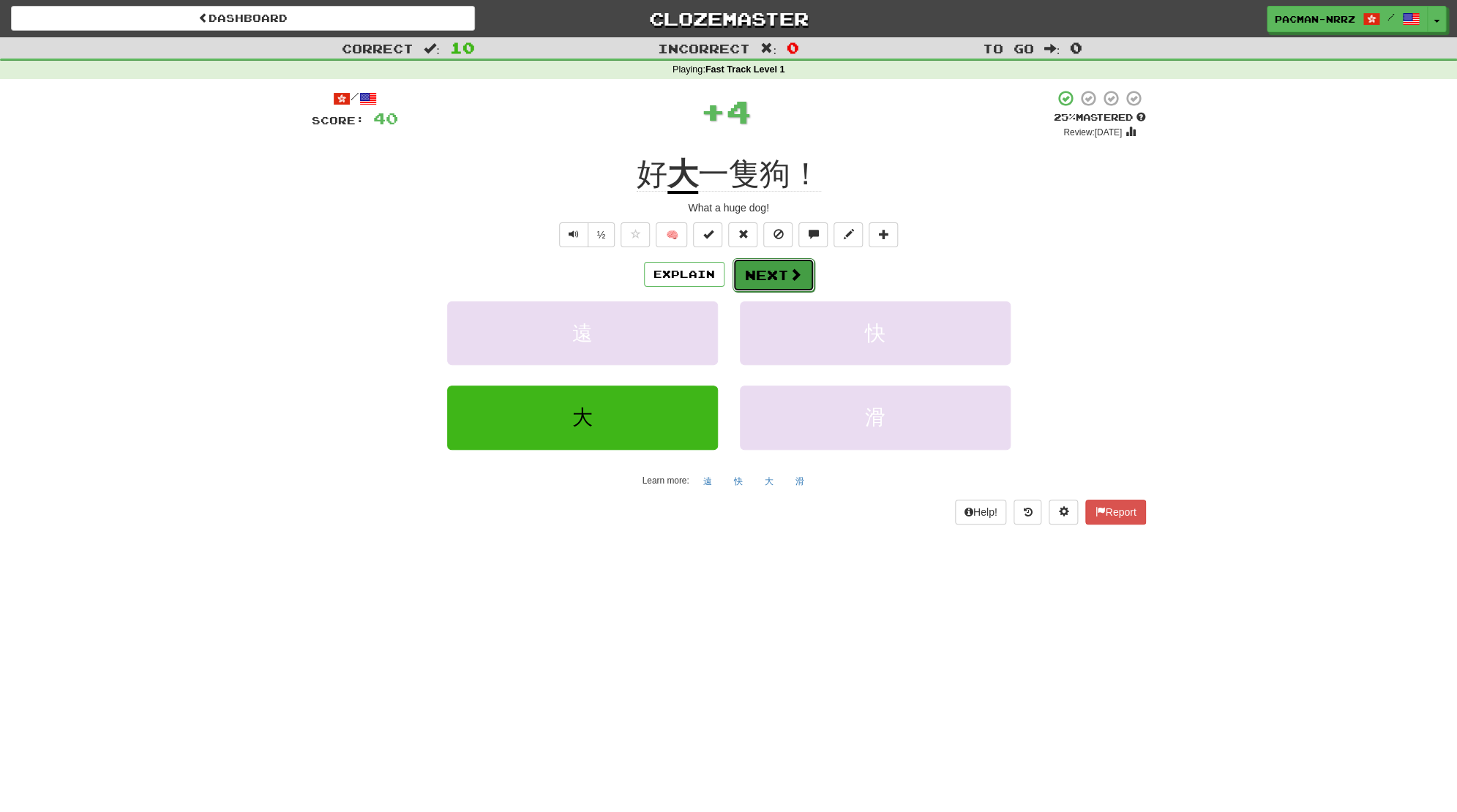
click at [792, 264] on button "Next" at bounding box center [773, 275] width 82 height 34
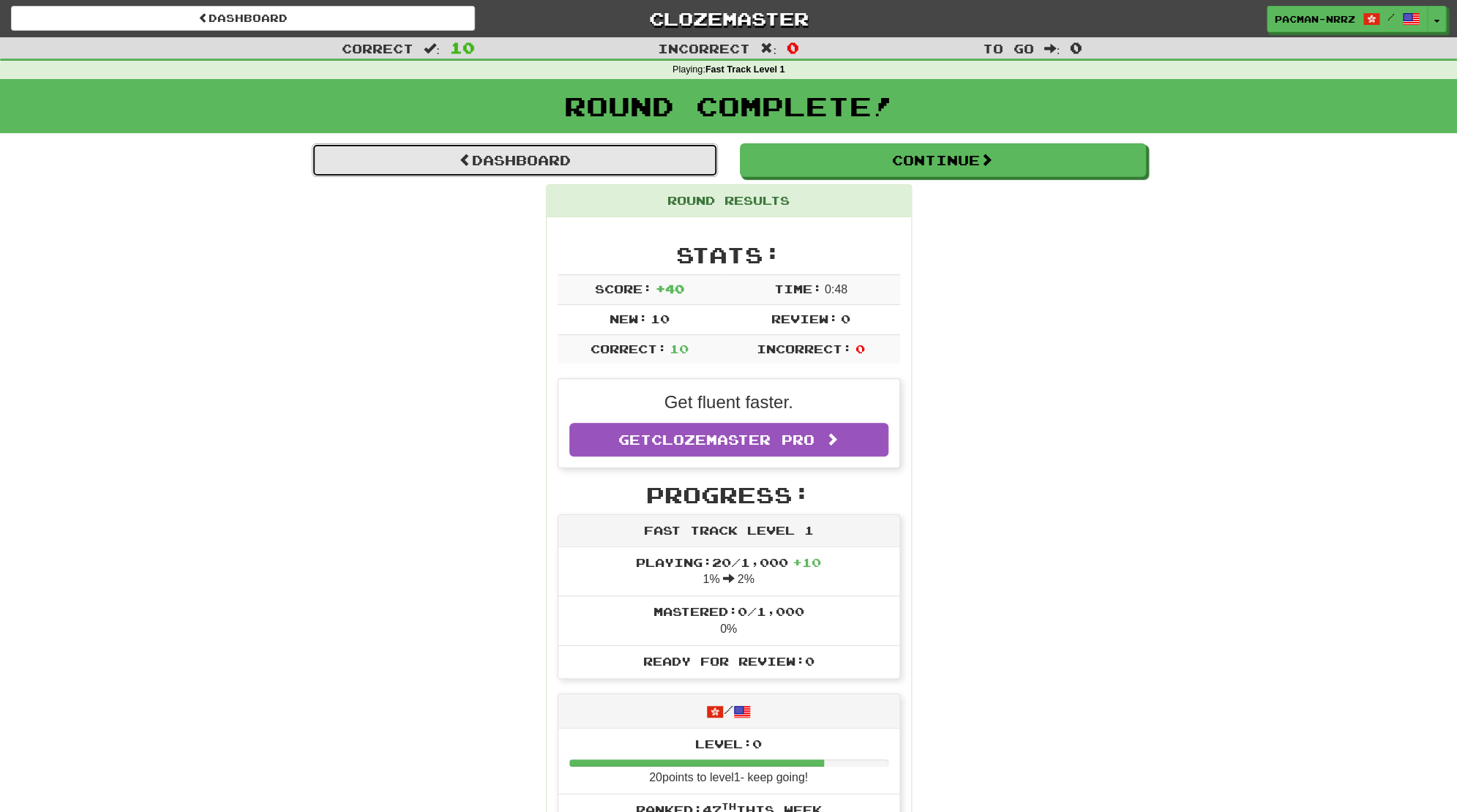
click at [573, 162] on link "Dashboard" at bounding box center [515, 160] width 406 height 34
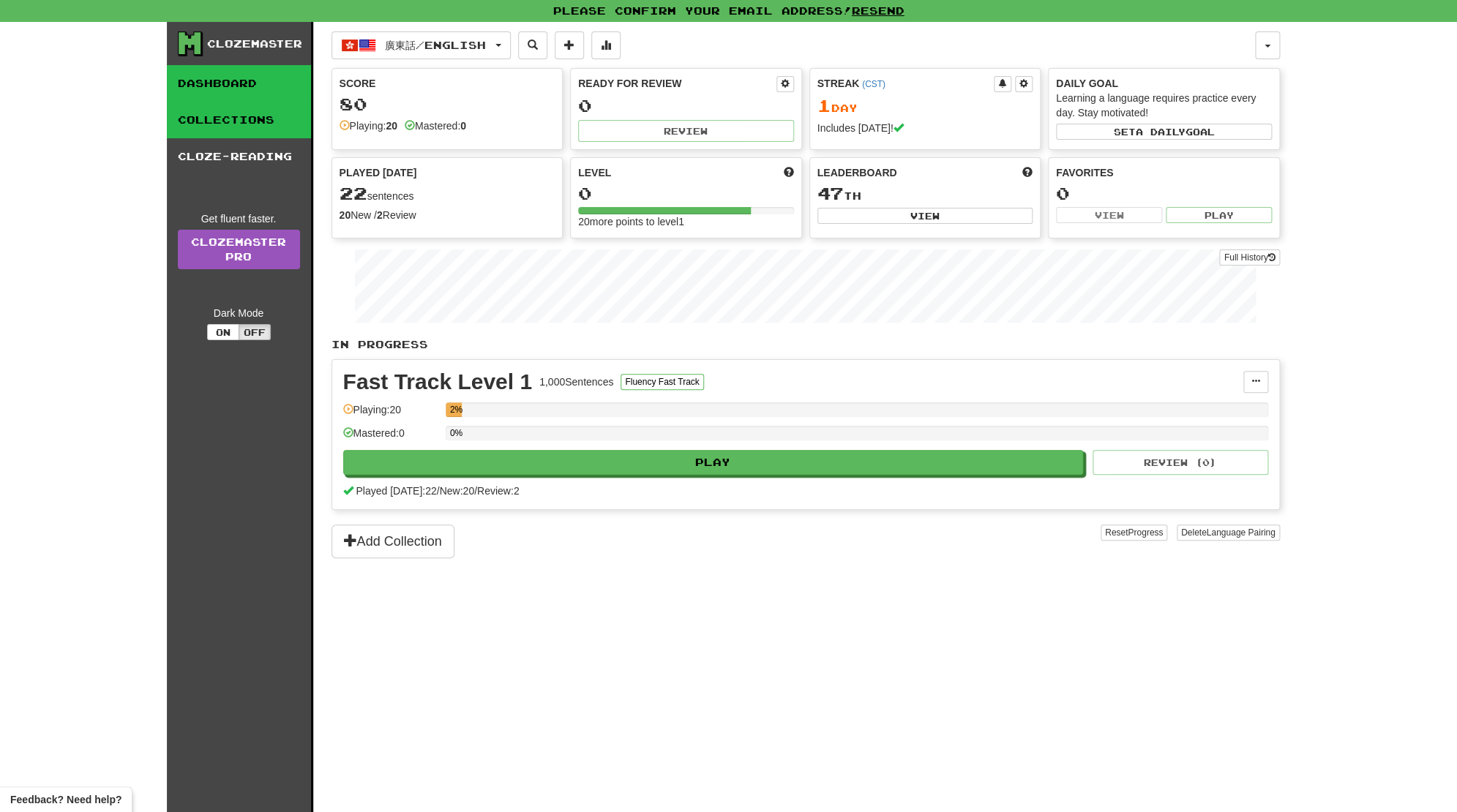
click at [245, 134] on link "Collections" at bounding box center [239, 120] width 145 height 37
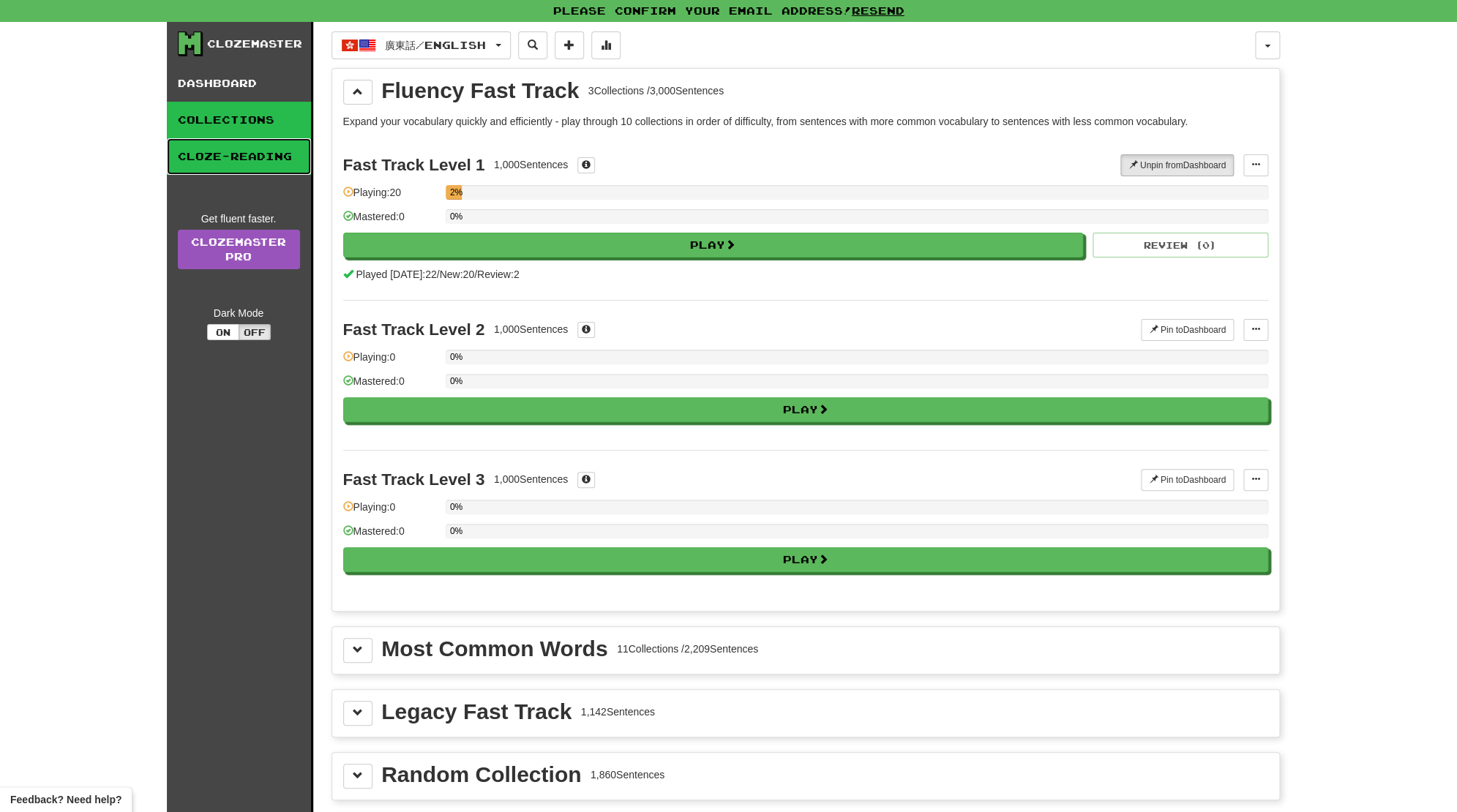
click at [237, 149] on link "Cloze-Reading" at bounding box center [239, 156] width 145 height 37
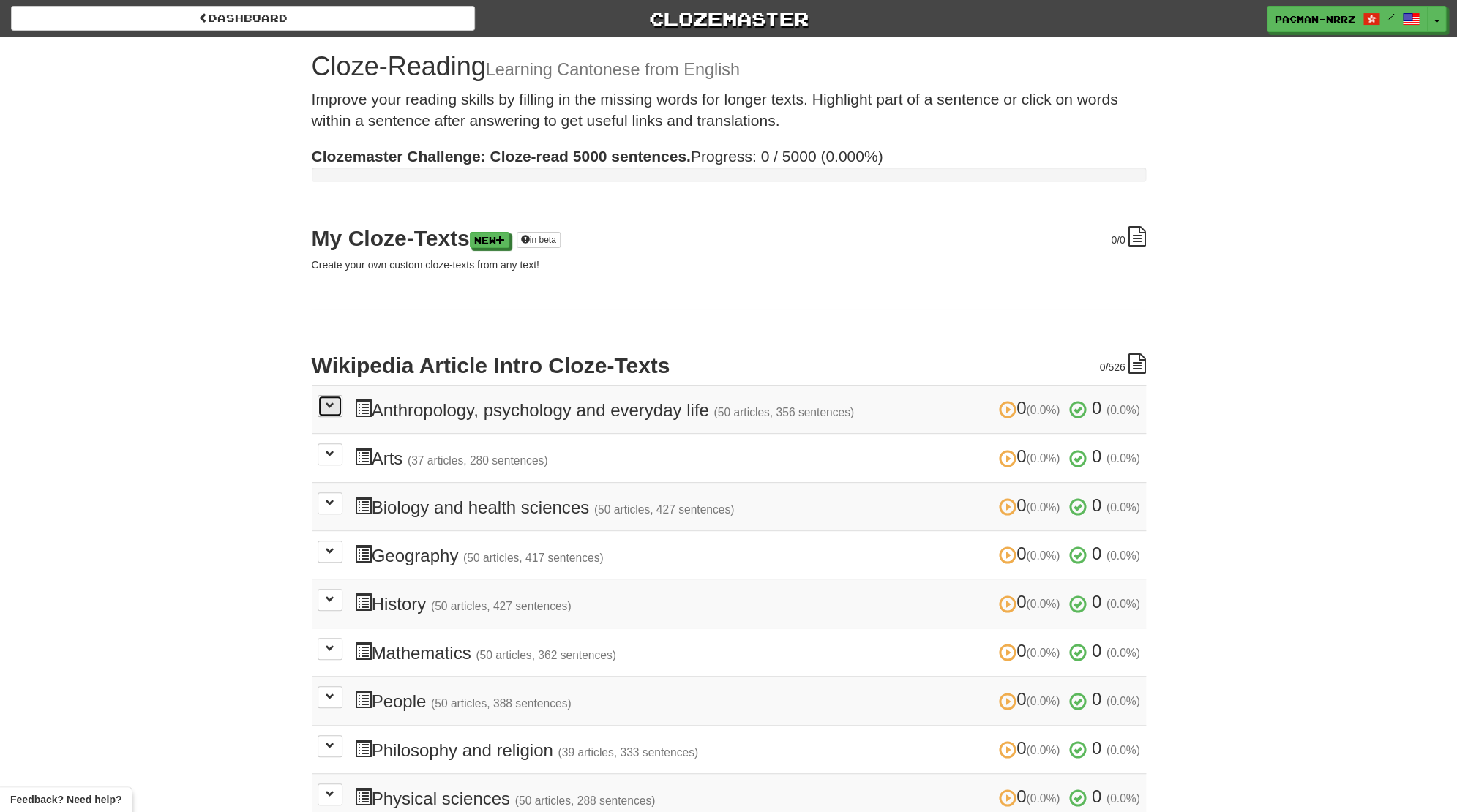
click at [330, 414] on button at bounding box center [330, 406] width 25 height 22
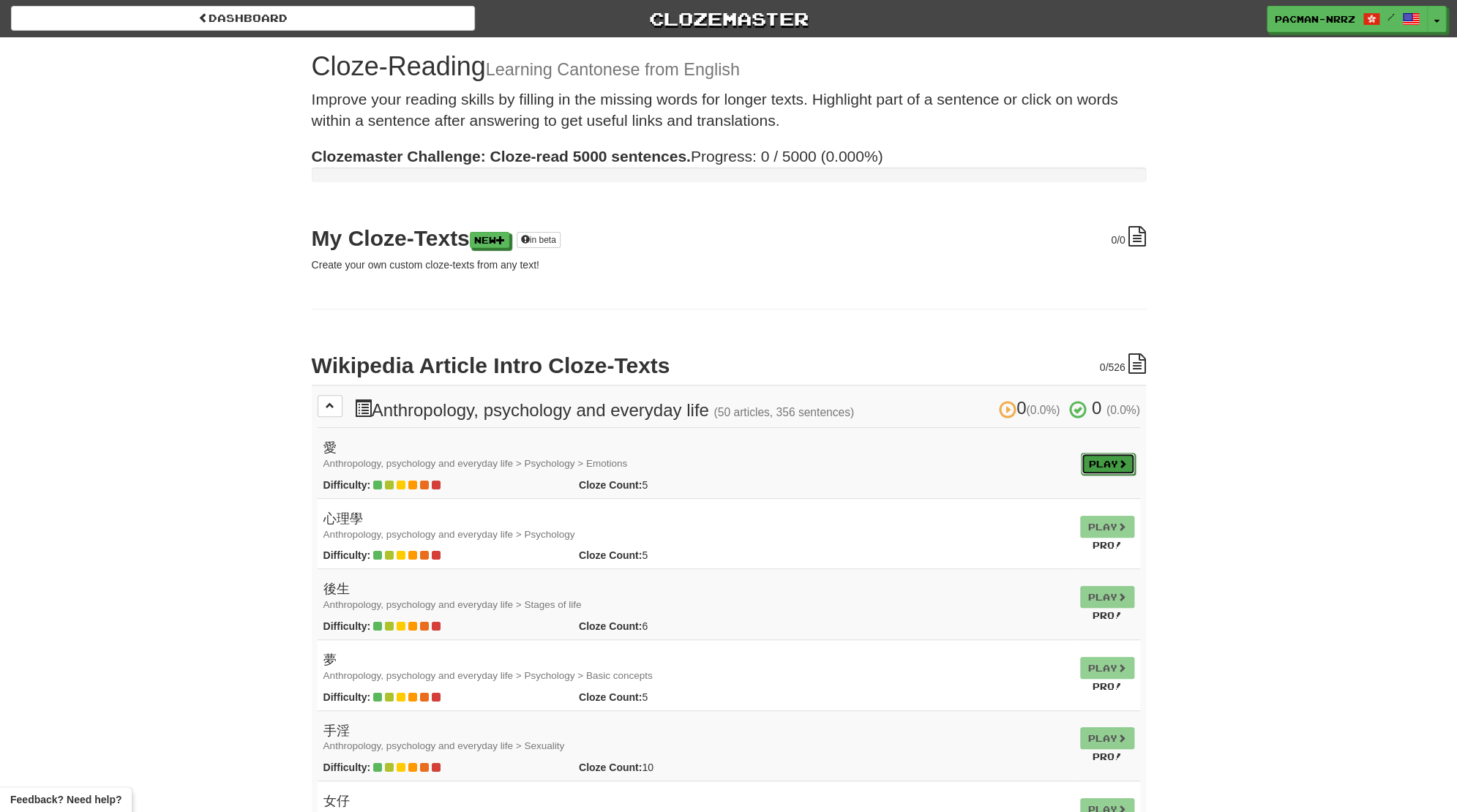
click at [1124, 467] on span at bounding box center [1122, 463] width 9 height 9
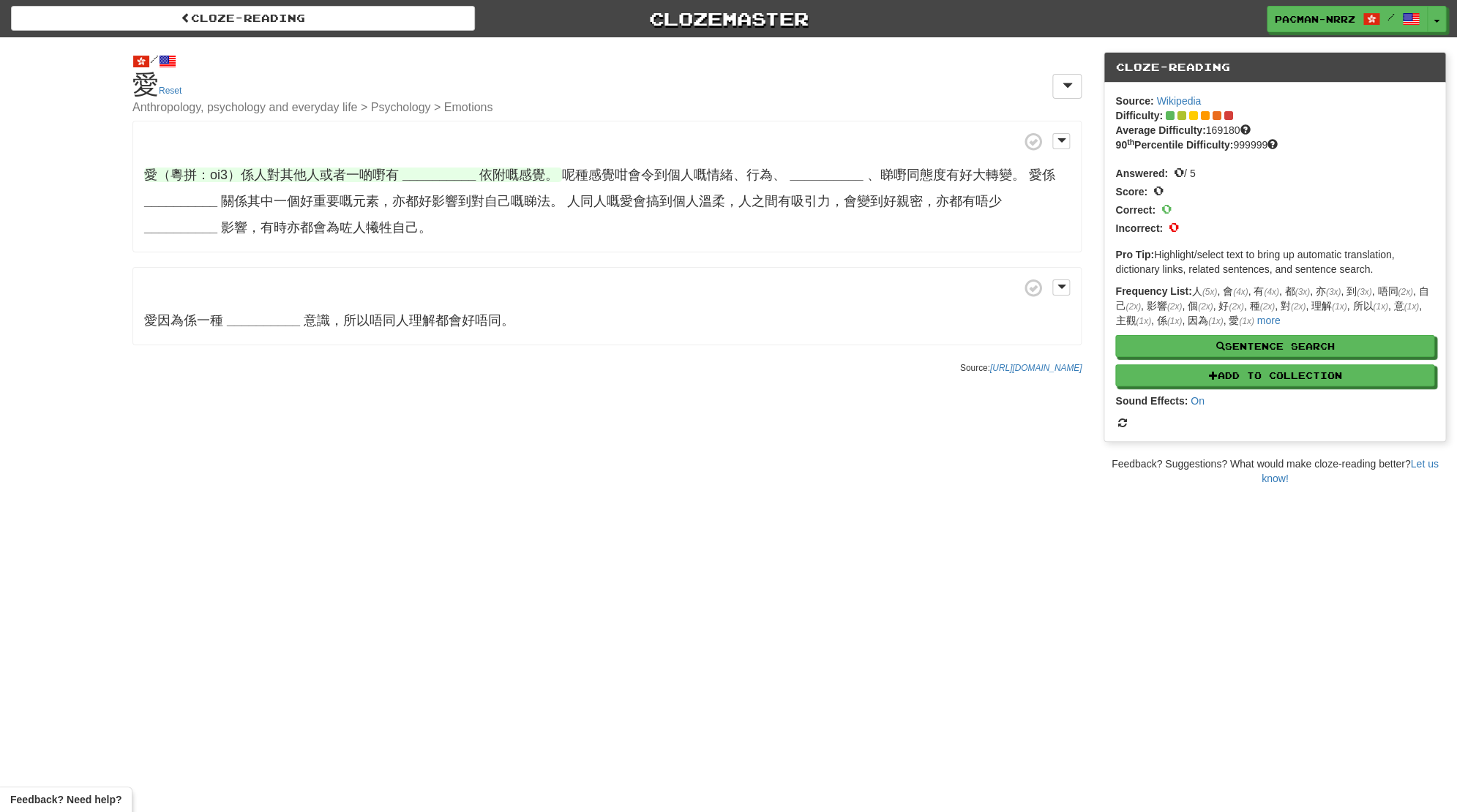
click at [440, 170] on strong "__________" at bounding box center [439, 174] width 73 height 15
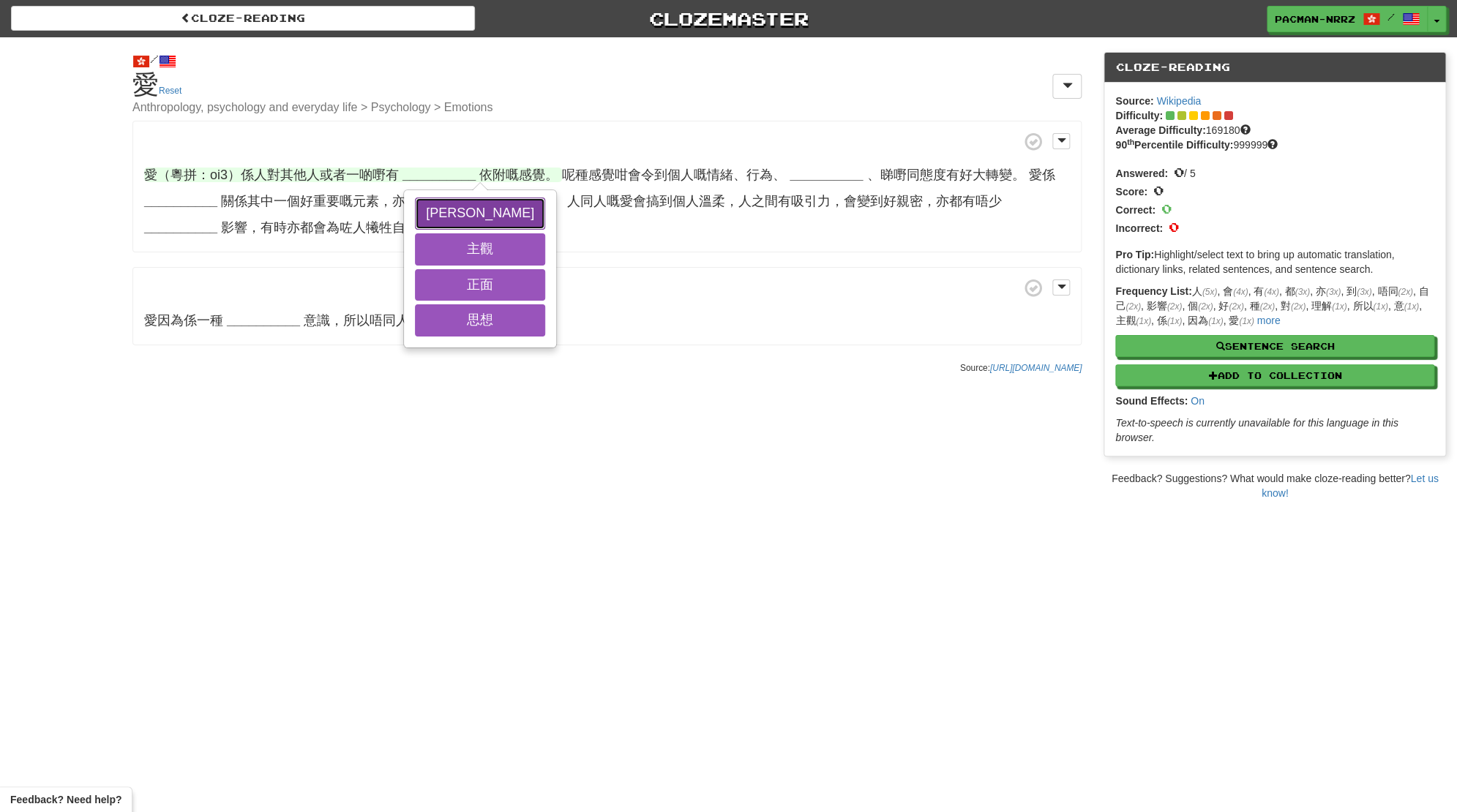
click at [440, 217] on button "[PERSON_NAME]" at bounding box center [479, 213] width 130 height 33
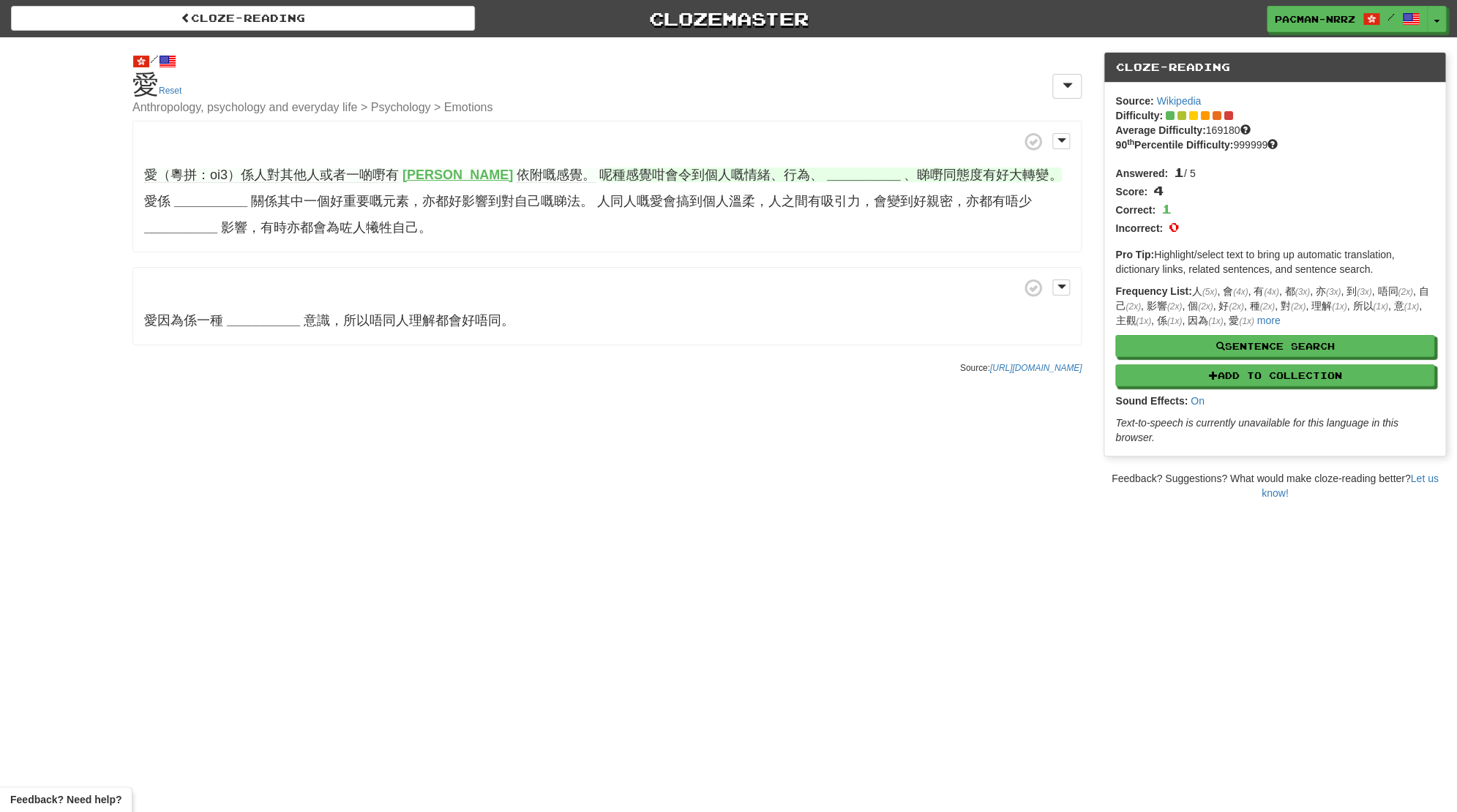
click at [827, 179] on strong "__________" at bounding box center [864, 174] width 73 height 15
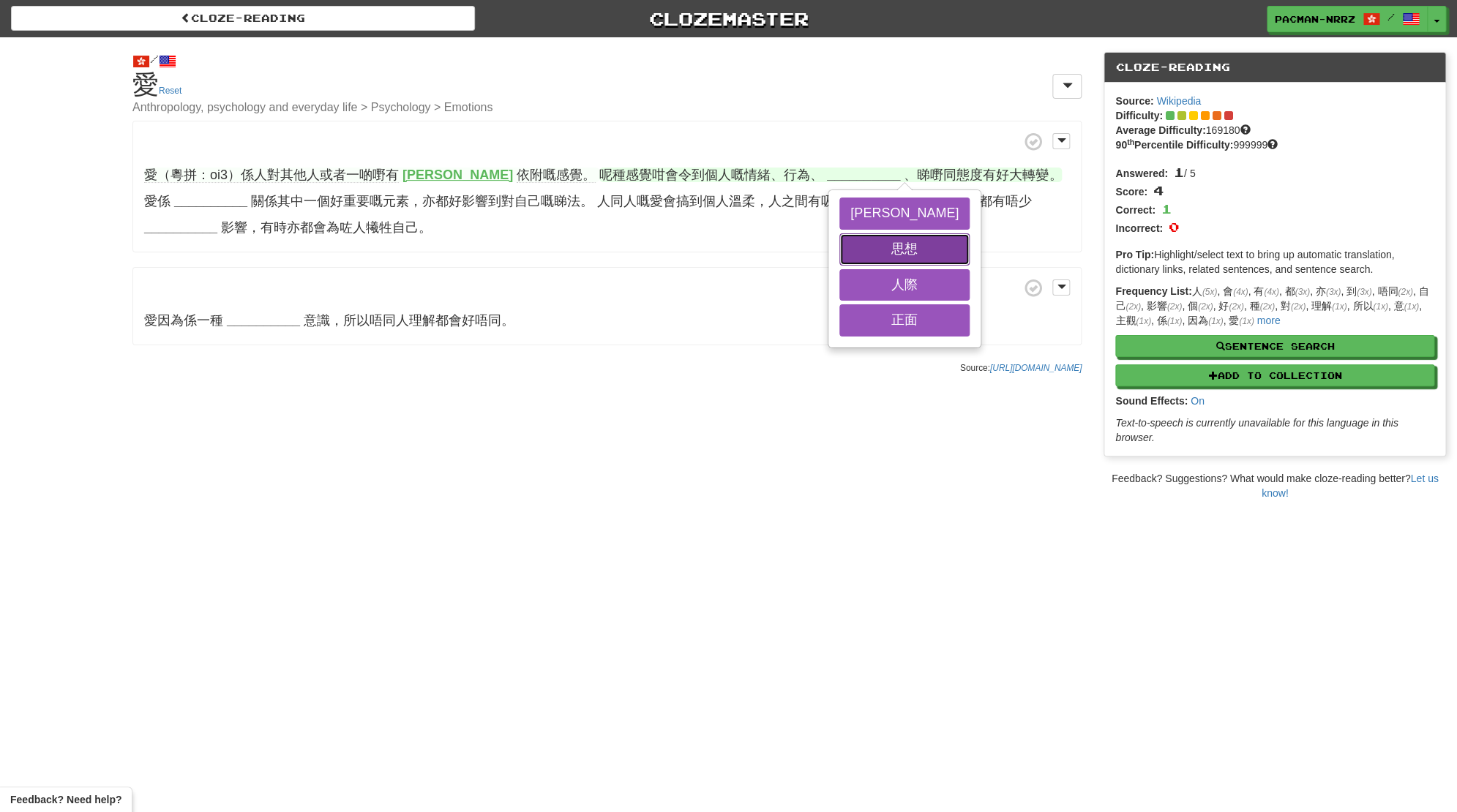
click at [839, 245] on button "思想" at bounding box center [903, 250] width 130 height 33
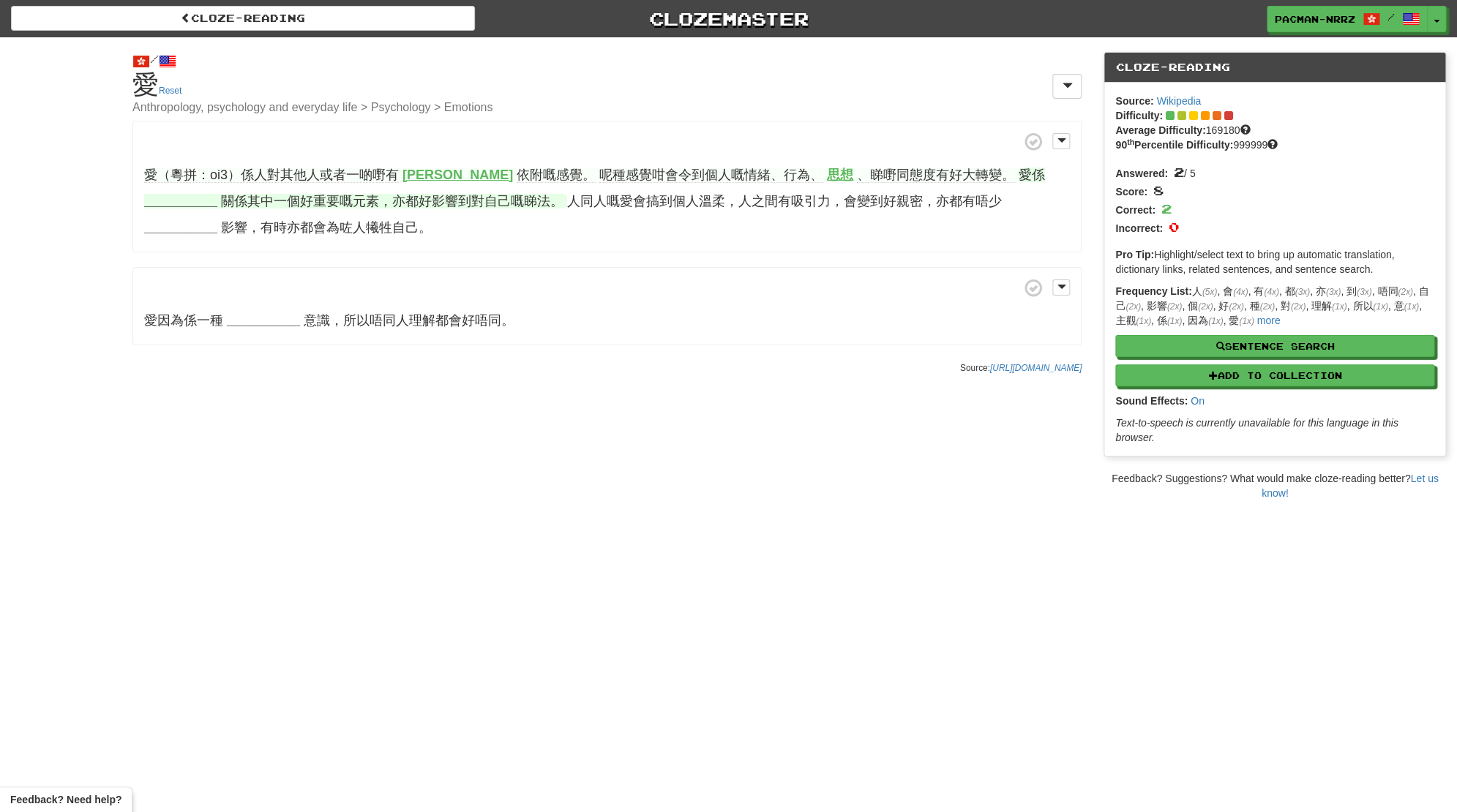
click at [217, 194] on strong "__________" at bounding box center [181, 201] width 73 height 15
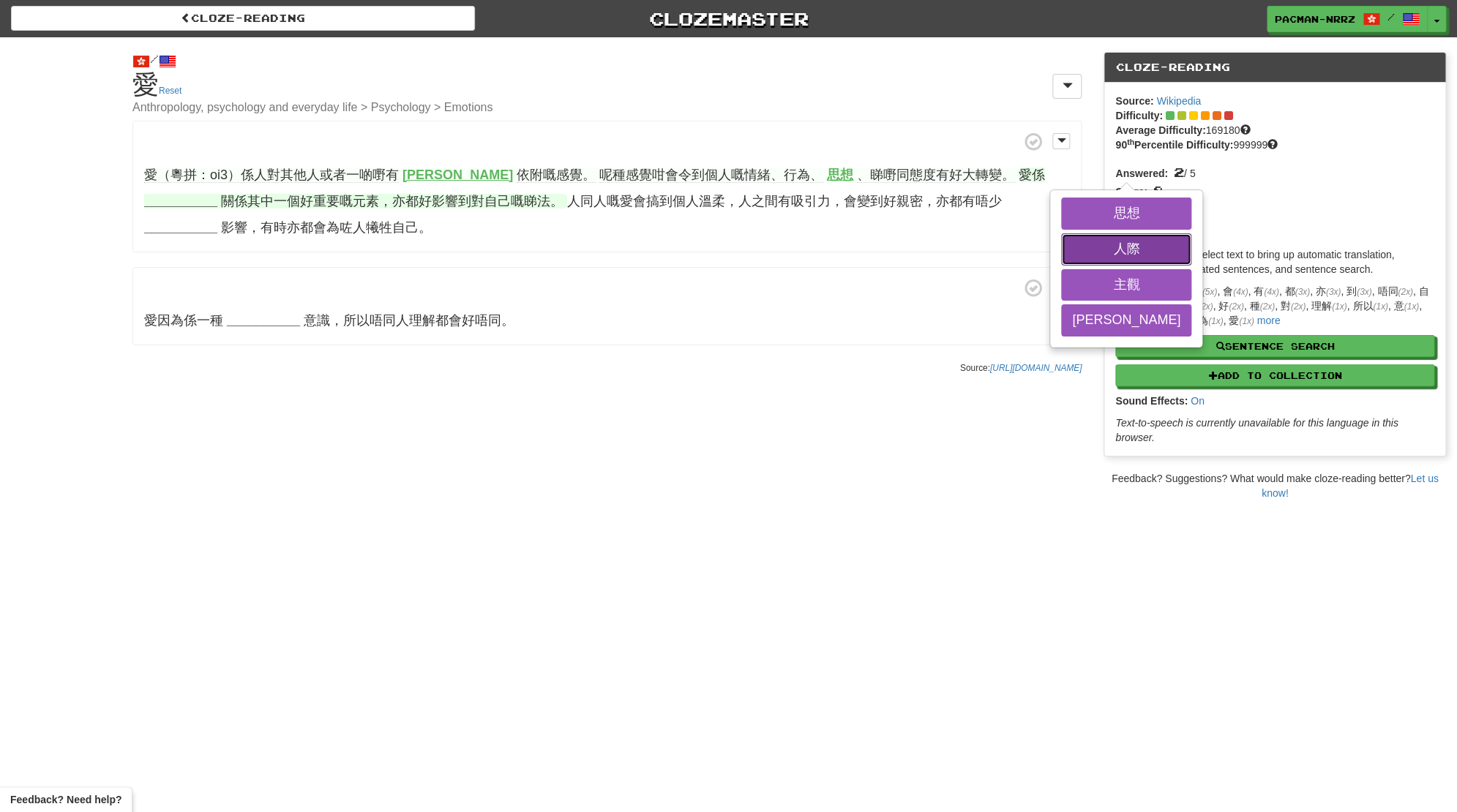
click at [1061, 245] on button "人際" at bounding box center [1125, 250] width 130 height 33
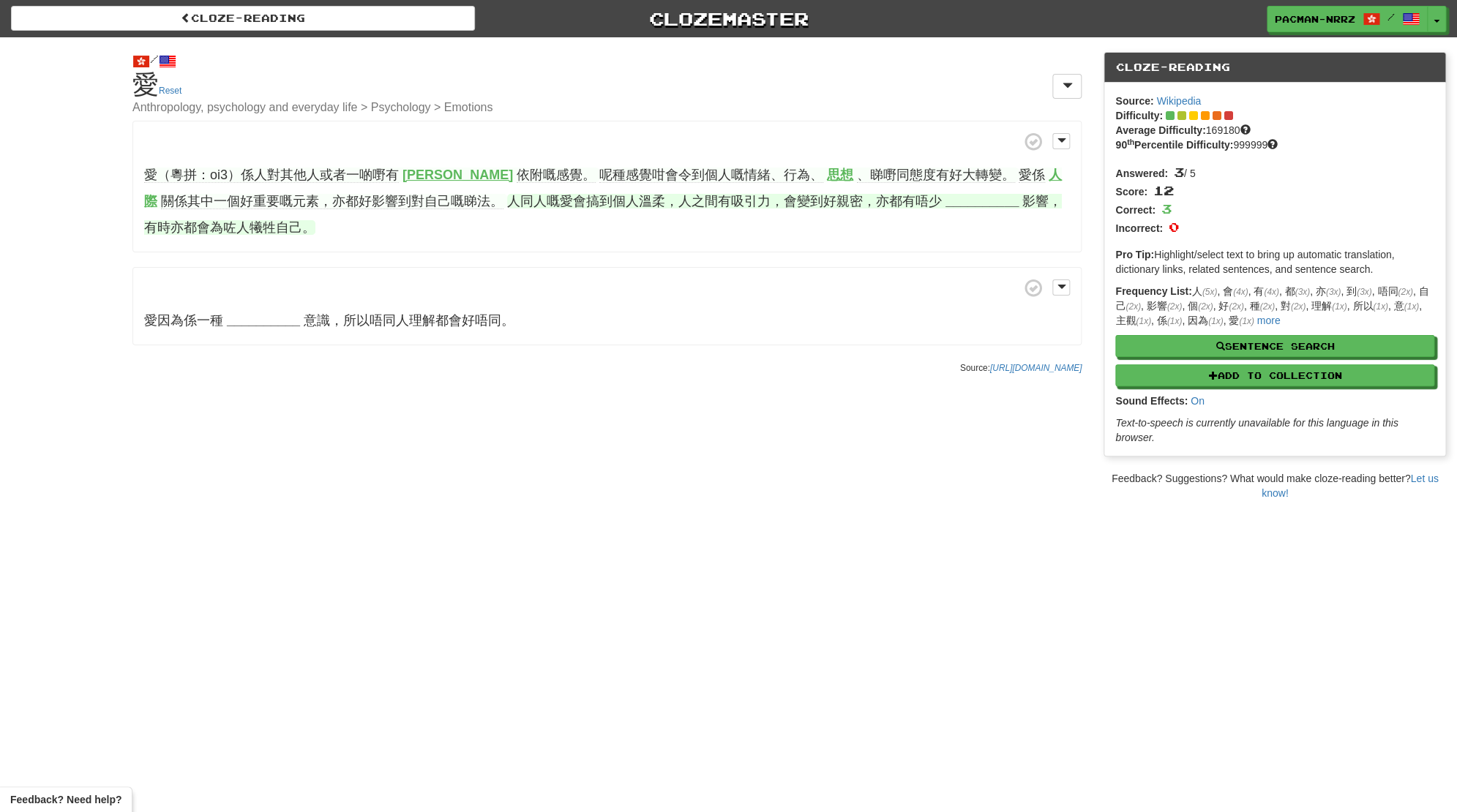
click at [945, 204] on strong "__________" at bounding box center [982, 201] width 73 height 15
click at [958, 228] on button "思想" at bounding box center [975, 249] width 35 height 51
click at [958, 387] on button "主觀" at bounding box center [975, 412] width 35 height 51
click at [958, 333] on button "正面" at bounding box center [975, 357] width 35 height 51
click at [261, 324] on strong "__________" at bounding box center [263, 320] width 73 height 15
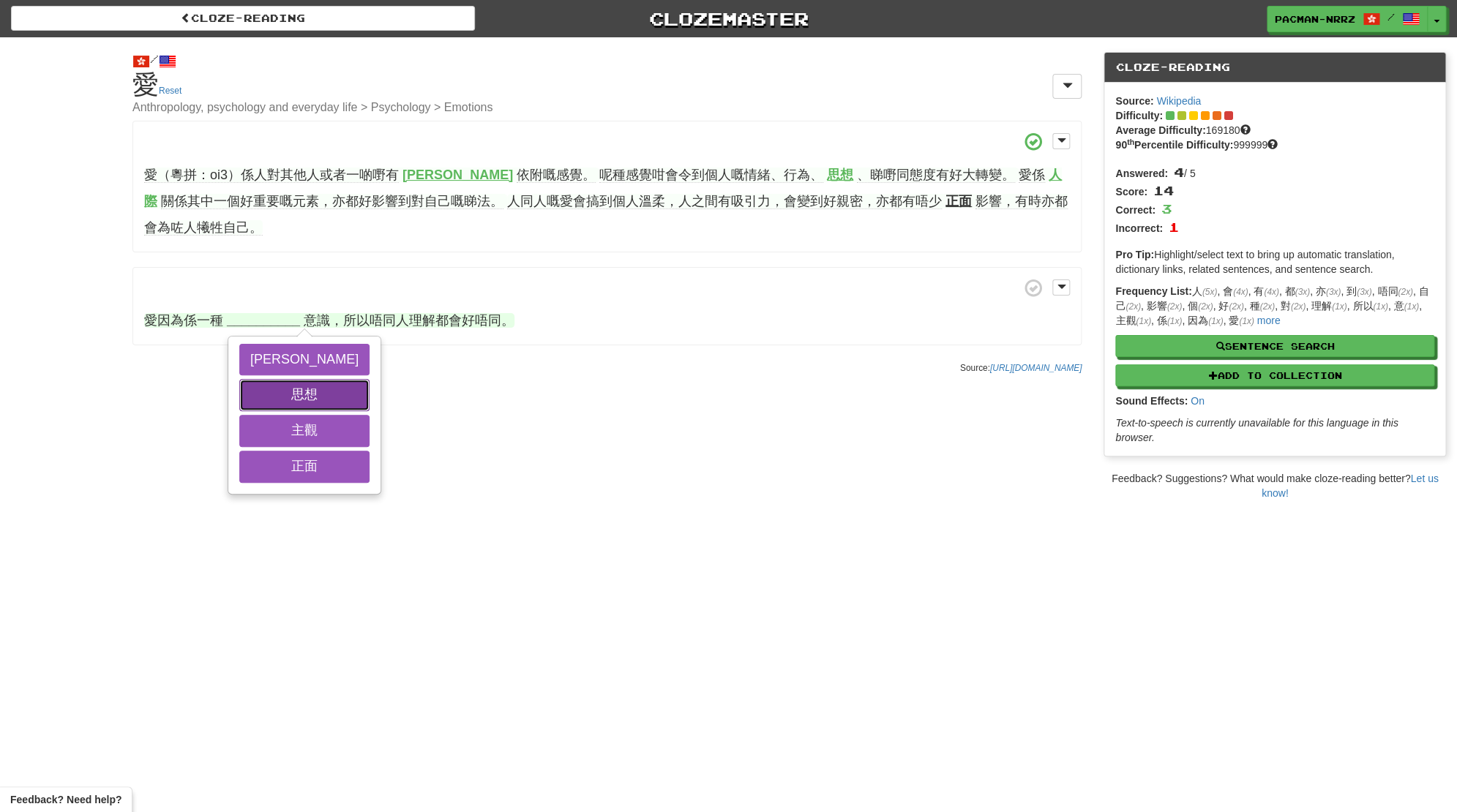
click at [253, 394] on button "思想" at bounding box center [304, 395] width 130 height 33
click at [264, 432] on button "主觀" at bounding box center [304, 431] width 130 height 33
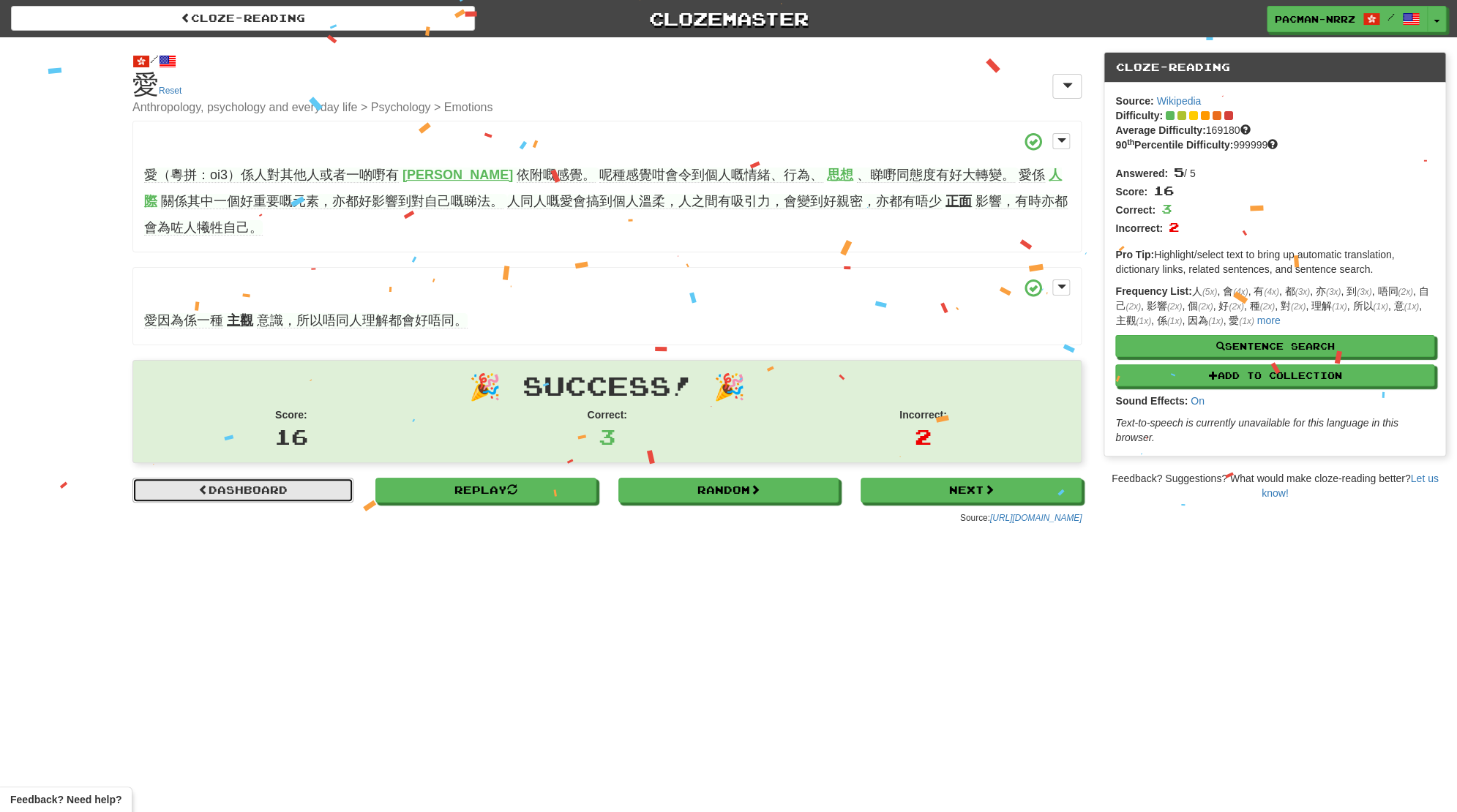
click at [260, 495] on link "Dashboard" at bounding box center [243, 489] width 221 height 25
